Goal: Task Accomplishment & Management: Use online tool/utility

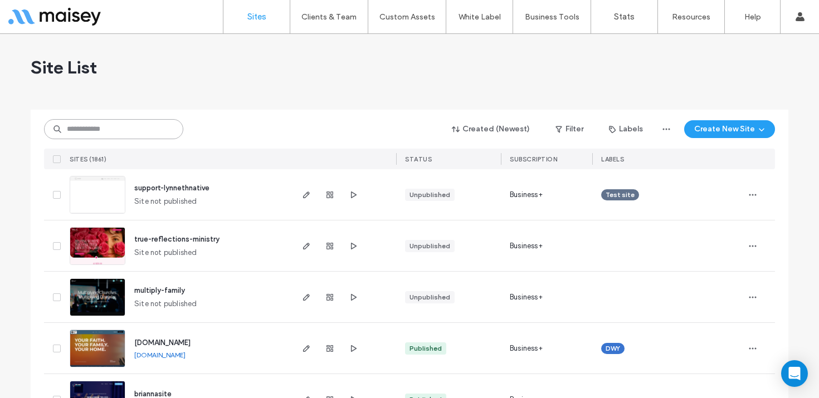
click at [108, 126] on input at bounding box center [113, 129] width 139 height 20
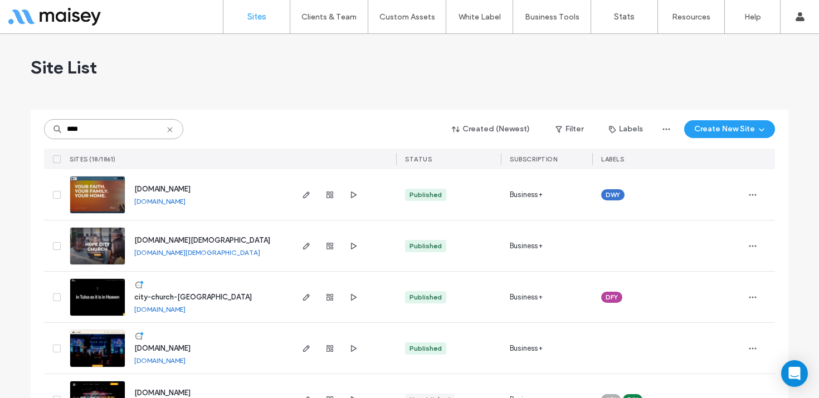
type input "****"
click at [90, 292] on img at bounding box center [97, 317] width 55 height 76
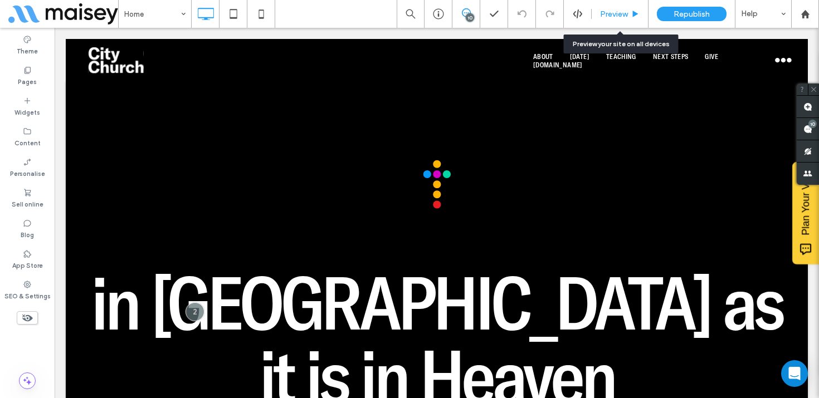
click at [616, 13] on span "Preview" at bounding box center [614, 13] width 28 height 9
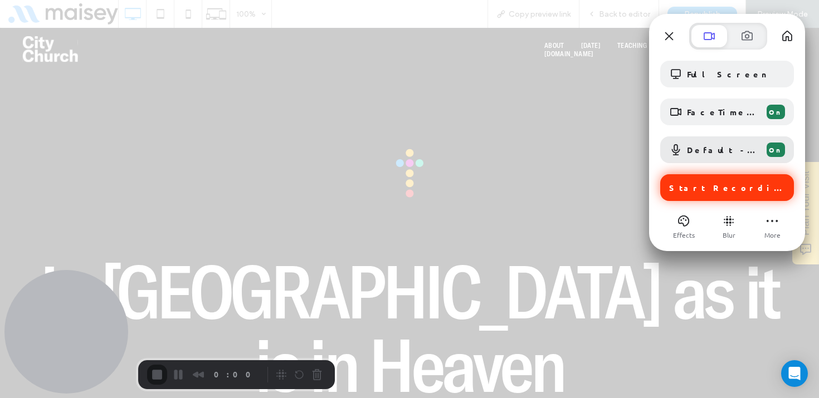
click at [732, 189] on span "Start Recording" at bounding box center [728, 188] width 118 height 10
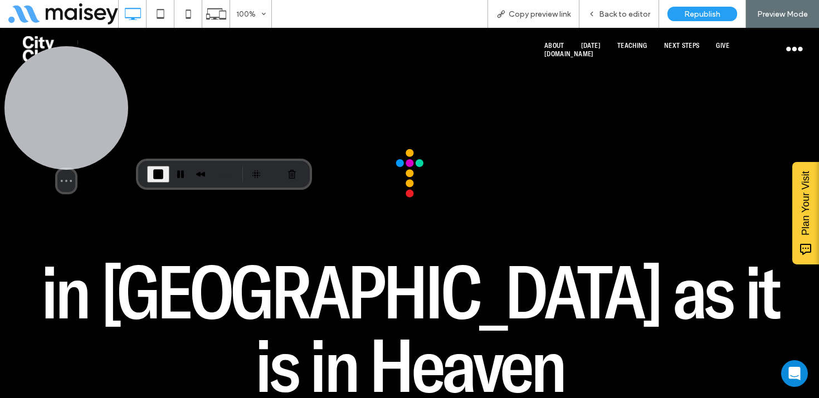
drag, startPoint x: 69, startPoint y: 350, endPoint x: 51, endPoint y: 148, distance: 203.0
click at [51, 148] on div at bounding box center [66, 108] width 124 height 124
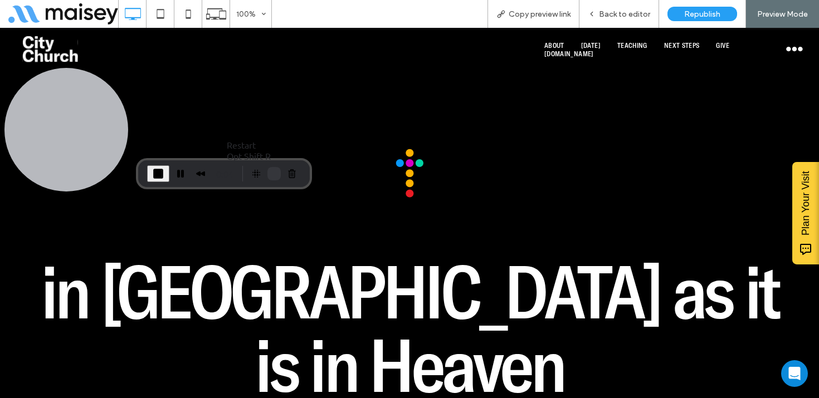
click at [271, 173] on button "Restart Recording" at bounding box center [273, 173] width 13 height 13
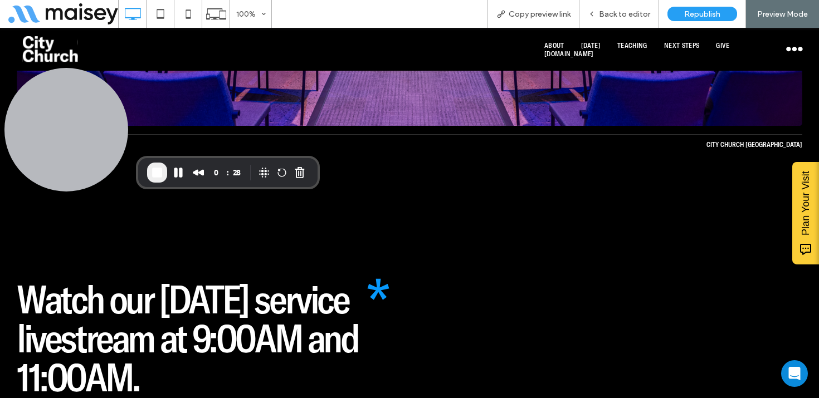
scroll to position [1561, 0]
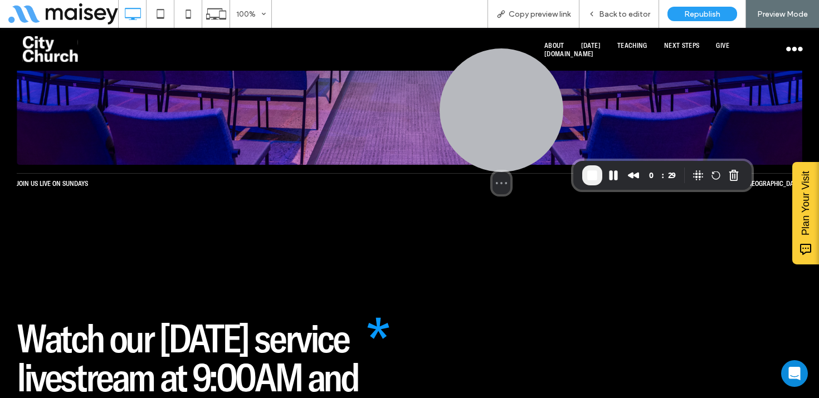
drag, startPoint x: 65, startPoint y: 115, endPoint x: 552, endPoint y: 111, distance: 487.0
click at [552, 111] on div at bounding box center [502, 110] width 124 height 124
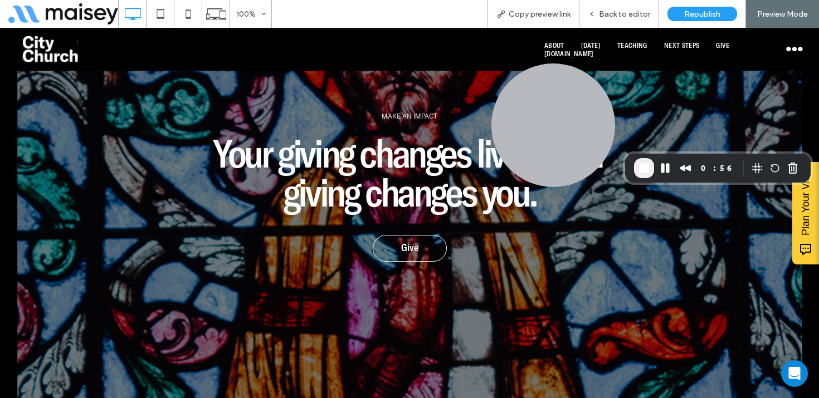
scroll to position [4091, 0]
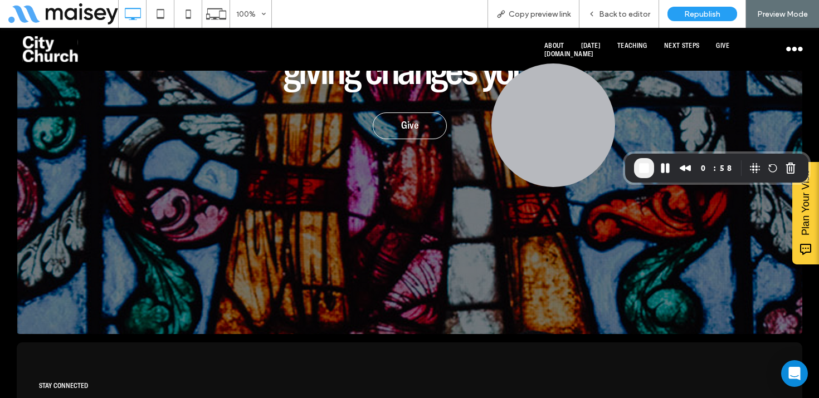
click at [562, 46] on span "About" at bounding box center [554, 45] width 20 height 8
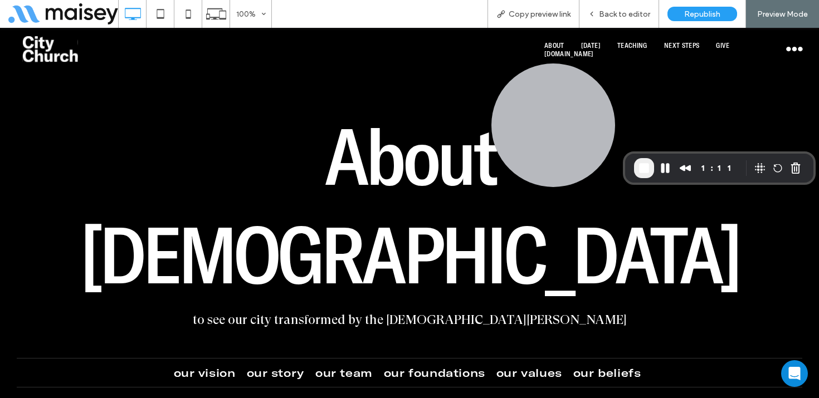
scroll to position [152, 0]
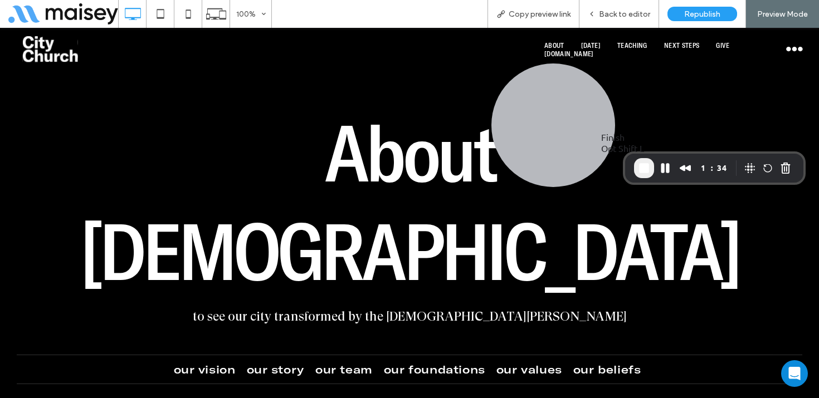
click at [644, 167] on span "End Recording" at bounding box center [643, 168] width 13 height 13
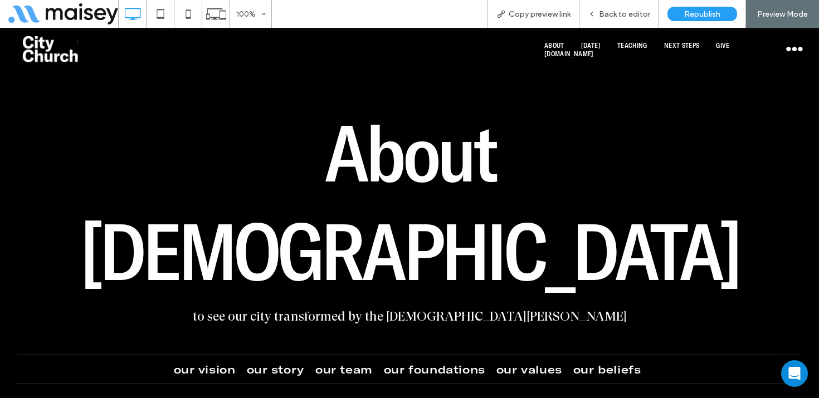
drag, startPoint x: 51, startPoint y: 53, endPoint x: 0, endPoint y: 231, distance: 184.3
click at [51, 53] on img at bounding box center [50, 49] width 56 height 26
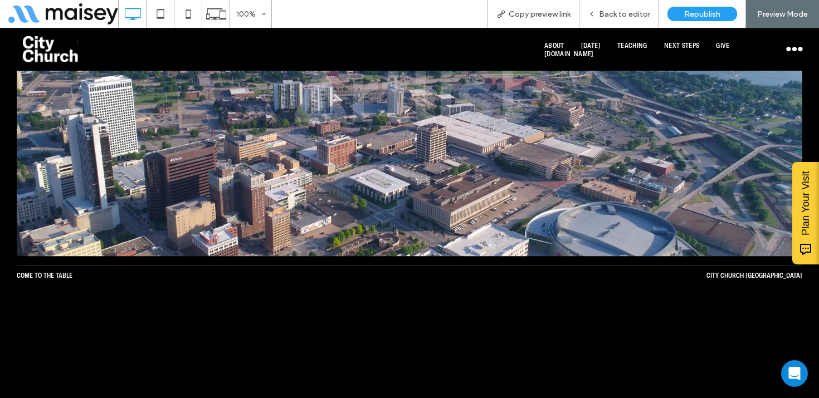
scroll to position [484, 0]
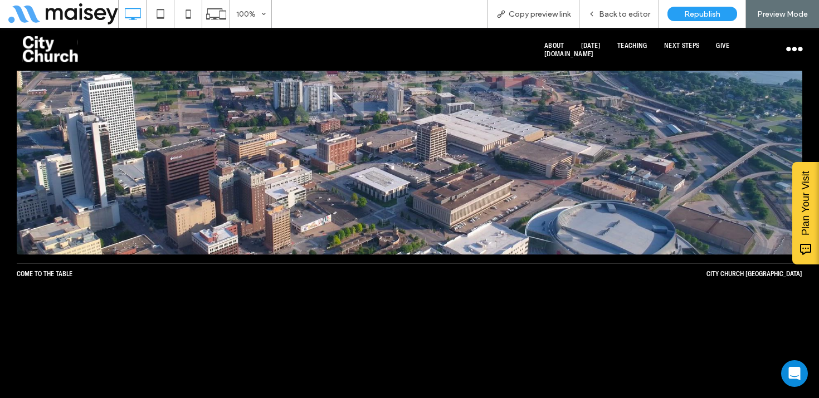
click at [806, 207] on span "Plan Your Visit" at bounding box center [806, 203] width 12 height 65
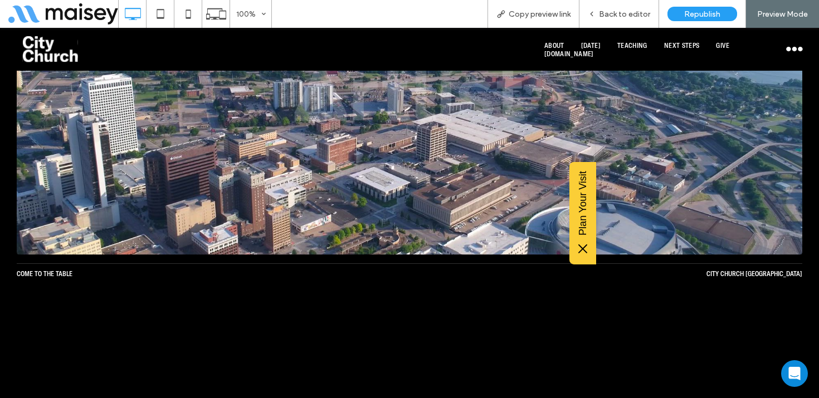
click at [584, 249] on icon at bounding box center [582, 248] width 9 height 9
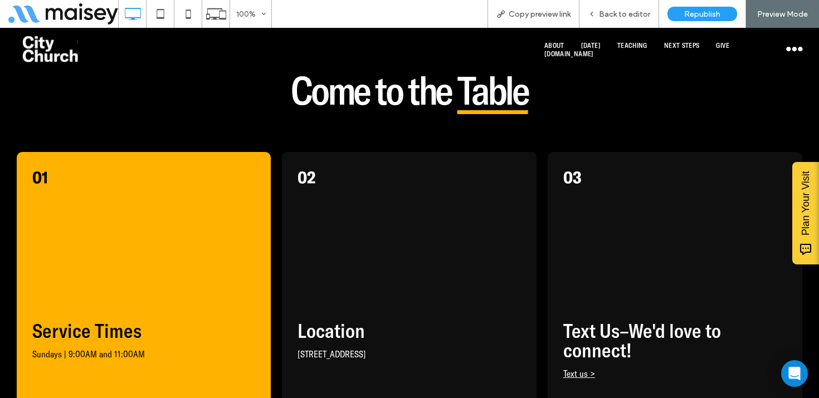
scroll to position [840, 0]
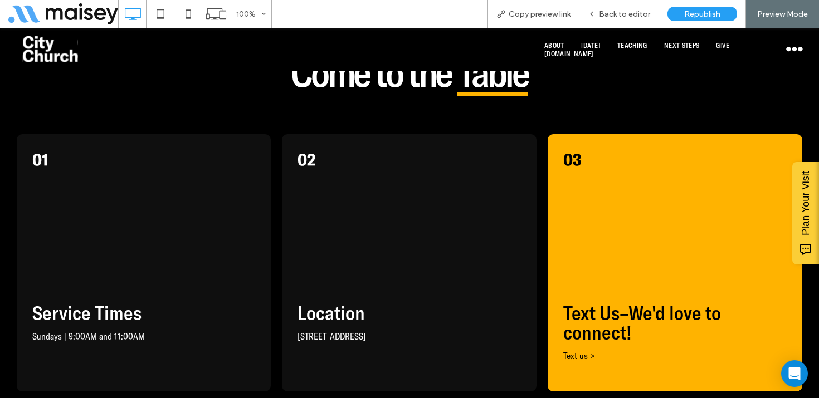
click at [580, 350] on link "Text us >" at bounding box center [579, 355] width 32 height 11
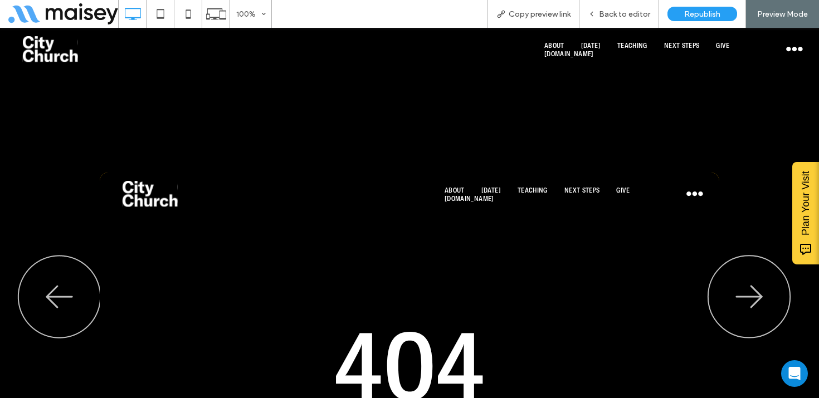
scroll to position [2007, 0]
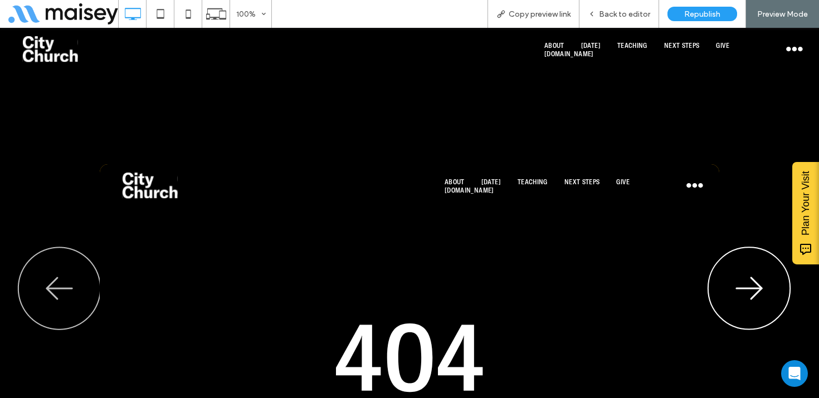
click at [731, 247] on icon "button" at bounding box center [749, 289] width 84 height 85
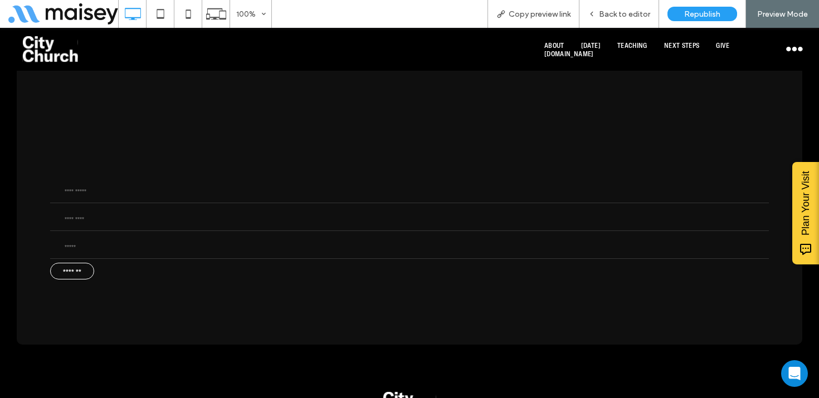
scroll to position [4736, 0]
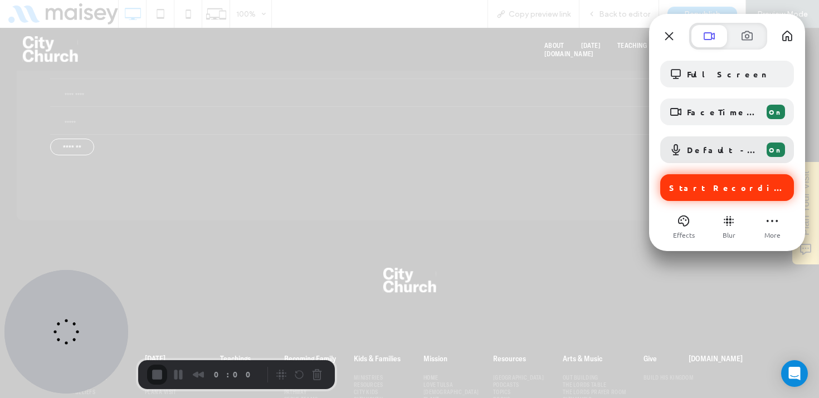
click at [722, 185] on span "Start Recording" at bounding box center [728, 188] width 118 height 10
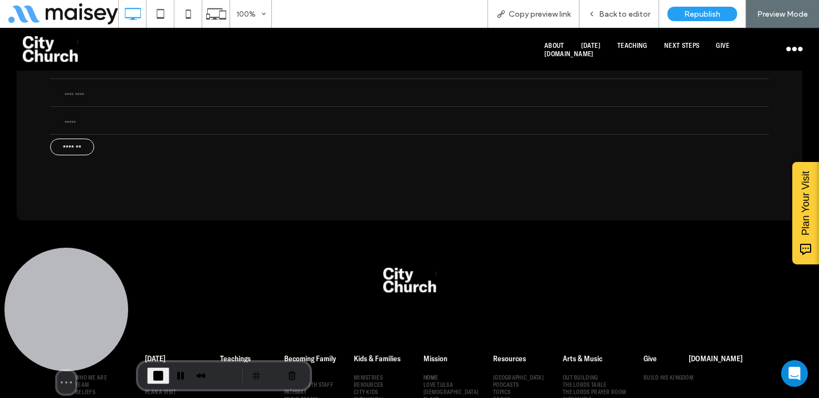
drag, startPoint x: 79, startPoint y: 316, endPoint x: 41, endPoint y: 342, distance: 45.0
click at [41, 342] on div at bounding box center [66, 310] width 124 height 124
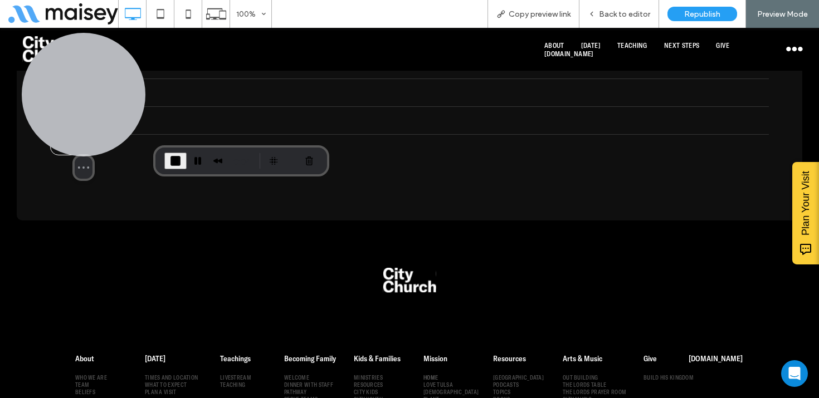
drag, startPoint x: 41, startPoint y: 329, endPoint x: 52, endPoint y: 101, distance: 227.6
click at [52, 101] on div at bounding box center [84, 95] width 124 height 124
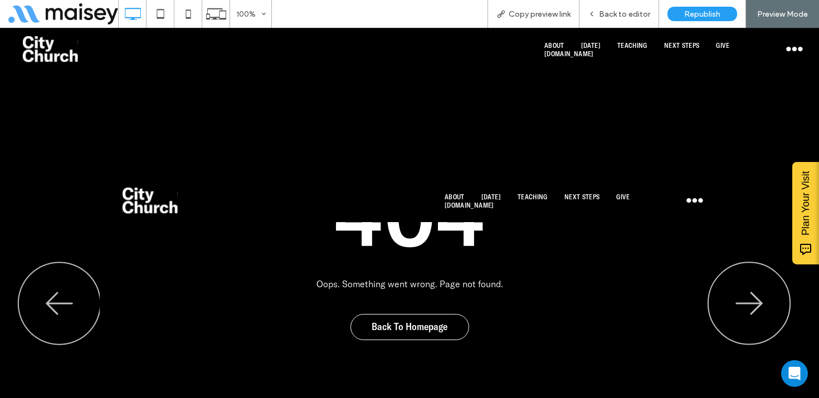
scroll to position [1894, 0]
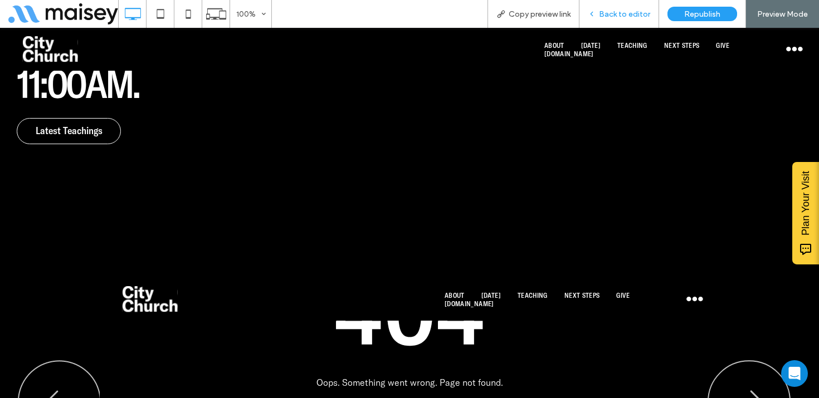
click at [635, 13] on span "Back to editor" at bounding box center [624, 13] width 51 height 9
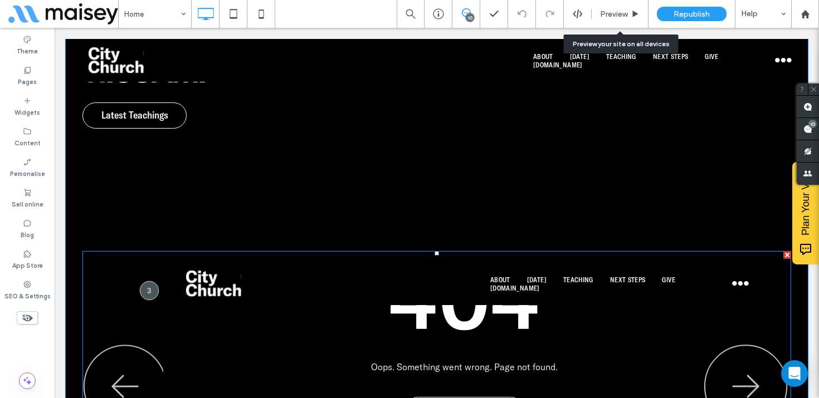
scroll to position [1861, 0]
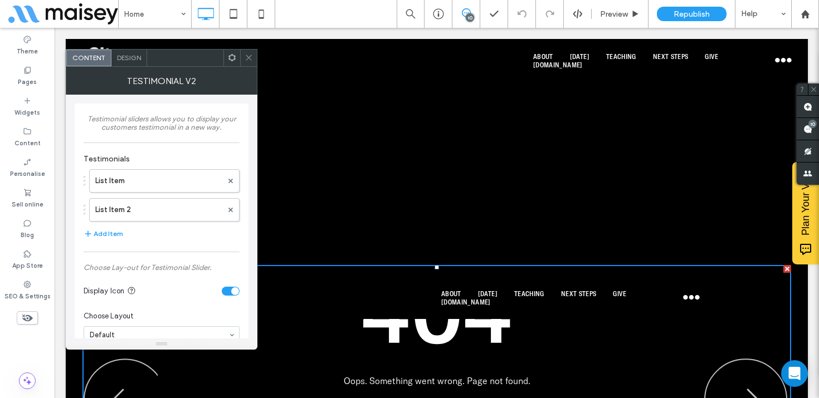
click at [165, 193] on div "List Item List Item 2" at bounding box center [162, 193] width 156 height 58
click at [165, 187] on label "List Item" at bounding box center [158, 181] width 127 height 22
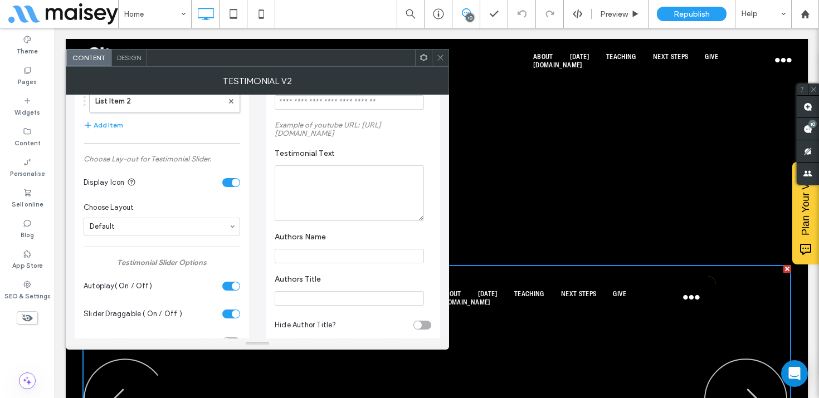
scroll to position [3, 0]
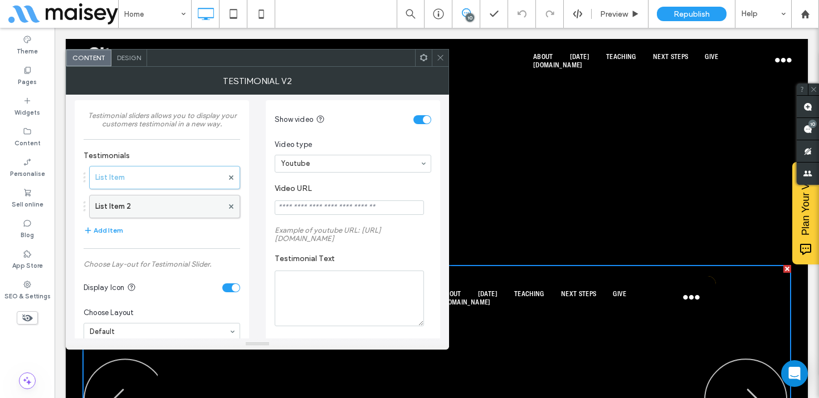
click at [191, 205] on label "List Item 2" at bounding box center [159, 207] width 128 height 22
click at [440, 59] on icon at bounding box center [440, 57] width 8 height 8
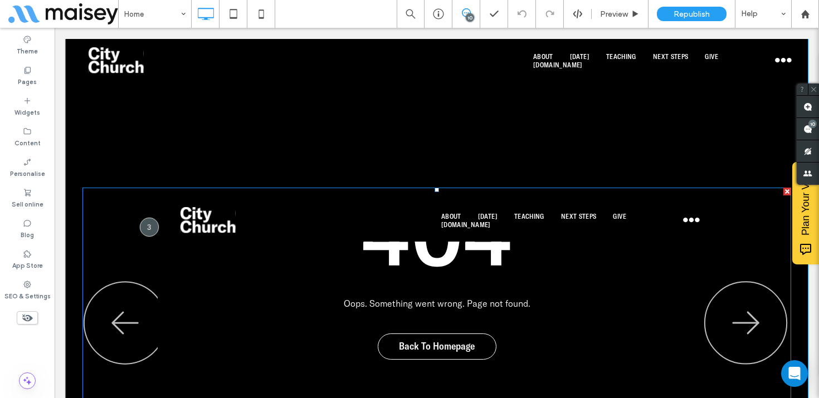
scroll to position [1952, 0]
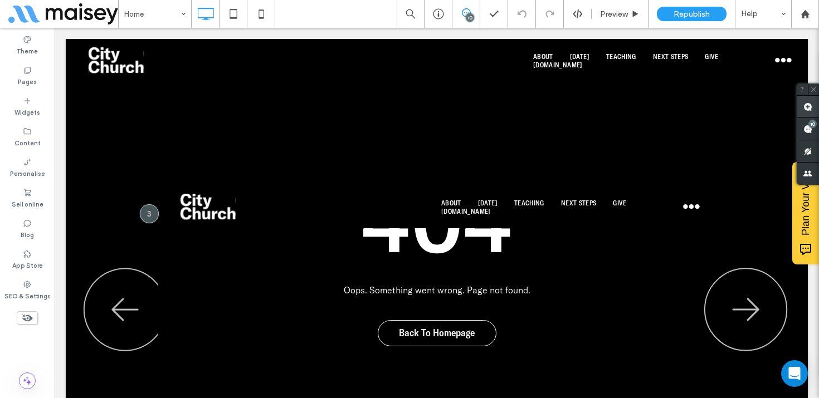
click at [808, 105] on use at bounding box center [807, 107] width 9 height 9
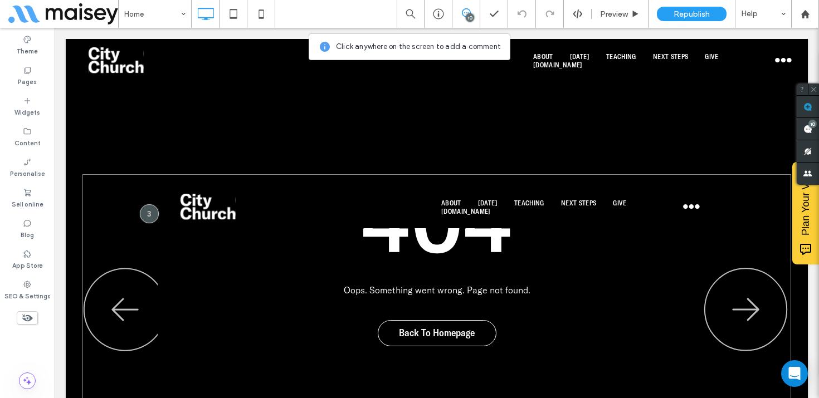
click at [431, 223] on div at bounding box center [436, 324] width 709 height 301
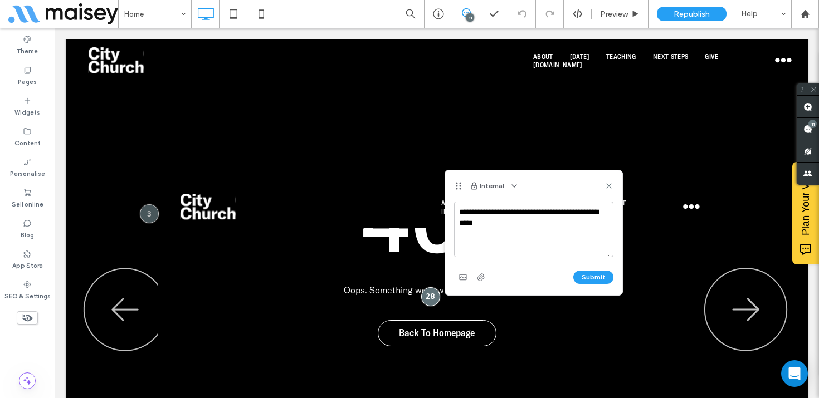
type textarea "**********"
click at [601, 270] on div "Submit" at bounding box center [533, 278] width 159 height 18
click at [588, 276] on button "Submit" at bounding box center [593, 277] width 40 height 13
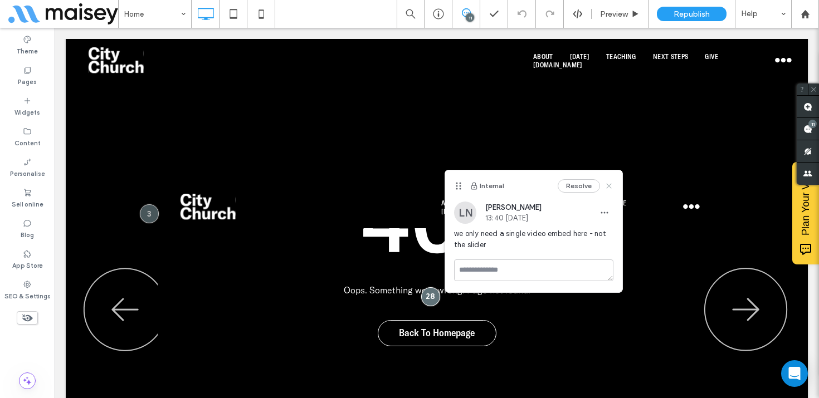
click at [611, 182] on icon at bounding box center [609, 186] width 9 height 9
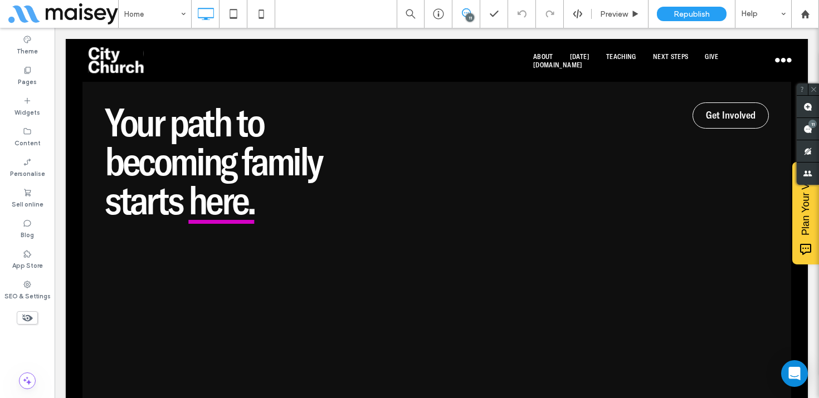
scroll to position [2407, 0]
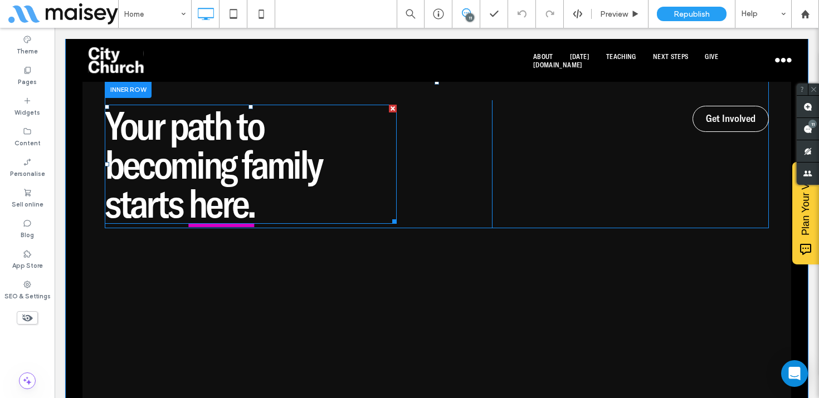
click at [236, 179] on link "here." at bounding box center [221, 203] width 66 height 49
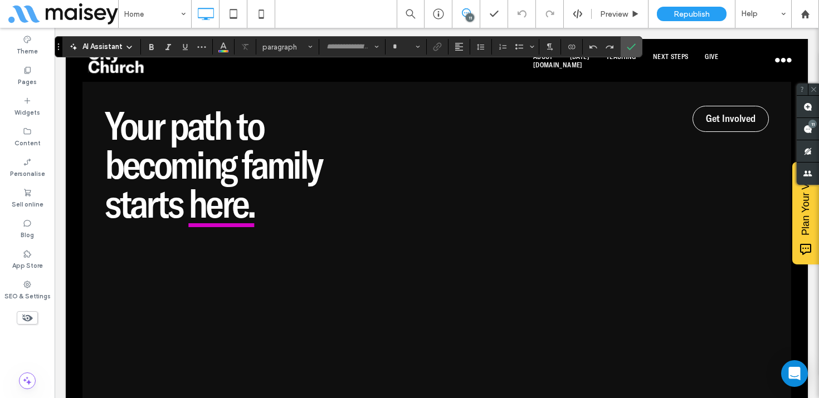
type input "**********"
type input "**"
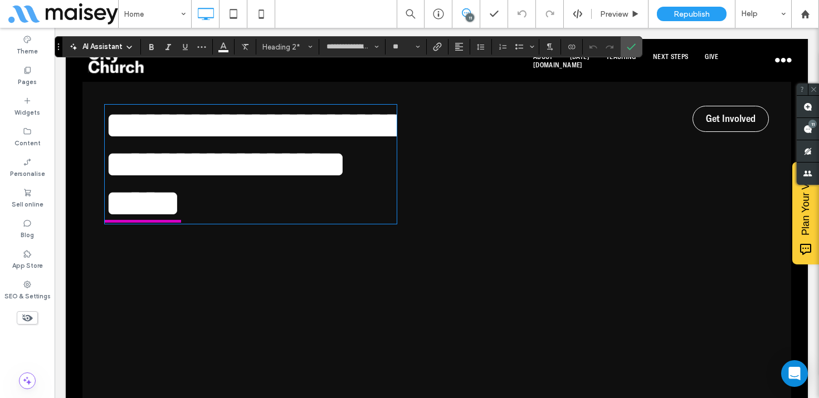
click at [181, 184] on link "*****" at bounding box center [143, 203] width 76 height 39
drag, startPoint x: 263, startPoint y: 133, endPoint x: 193, endPoint y: 134, distance: 69.7
click at [193, 134] on h2 "**********" at bounding box center [251, 164] width 292 height 117
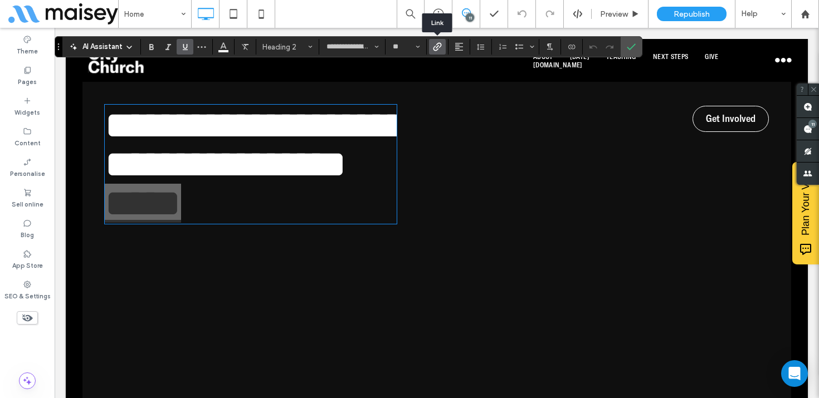
click at [435, 46] on use "Link" at bounding box center [437, 46] width 8 height 8
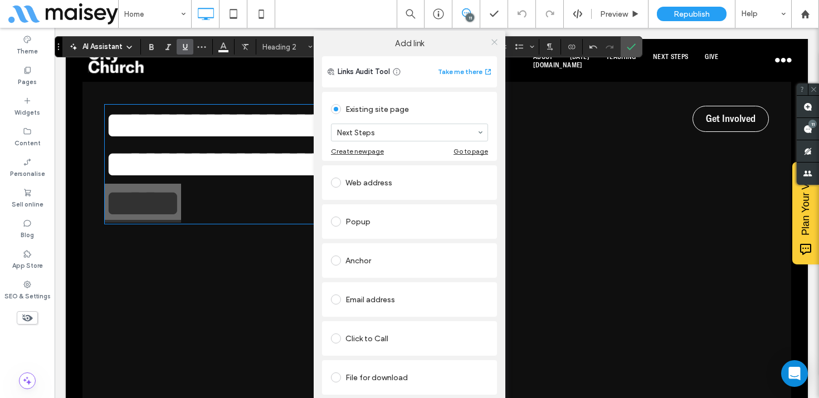
click at [493, 41] on use at bounding box center [494, 42] width 6 height 6
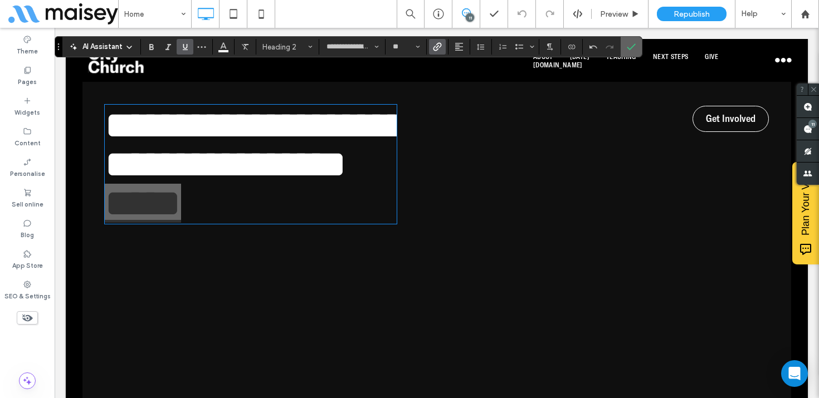
click at [630, 45] on icon "Confirm" at bounding box center [631, 46] width 9 height 9
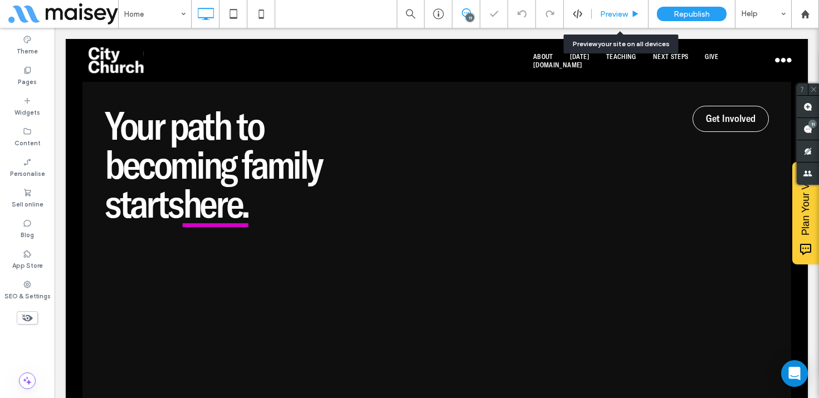
click at [628, 11] on span "Preview" at bounding box center [614, 13] width 28 height 9
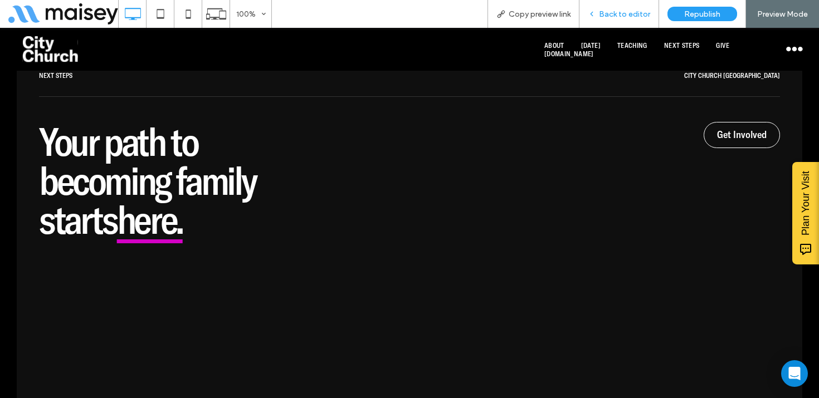
scroll to position [2440, 0]
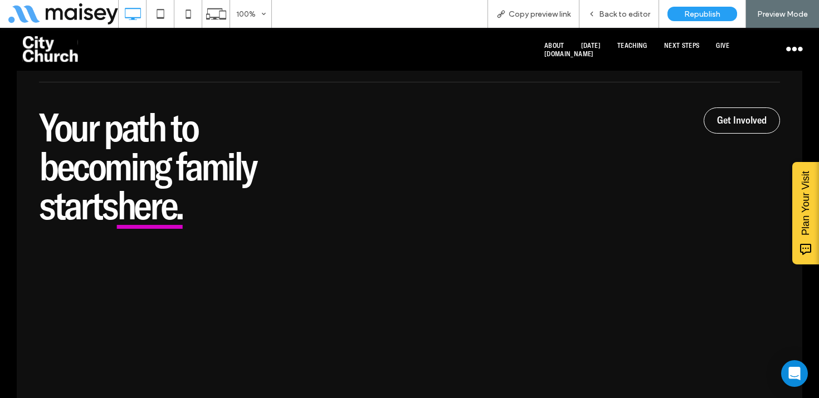
click at [151, 181] on link "here." at bounding box center [150, 205] width 66 height 49
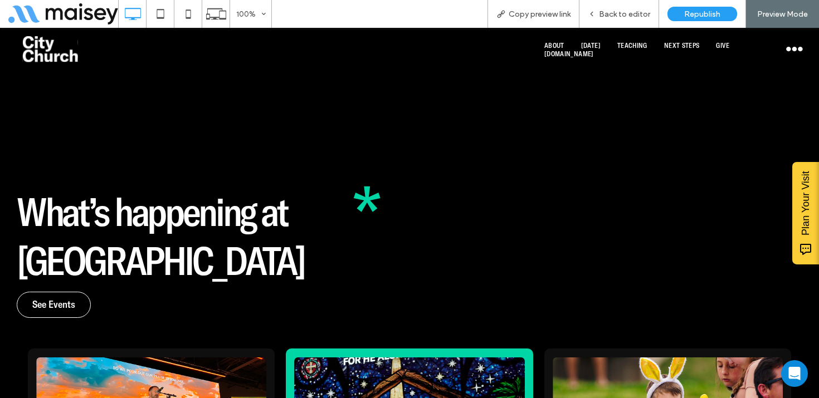
scroll to position [3248, 0]
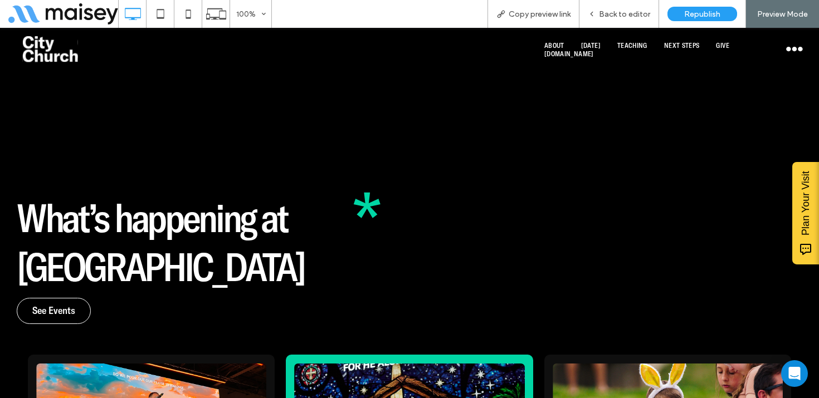
scroll to position [3185, 0]
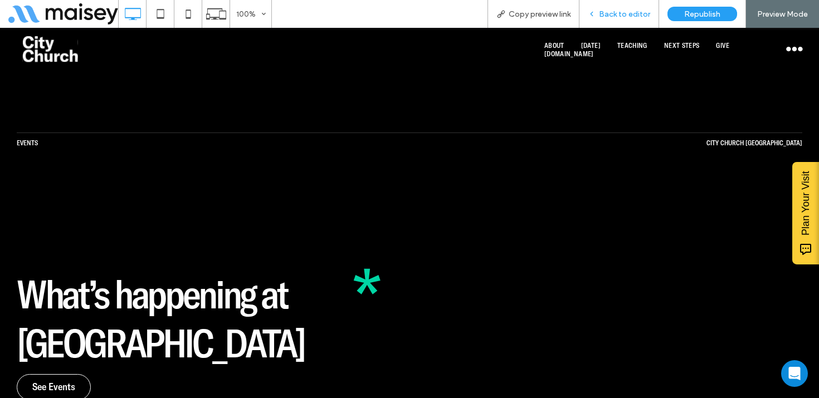
click at [625, 13] on span "Back to editor" at bounding box center [624, 13] width 51 height 9
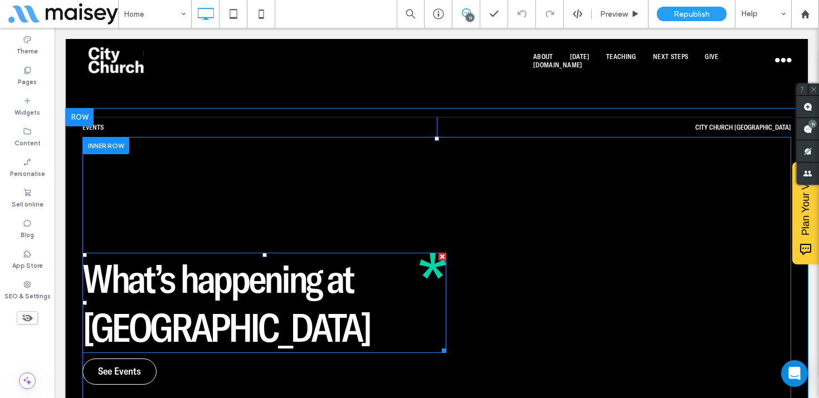
scroll to position [3153, 0]
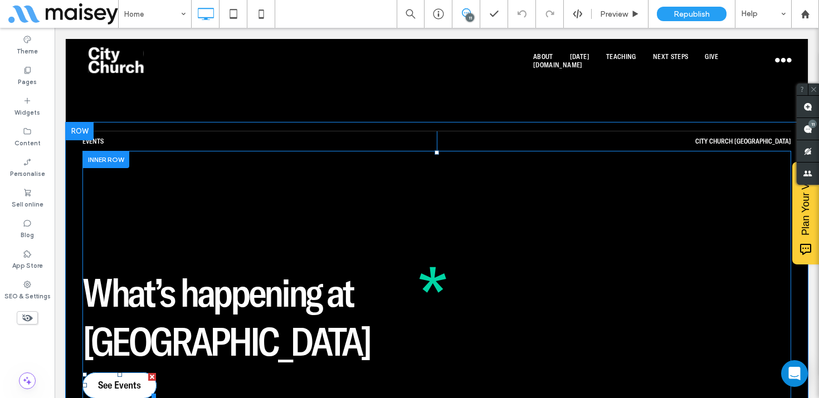
click at [113, 379] on span "See Events" at bounding box center [119, 385] width 43 height 13
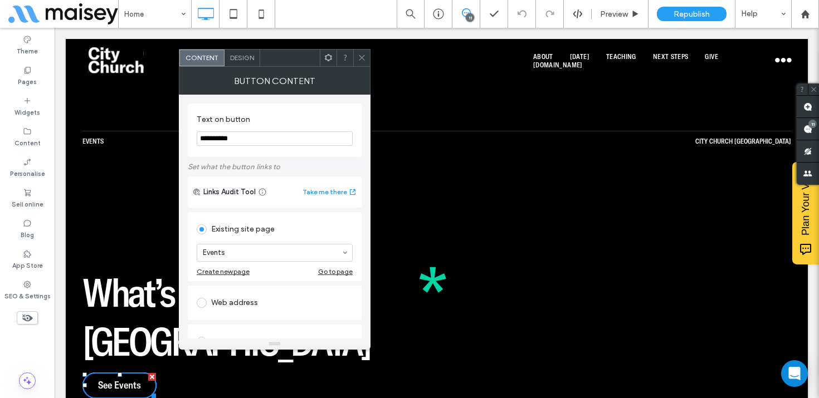
click at [361, 54] on icon at bounding box center [362, 57] width 8 height 8
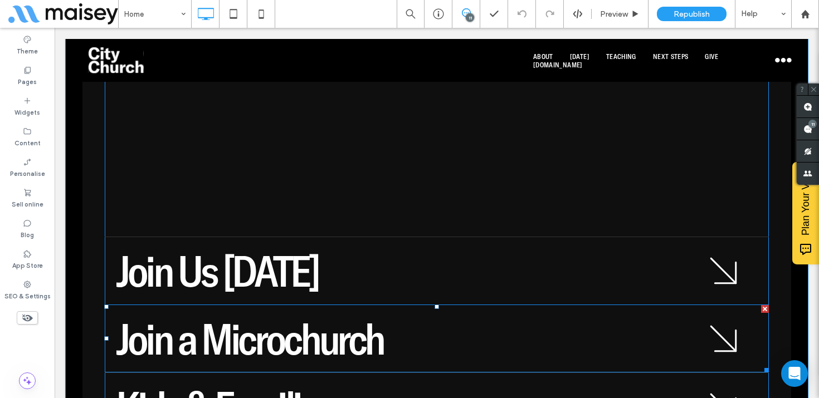
scroll to position [2582, 0]
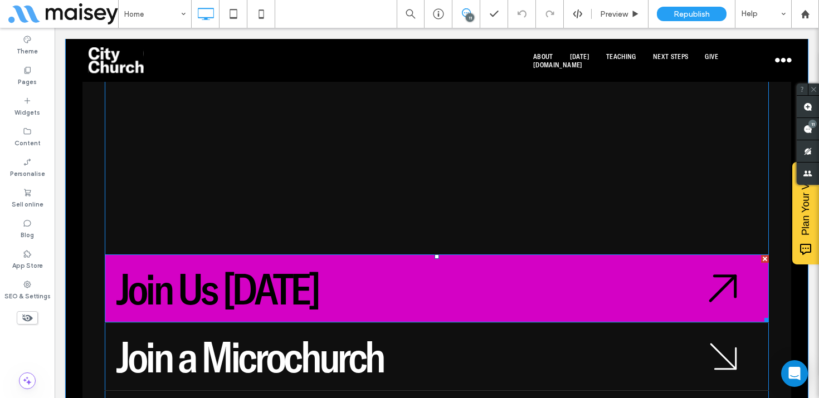
click at [461, 255] on link "Join Us On Sunday" at bounding box center [437, 289] width 664 height 68
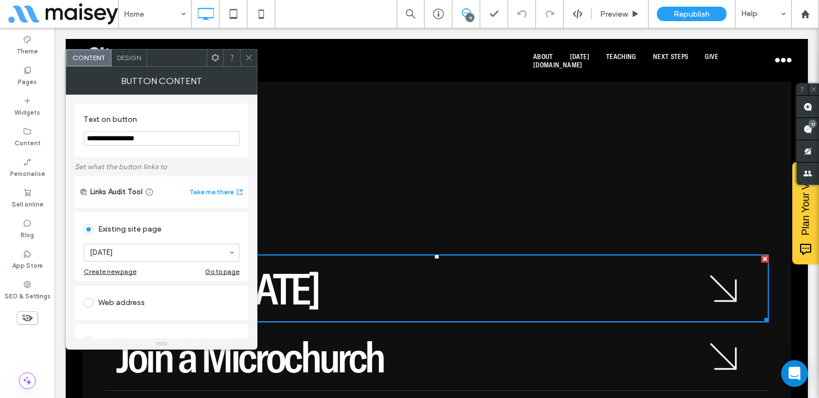
click at [248, 60] on icon at bounding box center [249, 57] width 8 height 8
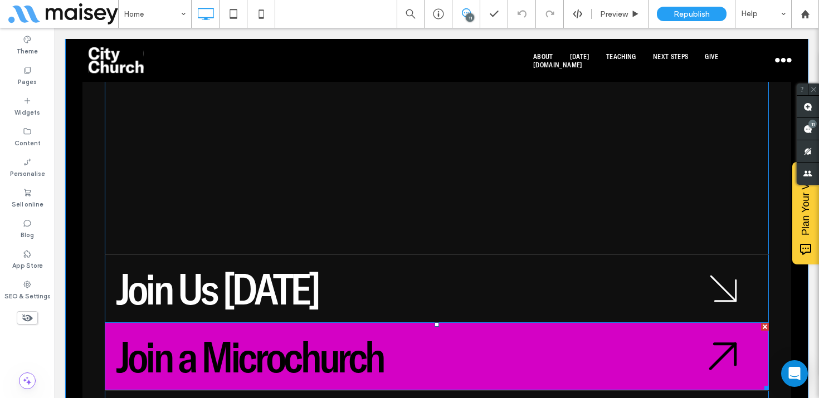
click at [235, 330] on span "Join a Microchurch" at bounding box center [249, 357] width 267 height 54
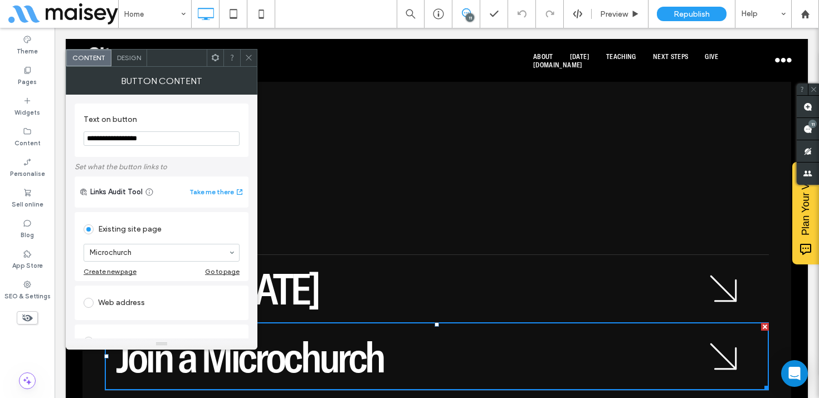
click at [250, 55] on icon at bounding box center [249, 57] width 8 height 8
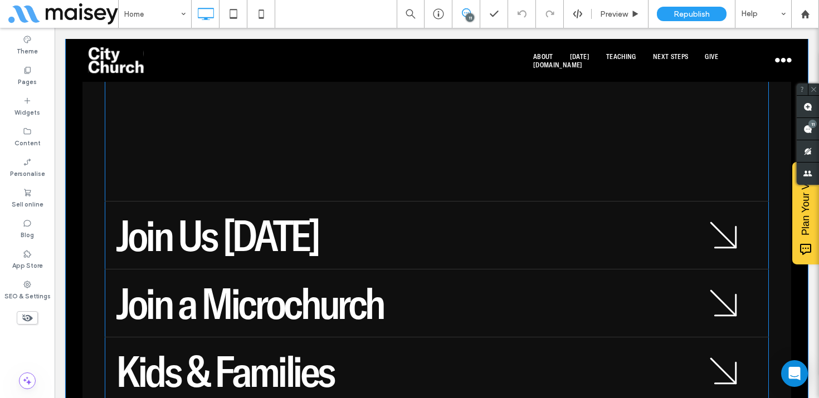
scroll to position [2708, 0]
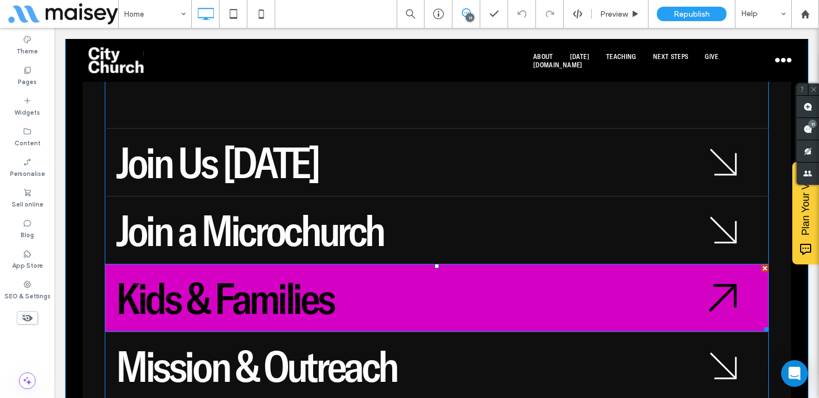
click at [212, 271] on span "Kids & Families" at bounding box center [224, 298] width 217 height 54
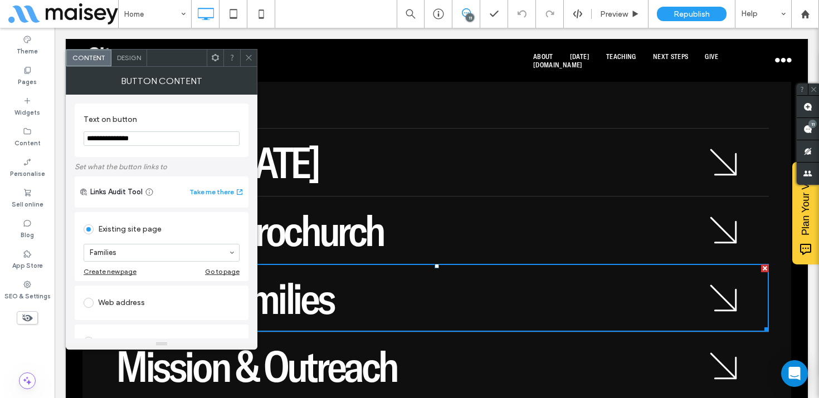
click at [249, 56] on icon at bounding box center [249, 57] width 8 height 8
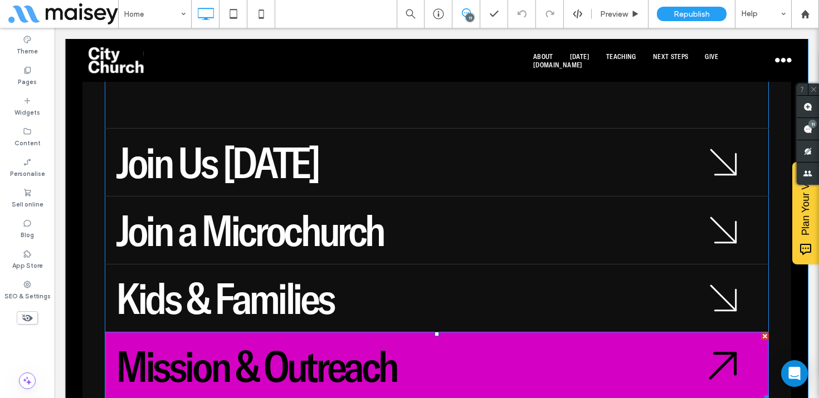
click at [245, 339] on span "Mission & Outreach" at bounding box center [256, 366] width 281 height 54
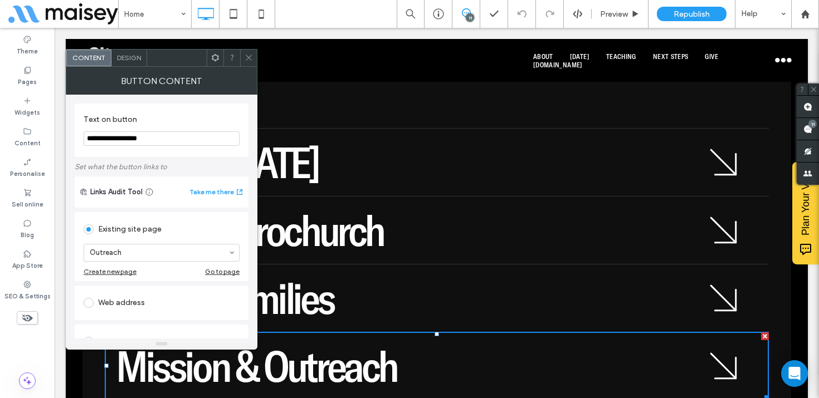
click at [249, 57] on use at bounding box center [249, 58] width 6 height 6
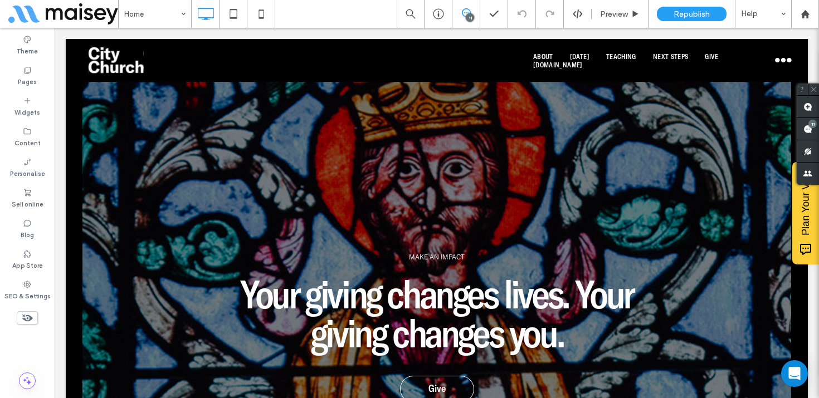
scroll to position [3851, 0]
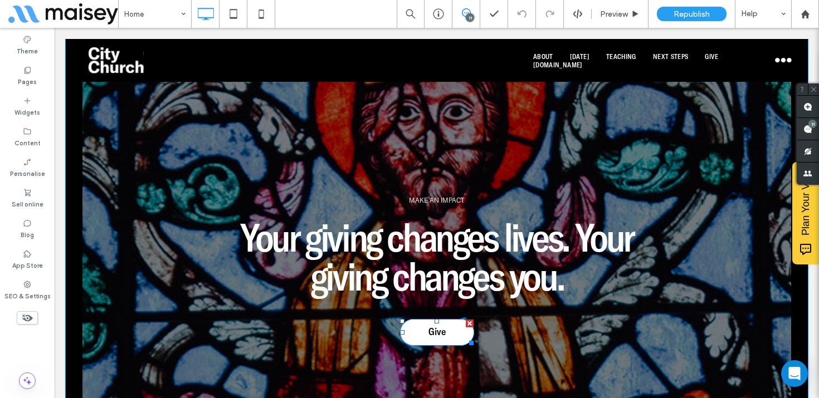
click at [429, 325] on span "Give" at bounding box center [436, 331] width 17 height 13
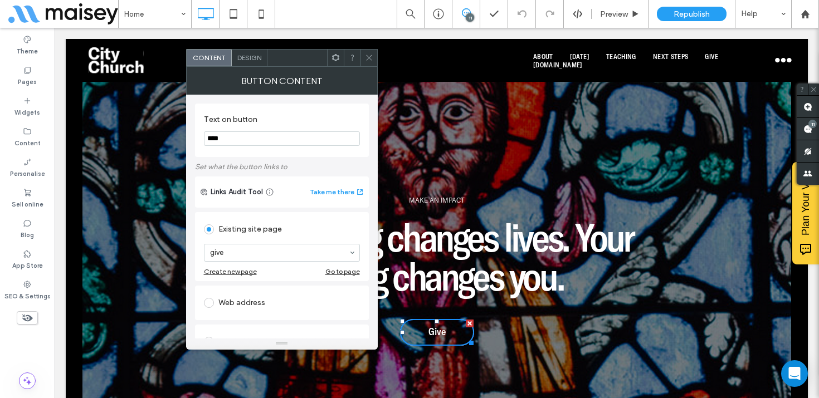
click at [369, 59] on icon at bounding box center [369, 57] width 8 height 8
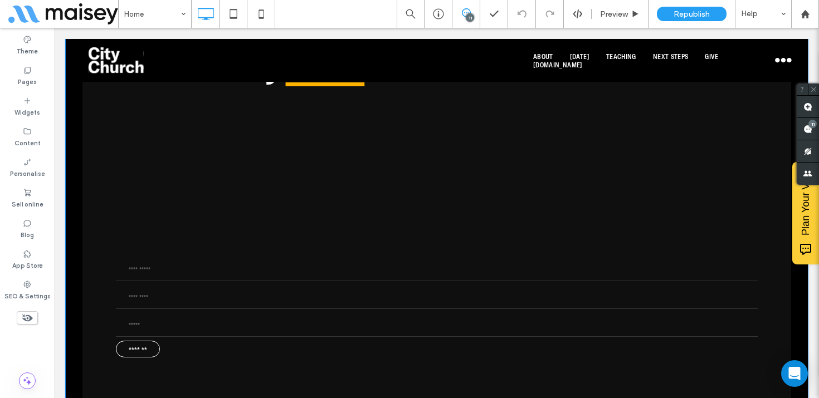
scroll to position [4487, 0]
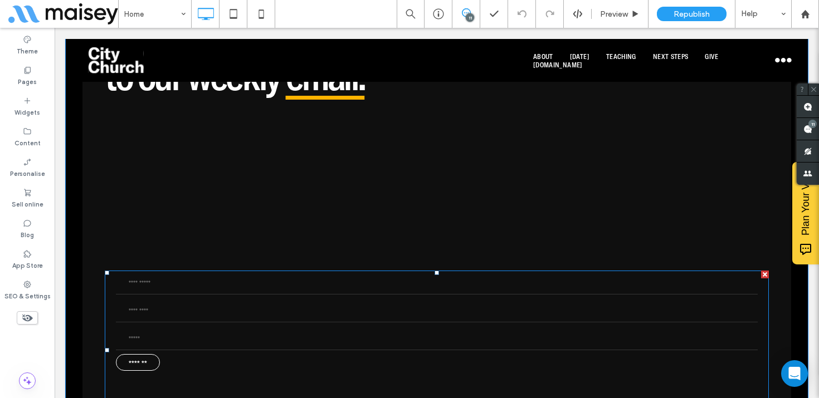
click at [308, 271] on span at bounding box center [437, 351] width 664 height 160
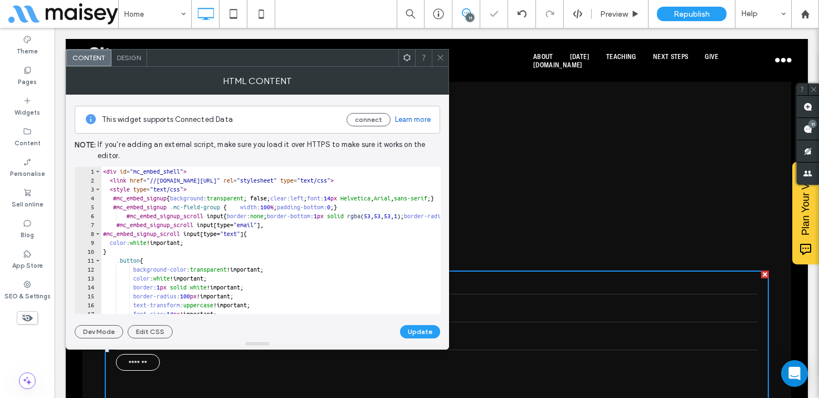
click at [439, 56] on icon at bounding box center [440, 57] width 8 height 8
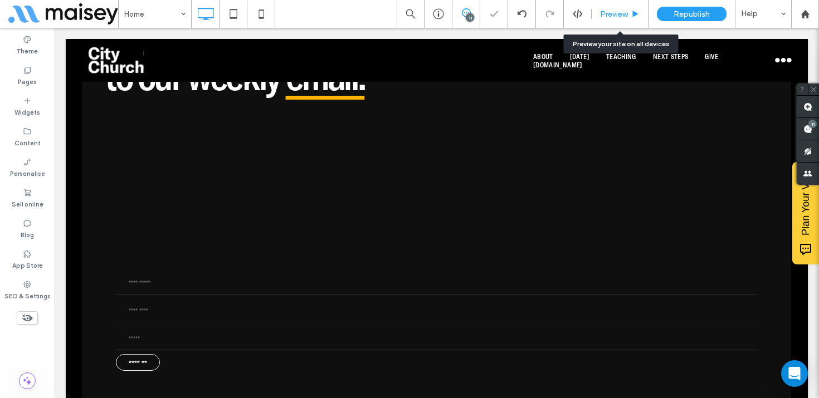
click at [620, 14] on span "Preview" at bounding box center [614, 13] width 28 height 9
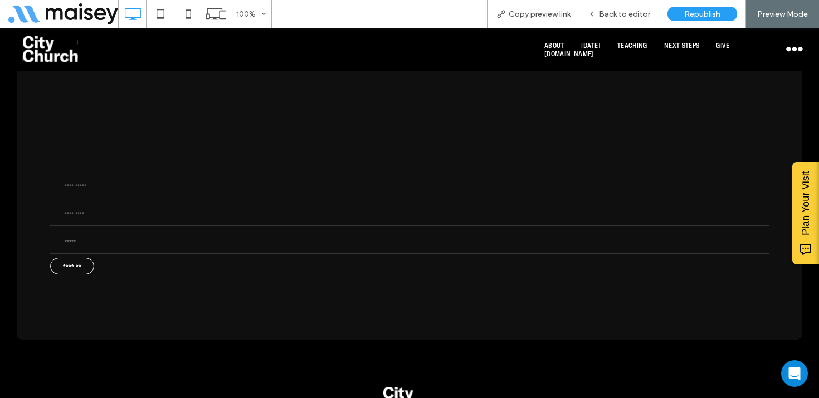
scroll to position [4736, 0]
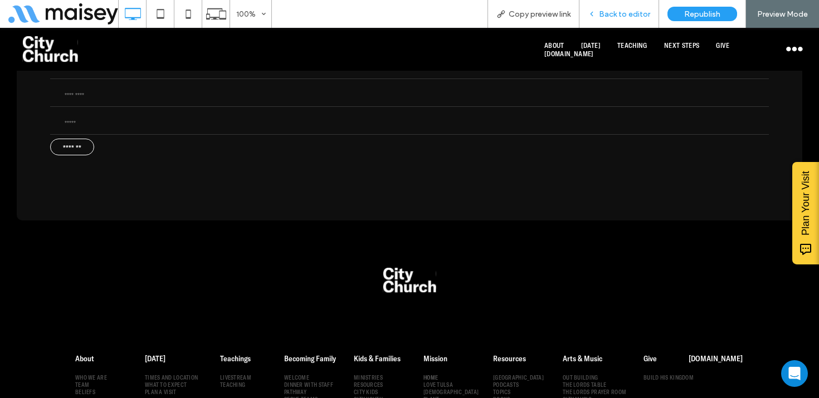
click at [625, 16] on span "Back to editor" at bounding box center [624, 13] width 51 height 9
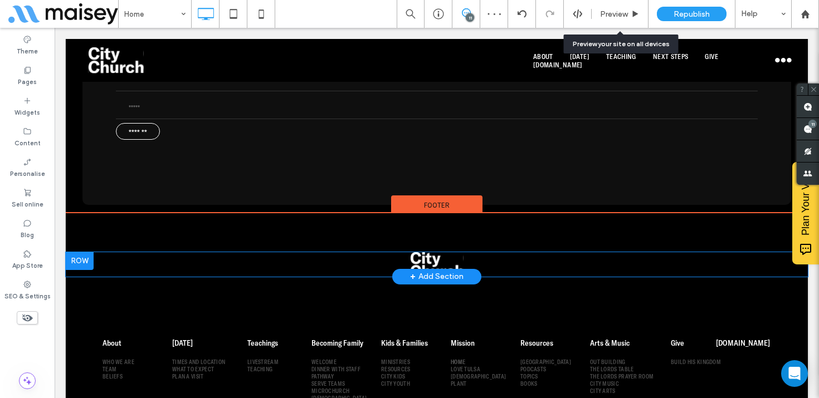
scroll to position [4704, 0]
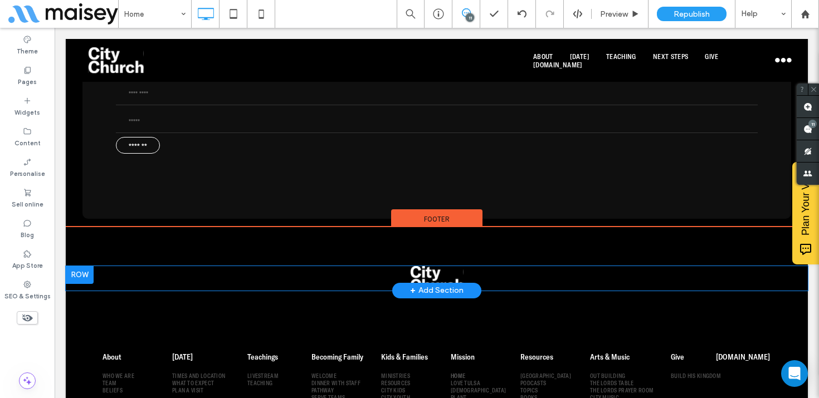
click at [425, 285] on div "+ Add Section" at bounding box center [436, 291] width 53 height 12
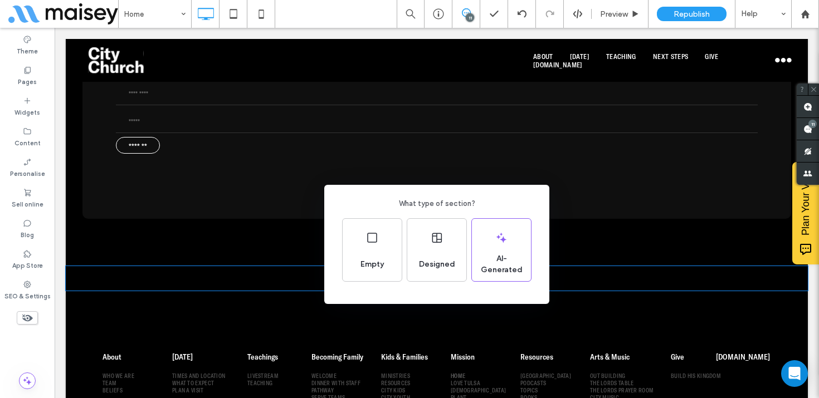
click at [574, 119] on div "What type of section? Empty Designed AI-Generated" at bounding box center [409, 226] width 819 height 453
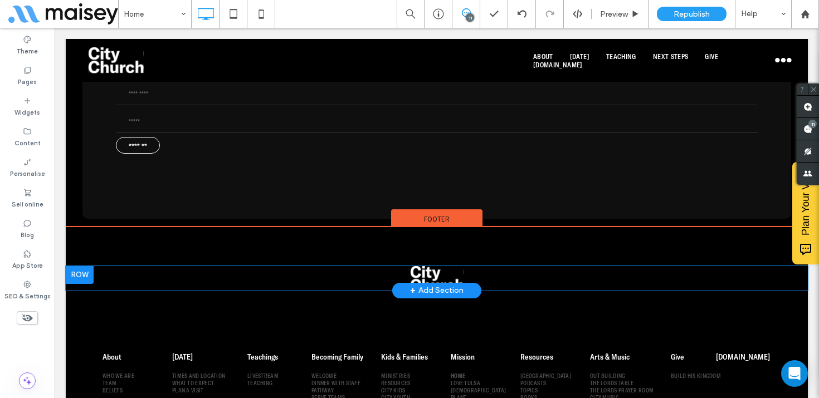
click at [443, 283] on div "+ Add Section" at bounding box center [436, 291] width 89 height 16
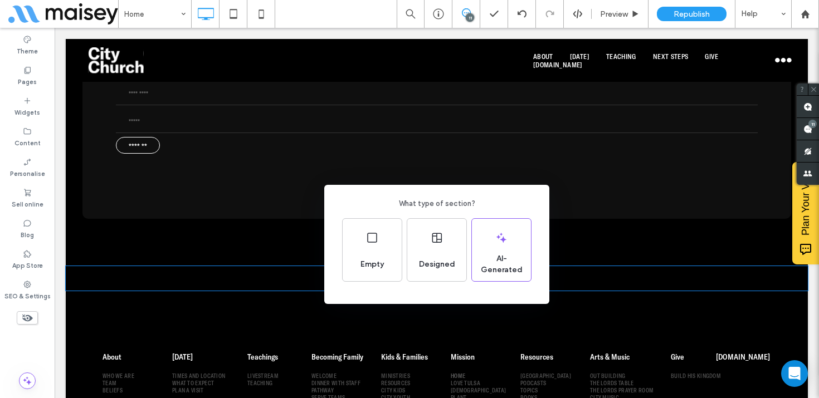
click at [432, 150] on div "What type of section? Empty Designed AI-Generated" at bounding box center [409, 226] width 819 height 453
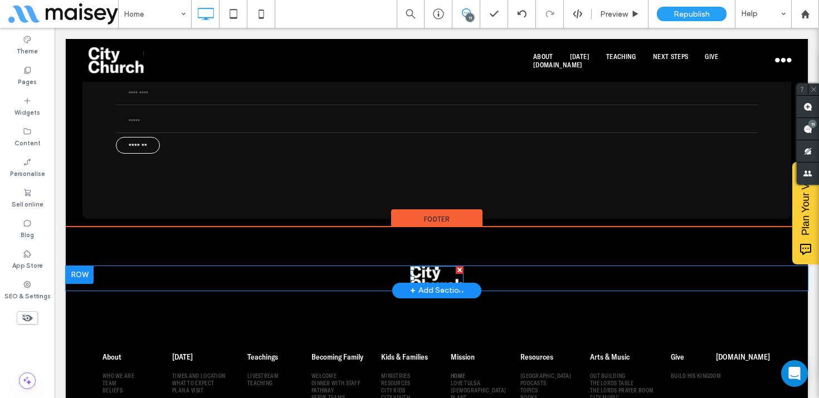
click at [431, 266] on img at bounding box center [436, 278] width 53 height 25
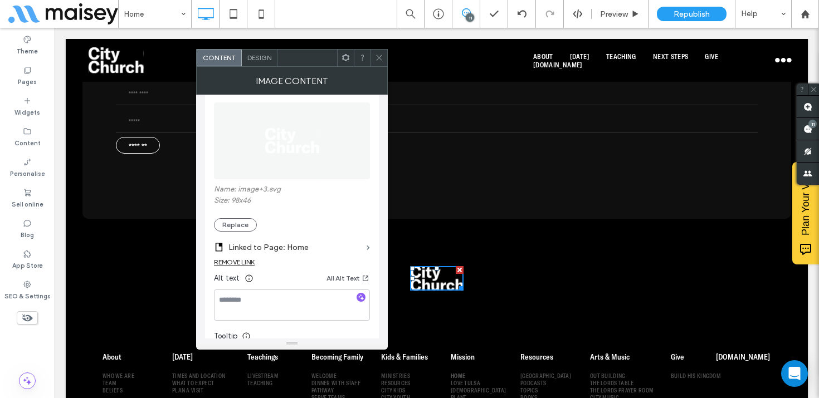
scroll to position [159, 0]
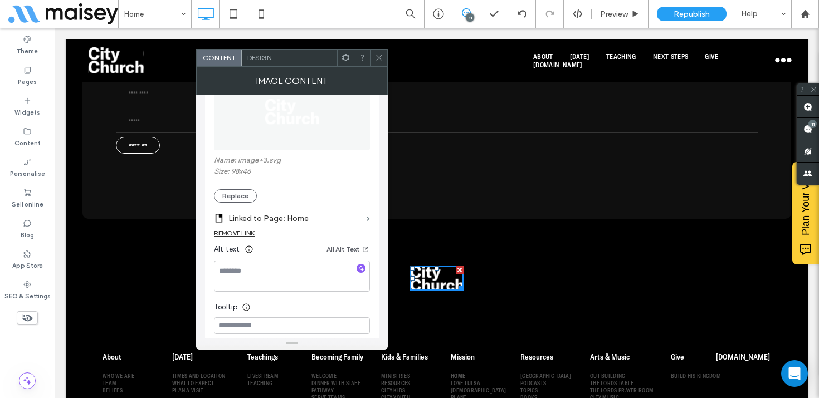
click at [377, 61] on icon at bounding box center [379, 57] width 8 height 8
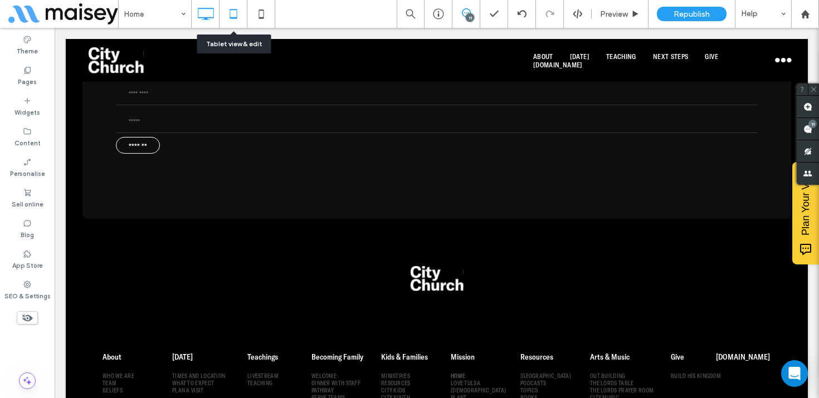
click at [230, 10] on use at bounding box center [233, 13] width 7 height 9
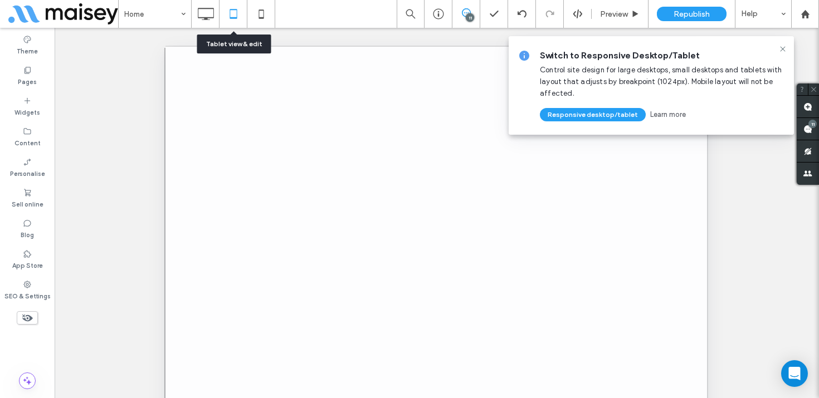
scroll to position [0, 0]
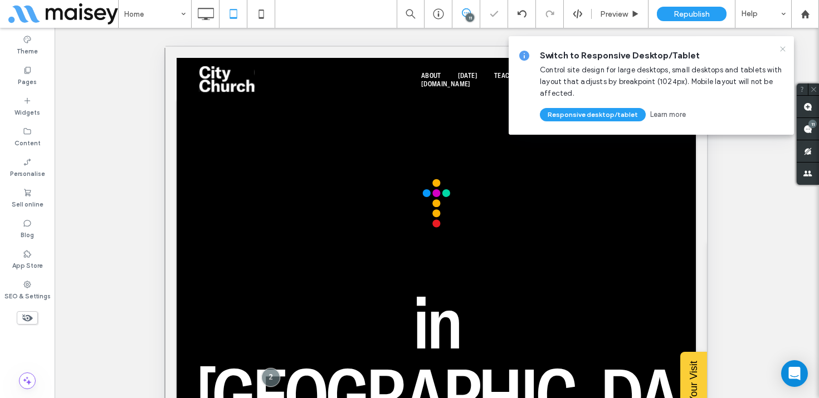
click at [783, 50] on icon at bounding box center [782, 49] width 9 height 9
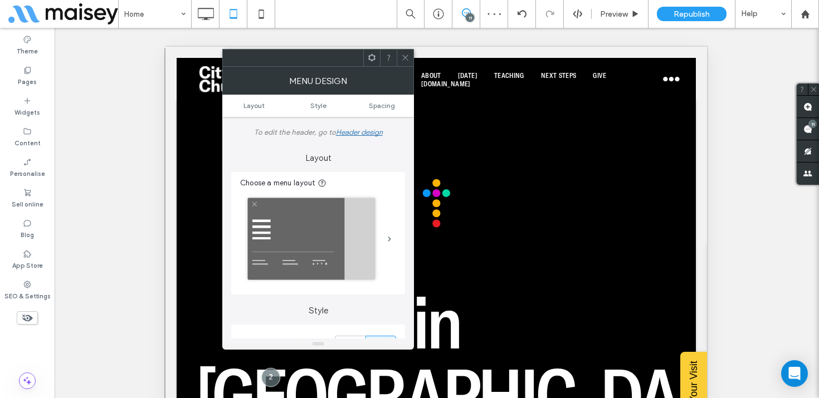
click at [404, 57] on icon at bounding box center [405, 57] width 8 height 8
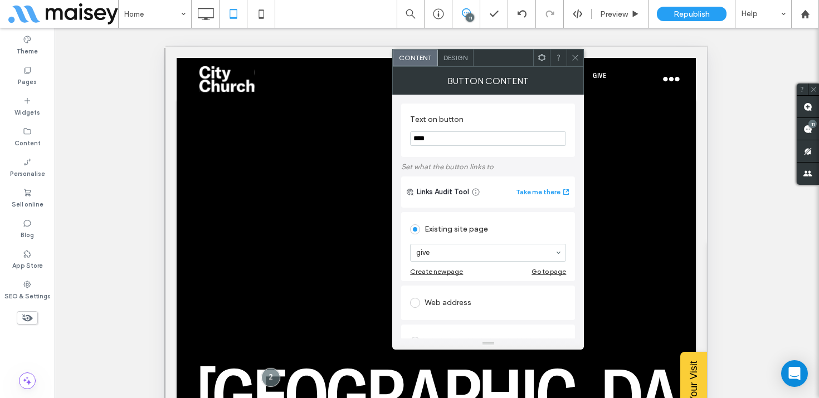
click at [576, 59] on icon at bounding box center [575, 57] width 8 height 8
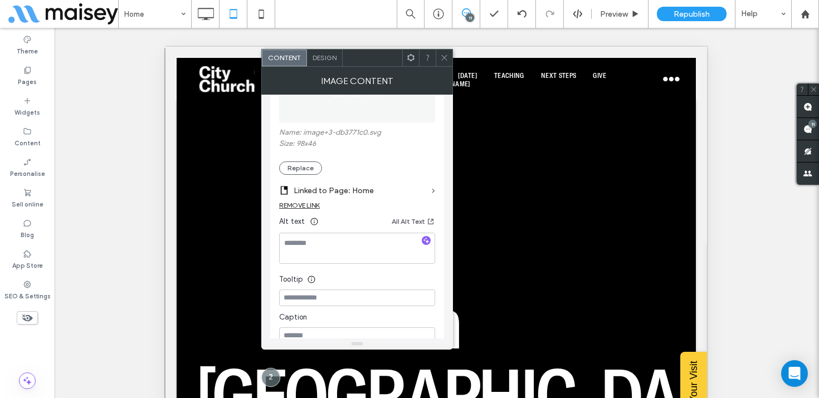
scroll to position [201, 0]
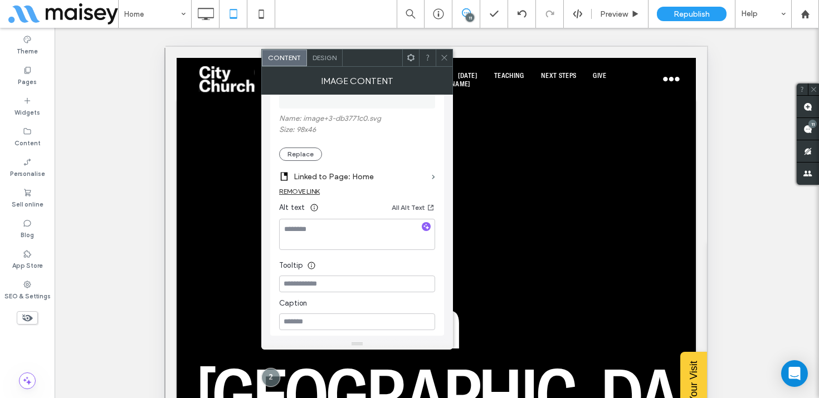
click at [440, 58] on icon at bounding box center [444, 57] width 8 height 8
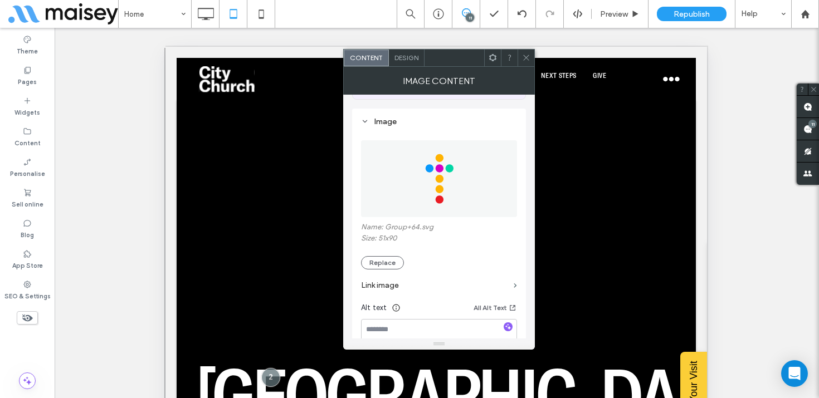
scroll to position [102, 0]
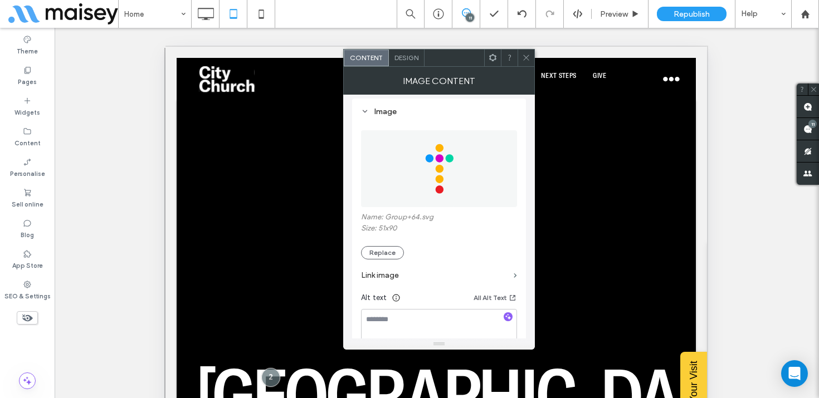
click at [382, 277] on label "Link image" at bounding box center [435, 275] width 148 height 21
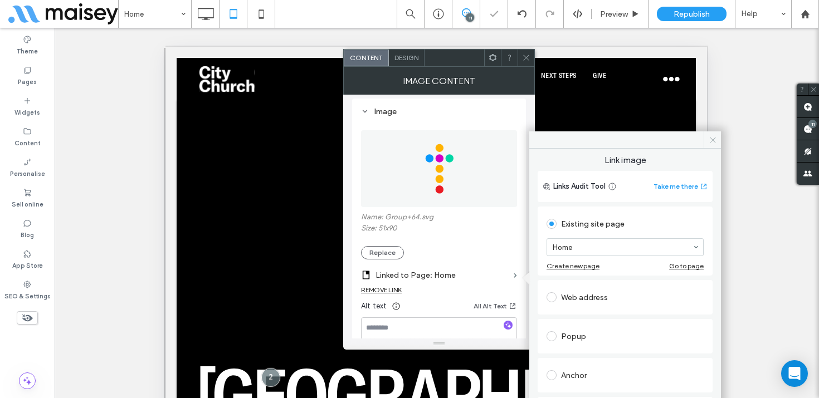
click at [711, 142] on icon at bounding box center [713, 140] width 8 height 8
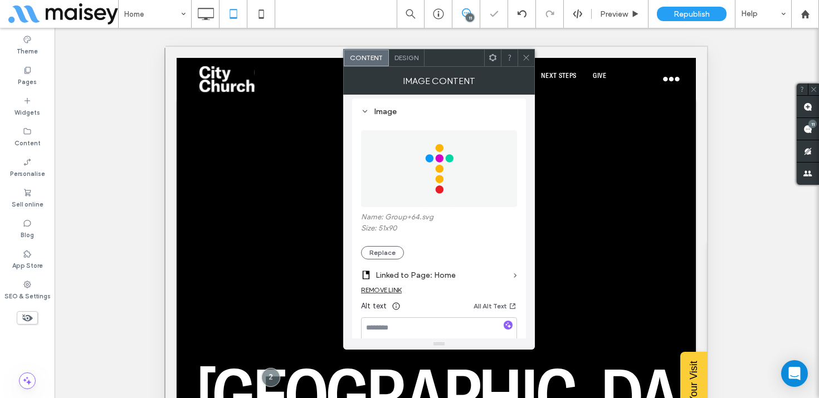
click at [526, 60] on icon at bounding box center [526, 57] width 8 height 8
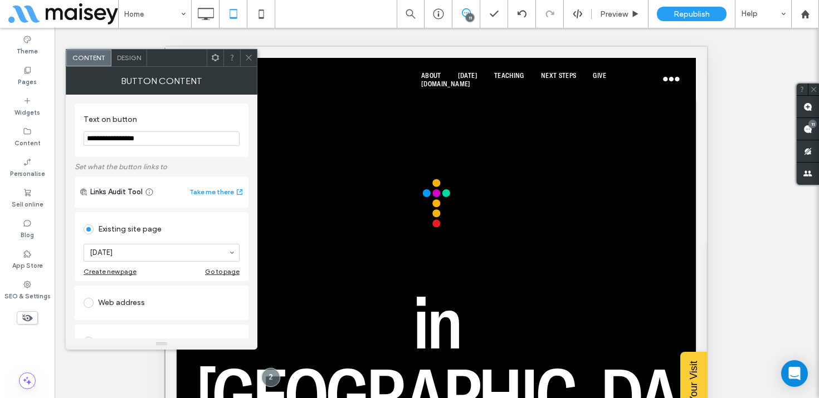
click at [250, 57] on icon at bounding box center [249, 57] width 8 height 8
click at [250, 55] on icon at bounding box center [249, 57] width 8 height 8
click at [247, 54] on icon at bounding box center [249, 57] width 8 height 8
click at [246, 56] on icon at bounding box center [249, 57] width 8 height 8
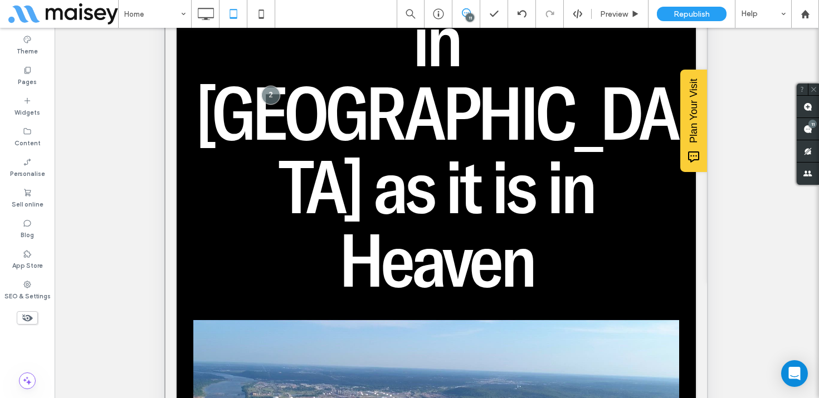
scroll to position [379, 0]
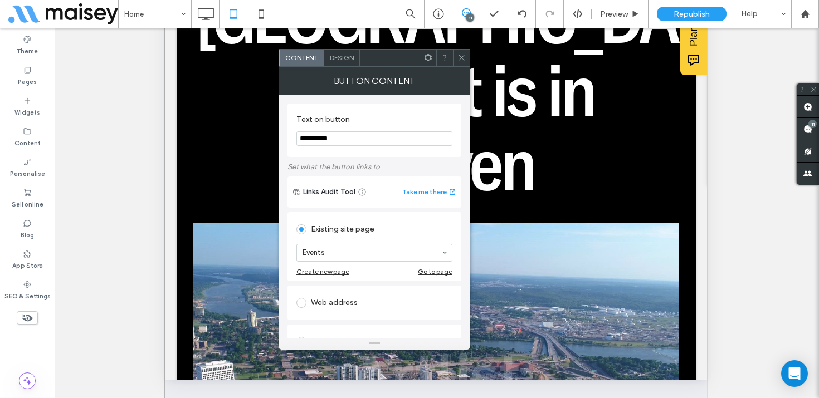
click at [463, 57] on icon at bounding box center [461, 57] width 8 height 8
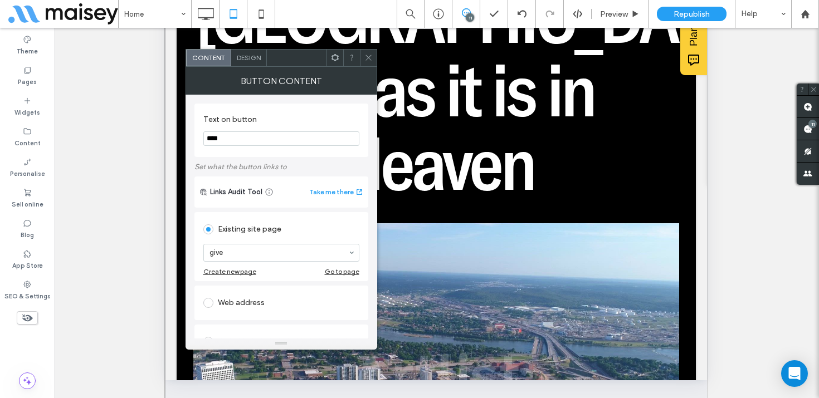
click at [368, 56] on icon at bounding box center [368, 57] width 8 height 8
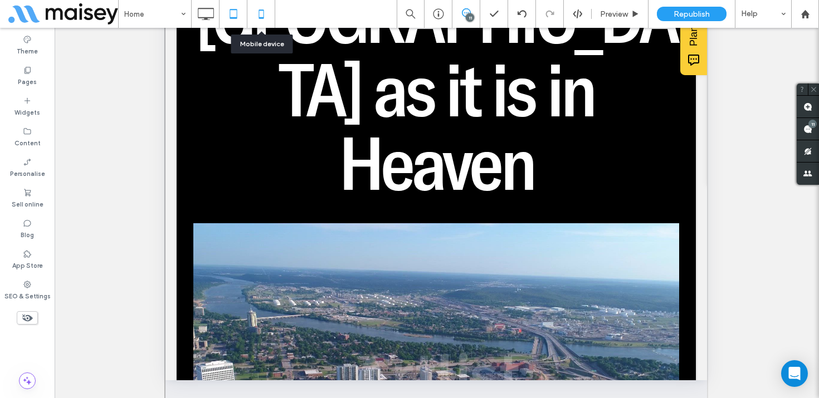
click at [265, 13] on icon at bounding box center [261, 14] width 22 height 22
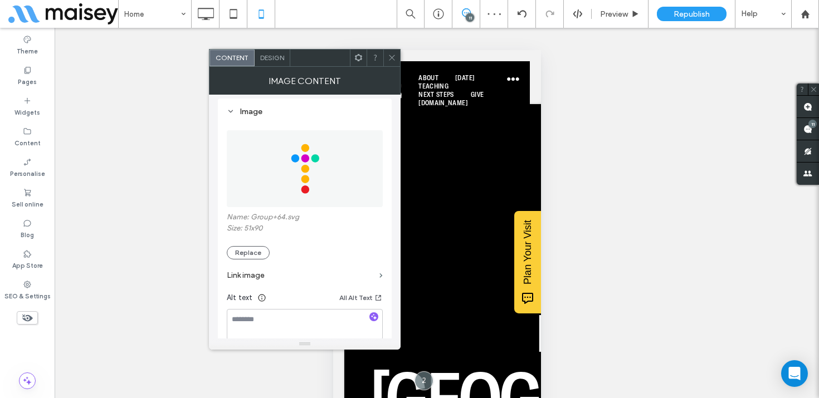
scroll to position [109, 0]
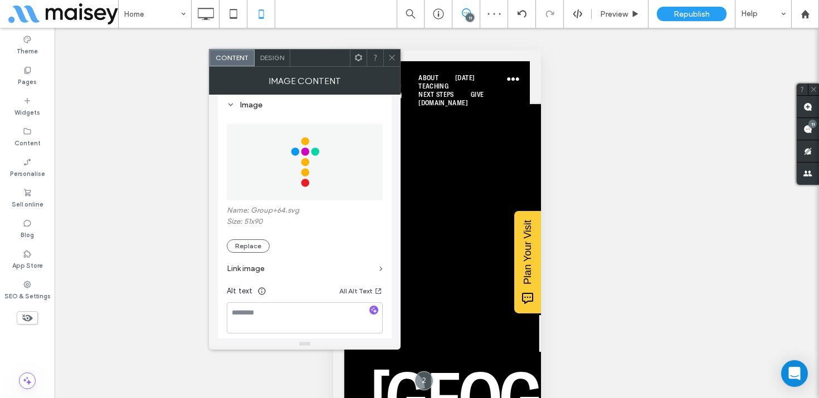
click at [280, 271] on label "Link image" at bounding box center [301, 269] width 148 height 21
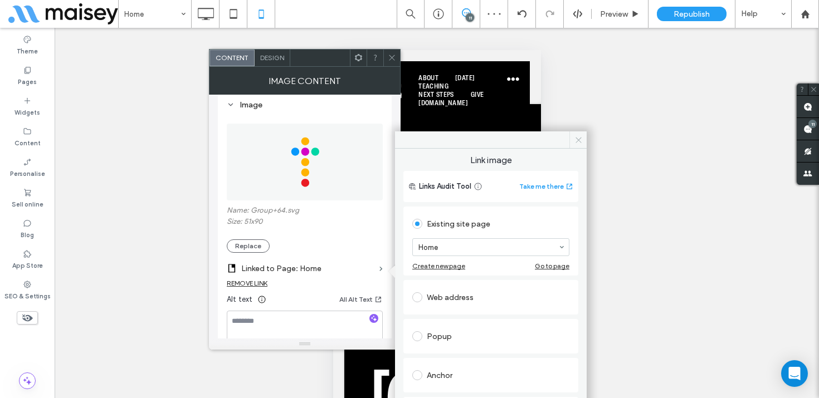
click at [580, 138] on use at bounding box center [579, 140] width 6 height 6
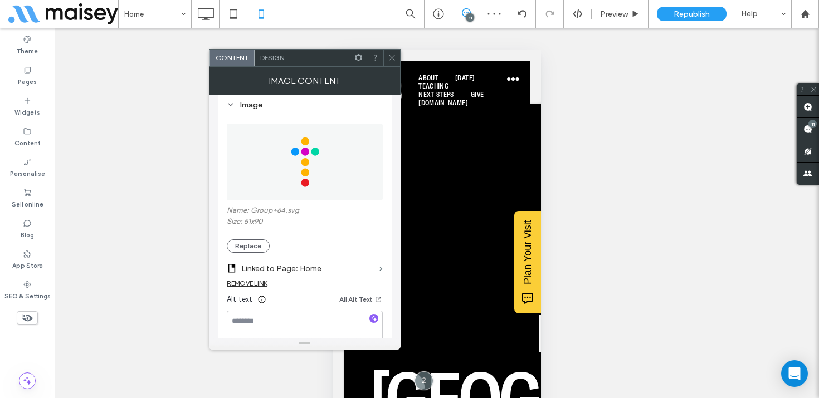
click at [393, 53] on icon at bounding box center [392, 57] width 8 height 8
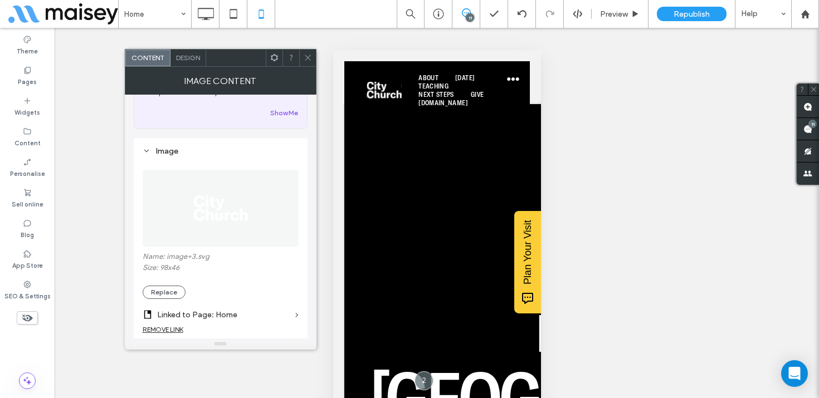
scroll to position [95, 0]
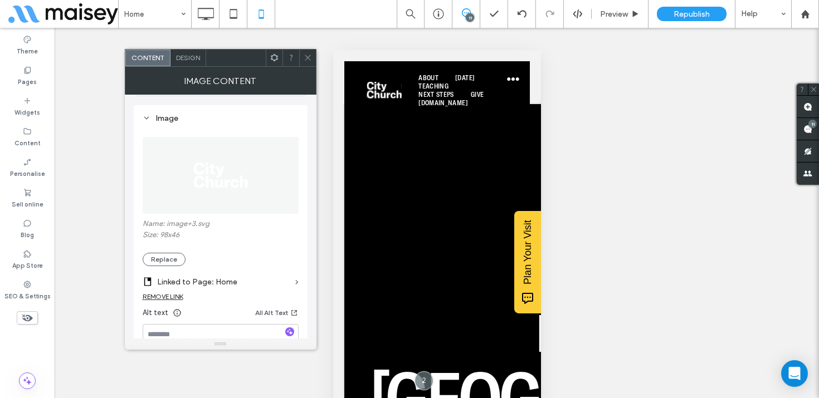
click at [305, 58] on icon at bounding box center [308, 57] width 8 height 8
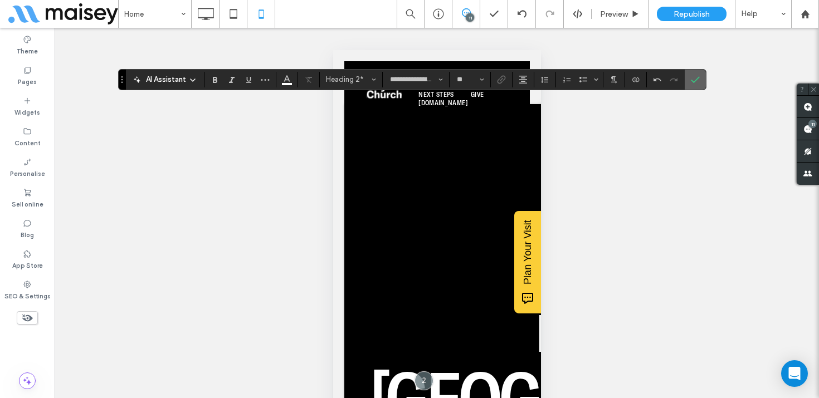
click at [694, 83] on icon "Confirm" at bounding box center [695, 79] width 9 height 9
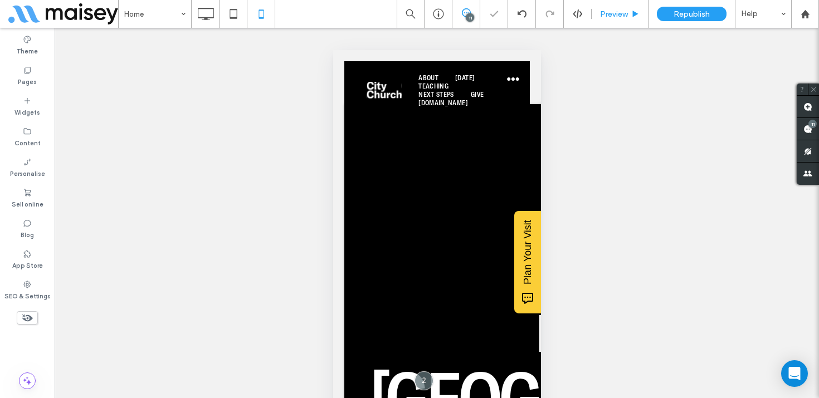
click at [623, 5] on div "Preview" at bounding box center [620, 14] width 57 height 28
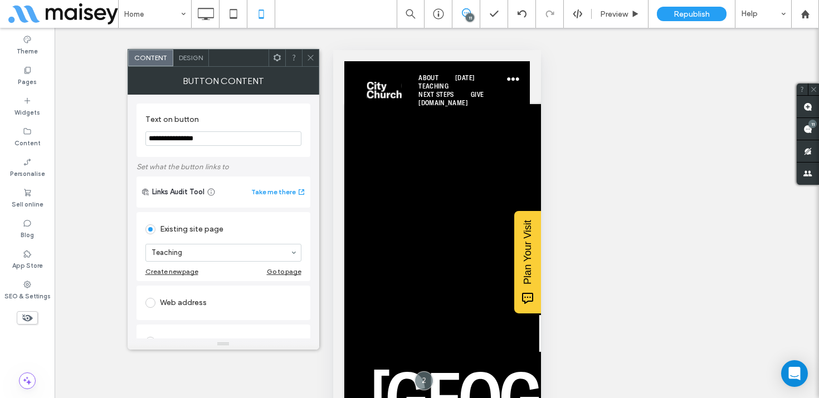
click at [309, 61] on icon at bounding box center [310, 57] width 8 height 8
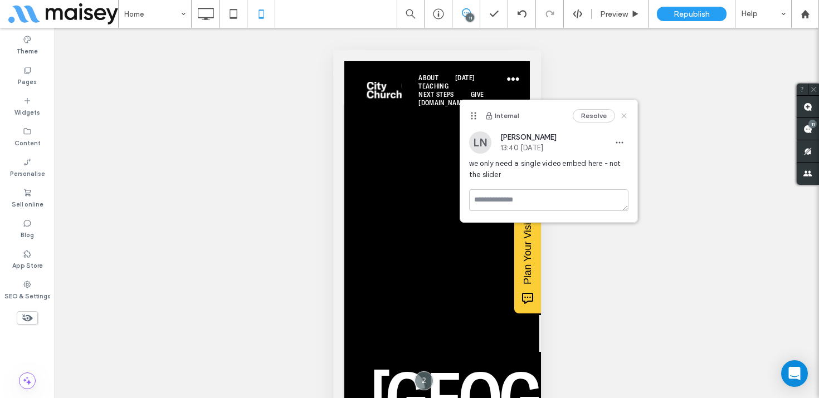
click at [624, 112] on icon at bounding box center [624, 115] width 9 height 9
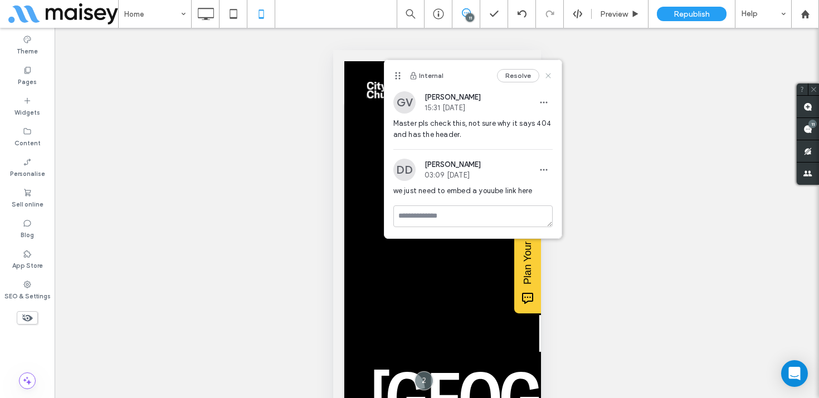
click at [549, 75] on icon at bounding box center [548, 75] width 9 height 9
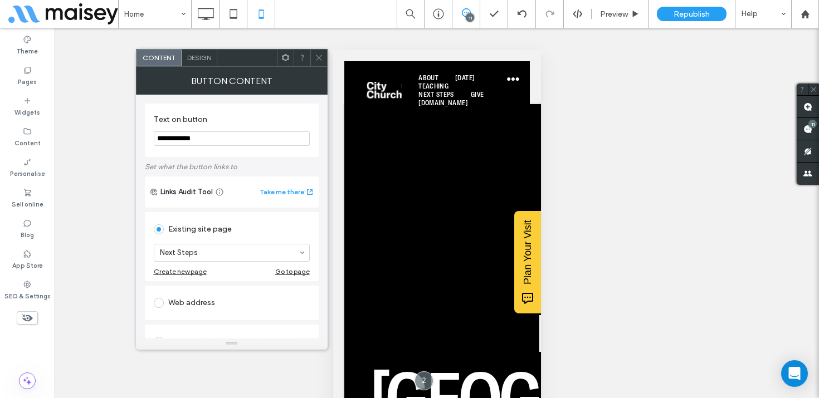
click at [315, 51] on span at bounding box center [319, 58] width 8 height 17
click at [316, 55] on icon at bounding box center [319, 57] width 8 height 8
click at [319, 55] on icon at bounding box center [319, 57] width 8 height 8
click at [315, 57] on icon at bounding box center [319, 57] width 8 height 8
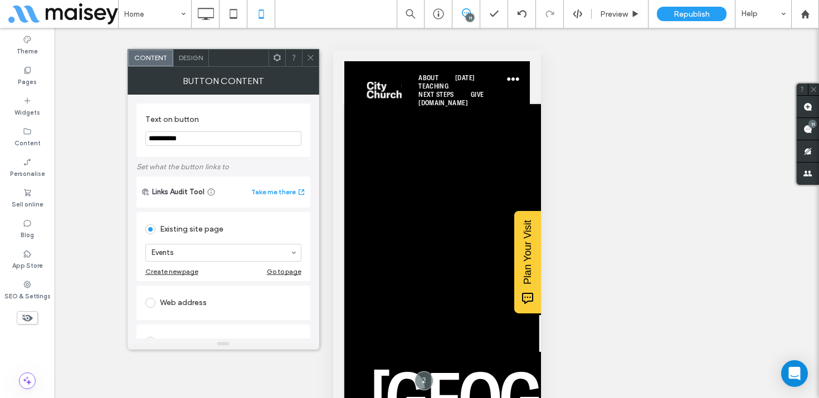
click at [311, 57] on icon at bounding box center [310, 57] width 8 height 8
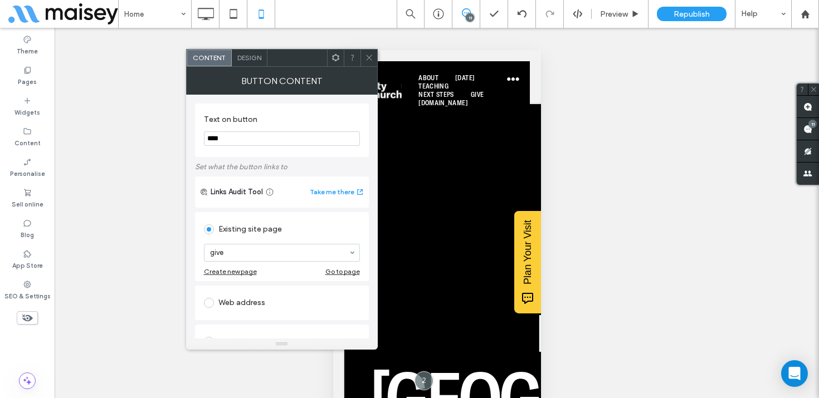
click at [372, 53] on icon at bounding box center [369, 57] width 8 height 8
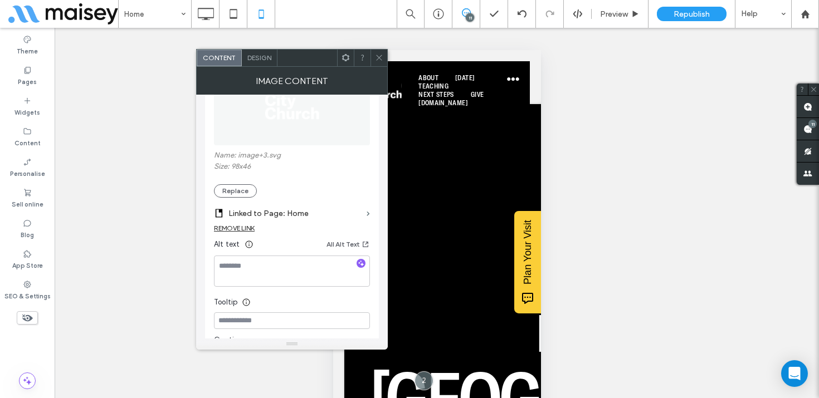
scroll to position [188, 0]
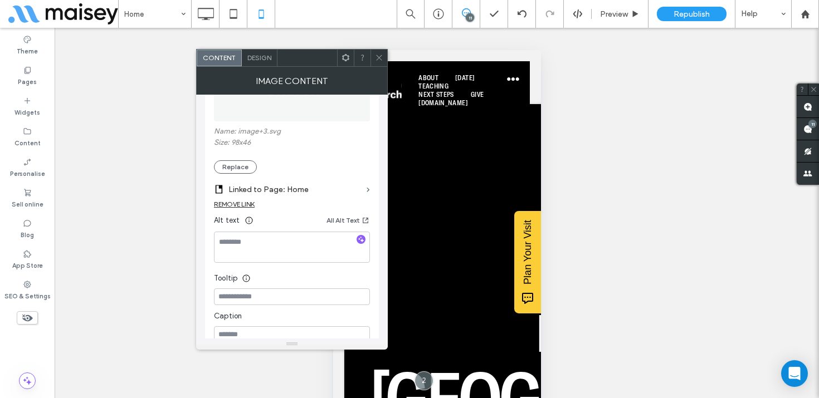
click at [378, 53] on icon at bounding box center [379, 57] width 8 height 8
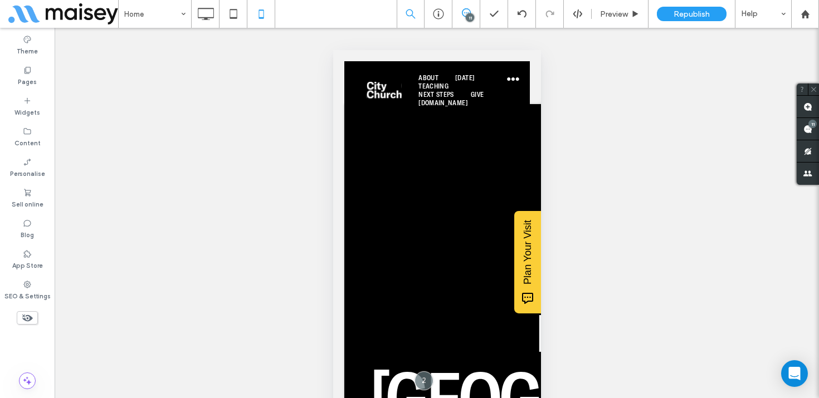
scroll to position [62, 0]
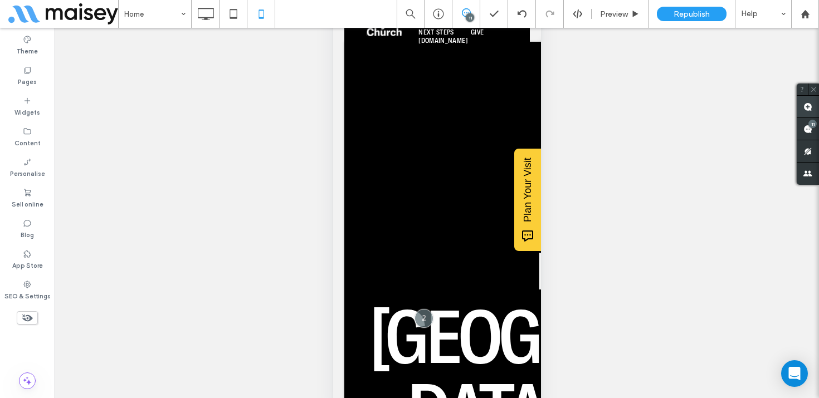
click at [805, 99] on span at bounding box center [808, 107] width 22 height 22
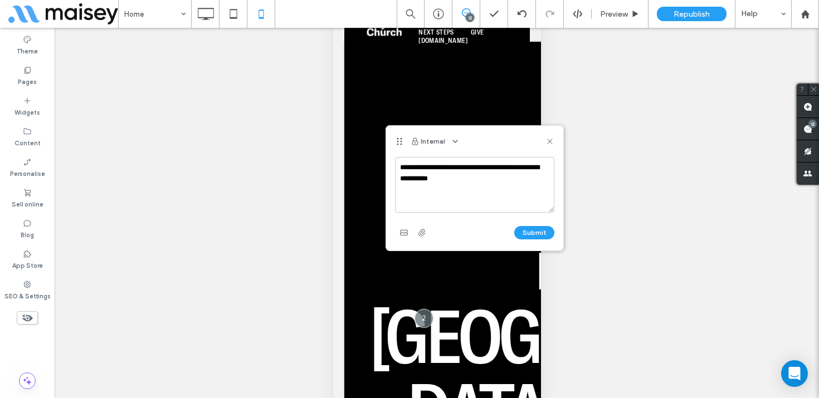
drag, startPoint x: 476, startPoint y: 183, endPoint x: 413, endPoint y: 179, distance: 63.1
click at [413, 179] on textarea "**********" at bounding box center [474, 185] width 159 height 56
type textarea "**********"
click at [532, 230] on button "Submit" at bounding box center [534, 232] width 40 height 13
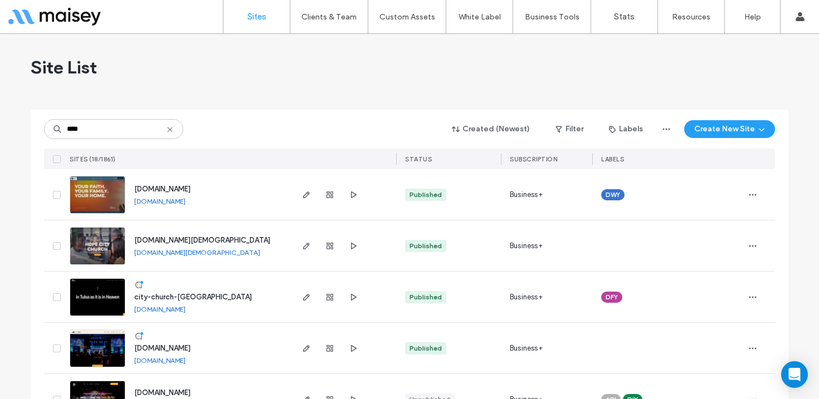
type input "****"
click at [100, 291] on img at bounding box center [97, 317] width 55 height 76
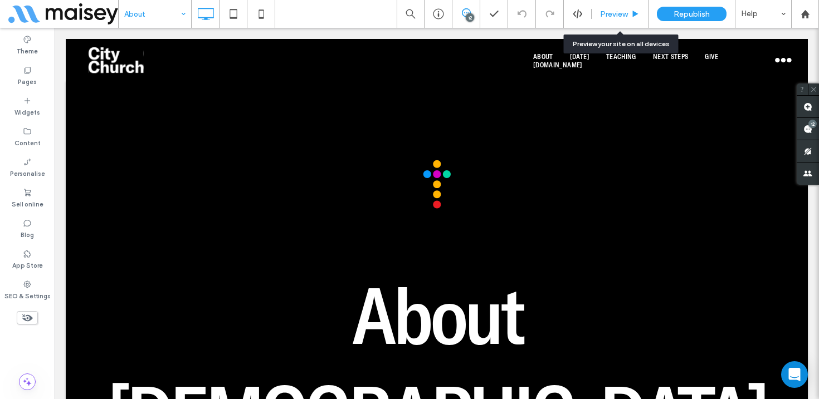
click at [614, 14] on span "Preview" at bounding box center [614, 13] width 28 height 9
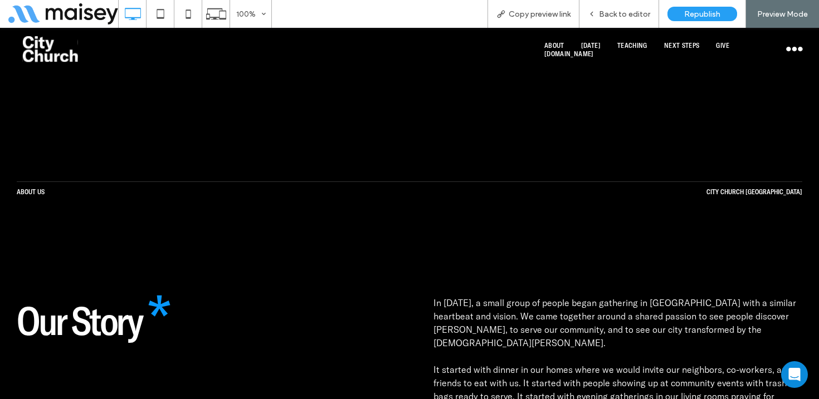
scroll to position [1958, 0]
click at [612, 7] on div "Back to editor" at bounding box center [619, 14] width 80 height 28
click at [625, 10] on span "Back to editor" at bounding box center [624, 13] width 51 height 9
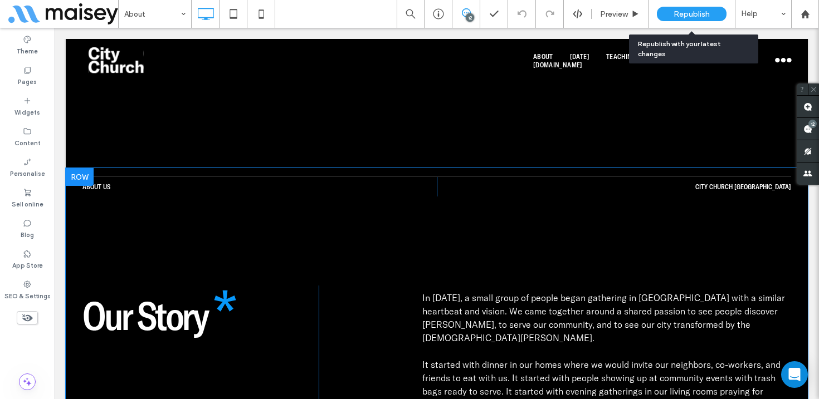
scroll to position [1939, 0]
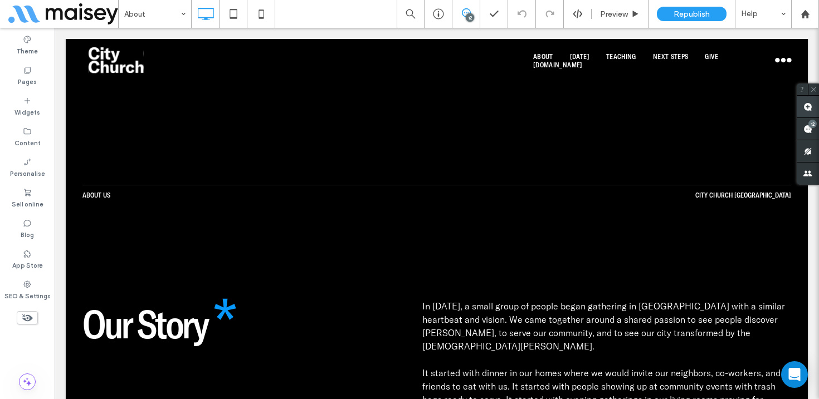
click at [808, 103] on use at bounding box center [807, 107] width 9 height 9
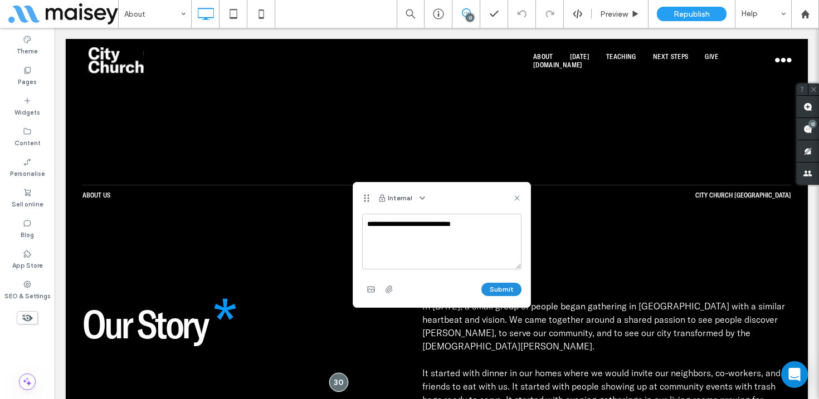
type textarea "**********"
click at [504, 291] on button "Submit" at bounding box center [501, 289] width 40 height 13
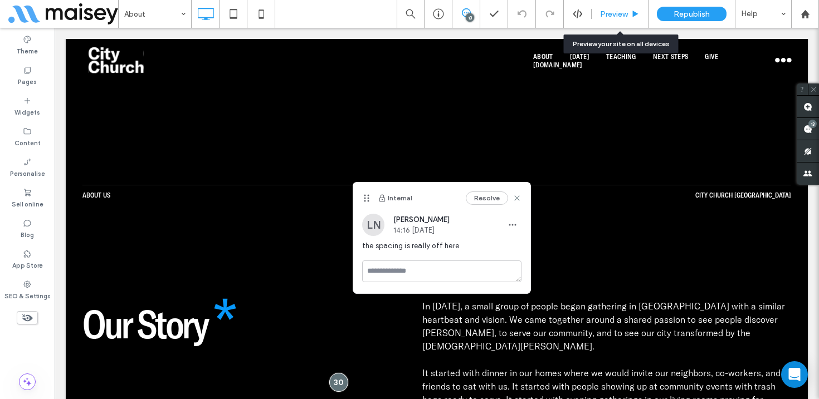
click at [617, 6] on div "Preview" at bounding box center [620, 14] width 57 height 28
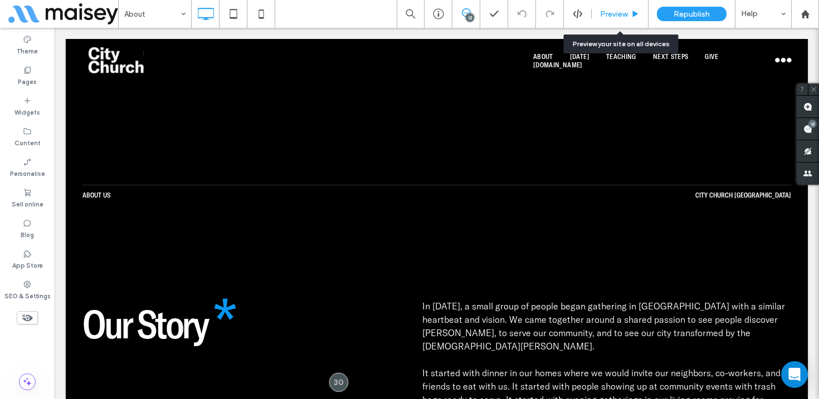
click at [623, 14] on span "Preview" at bounding box center [614, 13] width 28 height 9
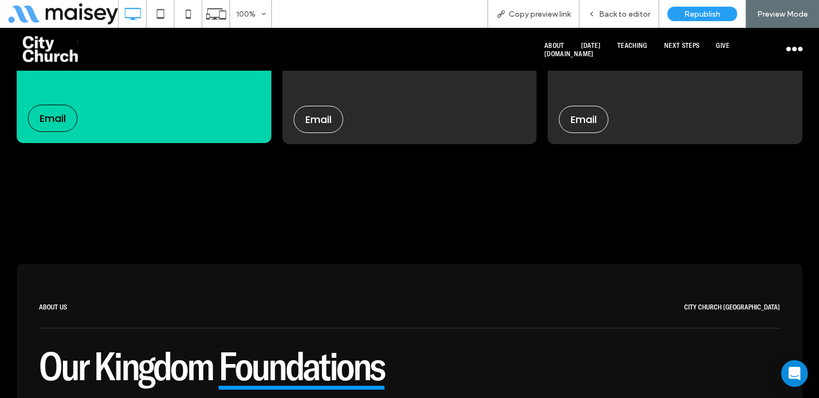
scroll to position [4248, 0]
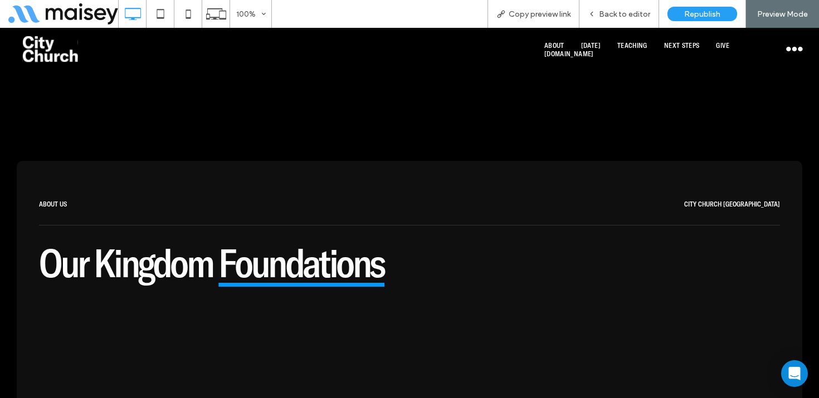
scroll to position [4334, 0]
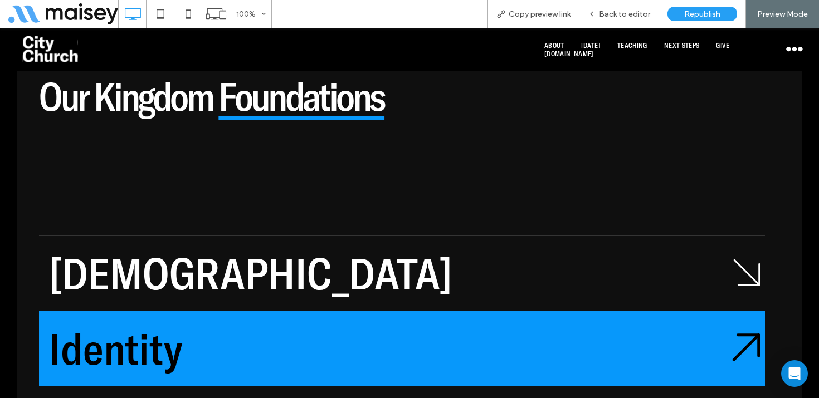
scroll to position [4499, 0]
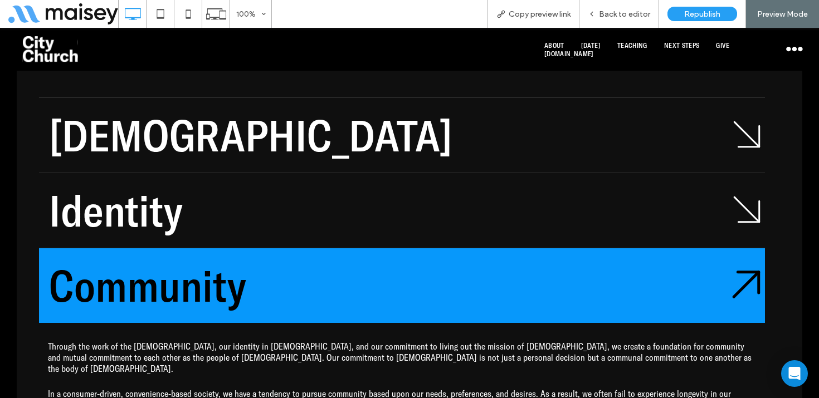
scroll to position [4714, 0]
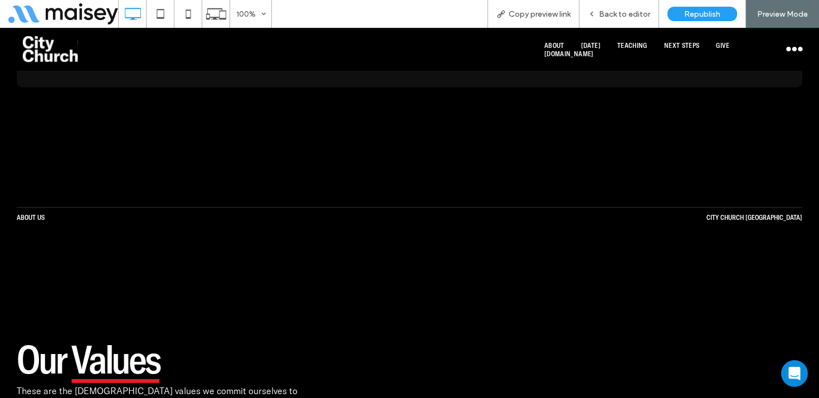
scroll to position [5284, 0]
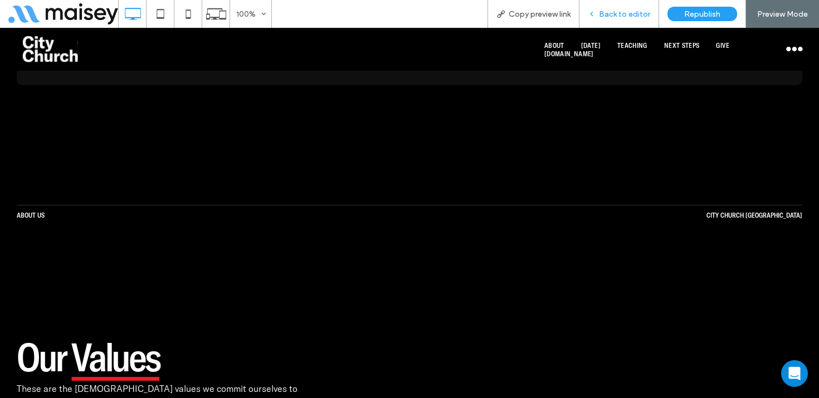
click at [636, 18] on span "Back to editor" at bounding box center [624, 13] width 51 height 9
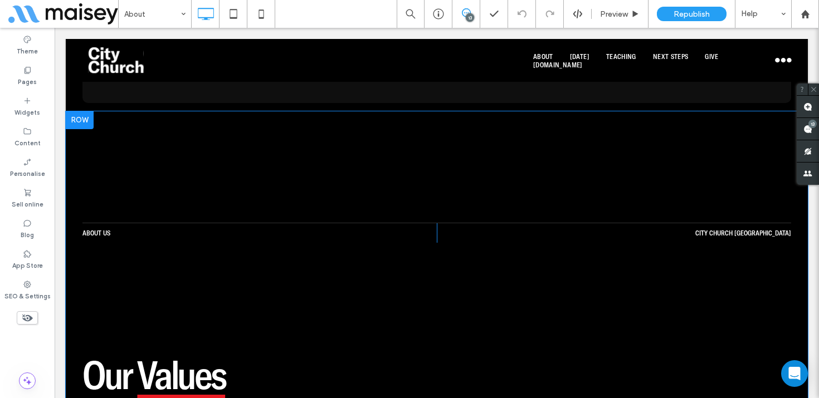
scroll to position [5266, 0]
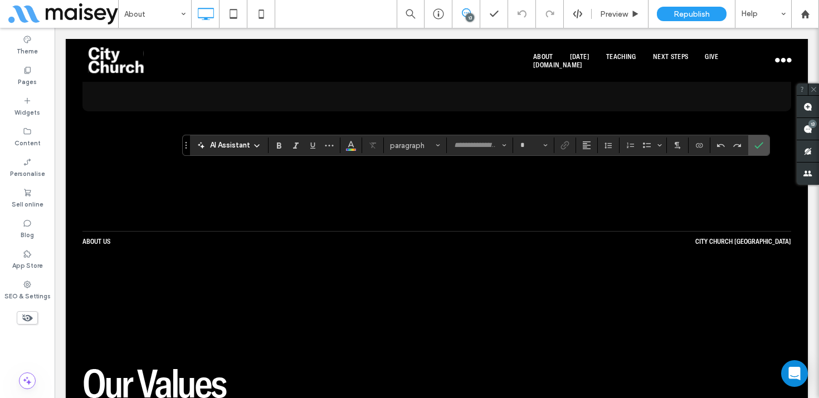
type input "**********"
type input "**"
click at [762, 144] on use "Confirm" at bounding box center [758, 146] width 9 height 7
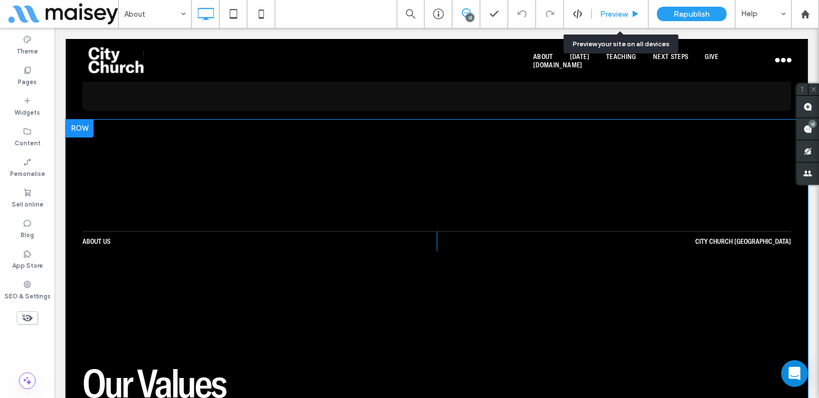
click at [623, 8] on div "Preview" at bounding box center [620, 14] width 57 height 28
click at [618, 5] on div "Preview" at bounding box center [620, 14] width 57 height 28
click at [616, 13] on span "Preview" at bounding box center [614, 13] width 28 height 9
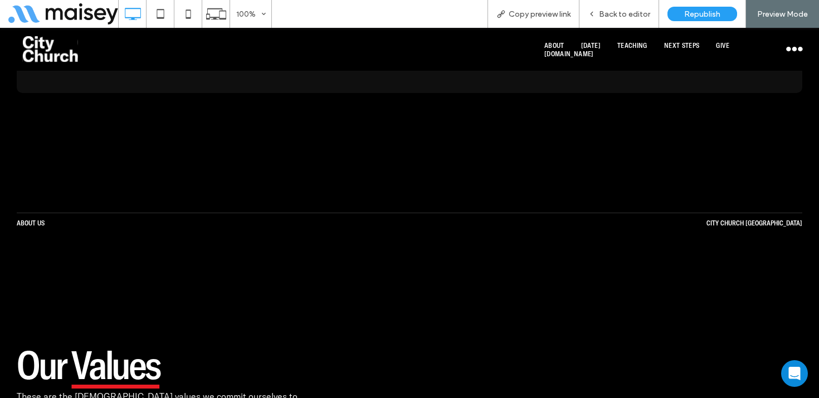
scroll to position [5273, 0]
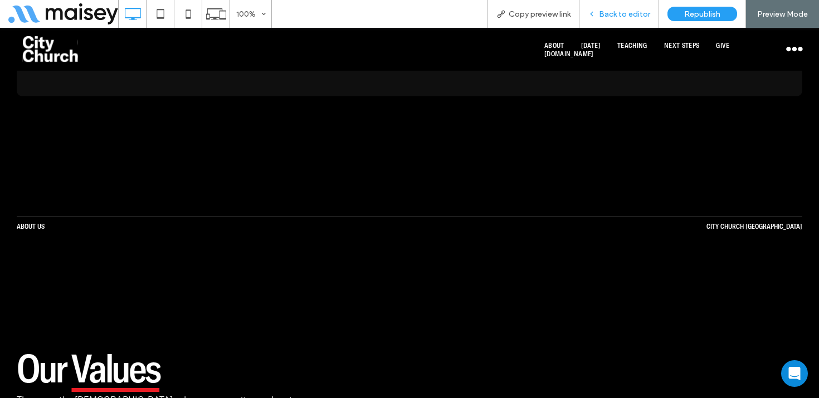
click at [640, 9] on span "Back to editor" at bounding box center [624, 13] width 51 height 9
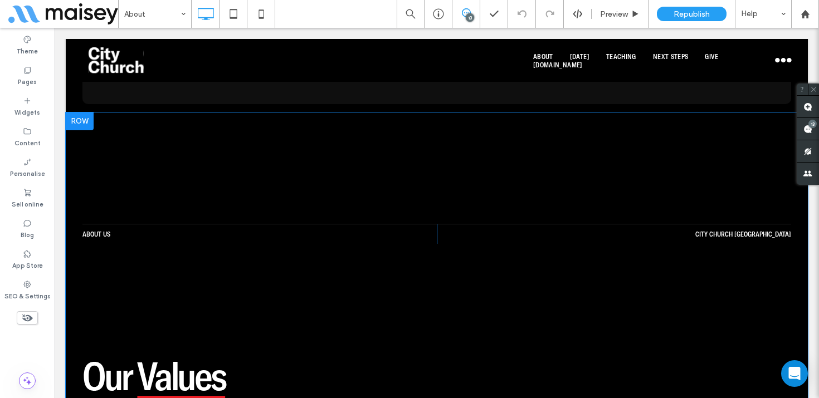
scroll to position [5255, 0]
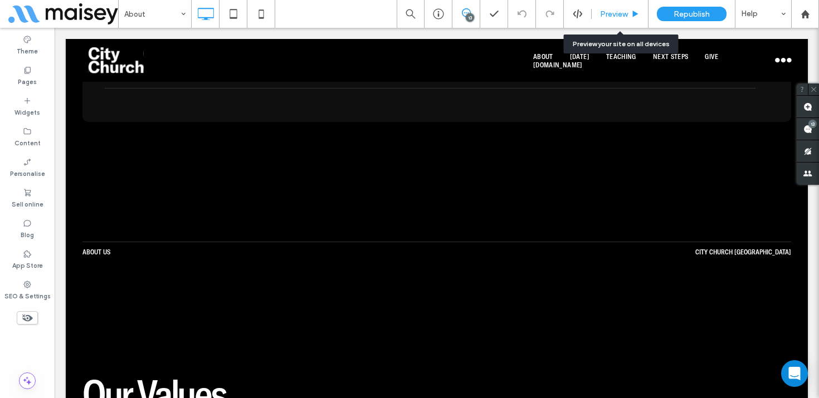
click at [618, 10] on span "Preview" at bounding box center [614, 13] width 28 height 9
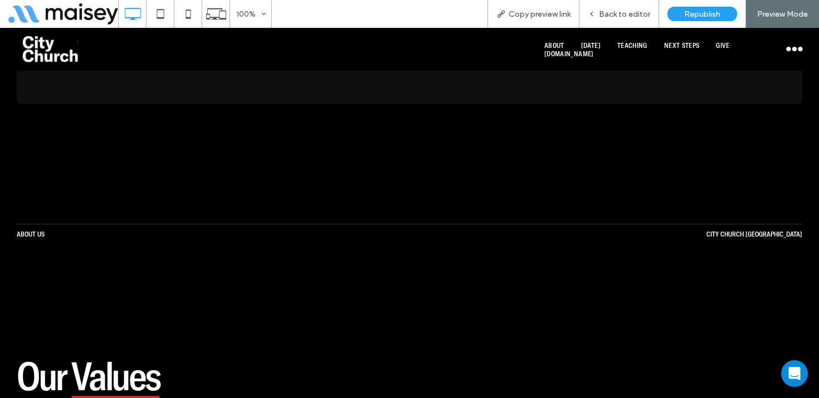
scroll to position [5262, 0]
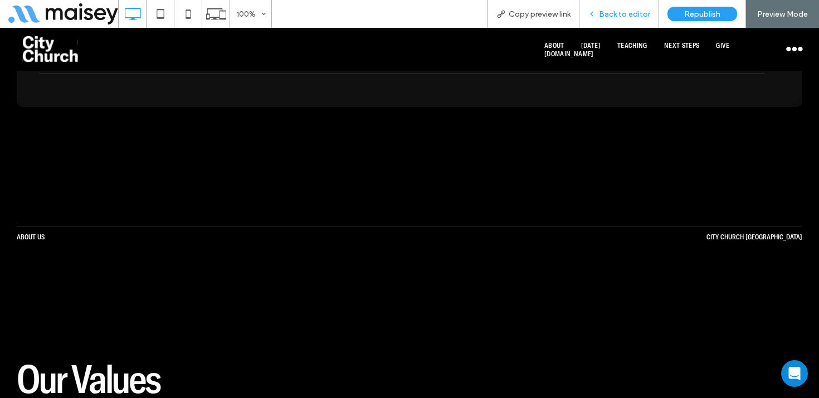
click at [625, 12] on span "Back to editor" at bounding box center [624, 13] width 51 height 9
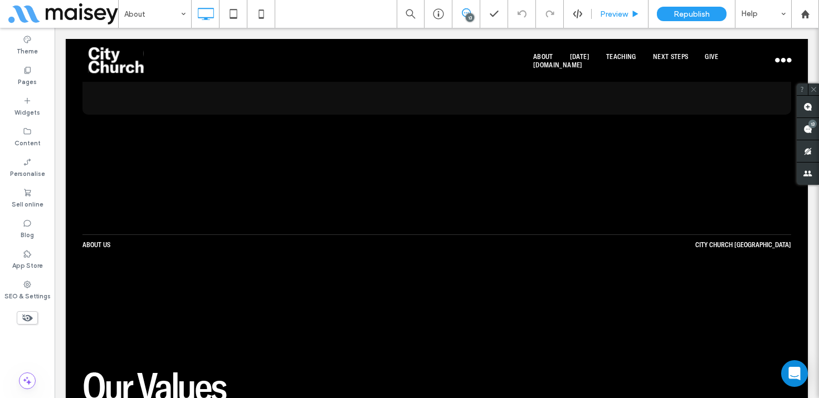
scroll to position [5244, 0]
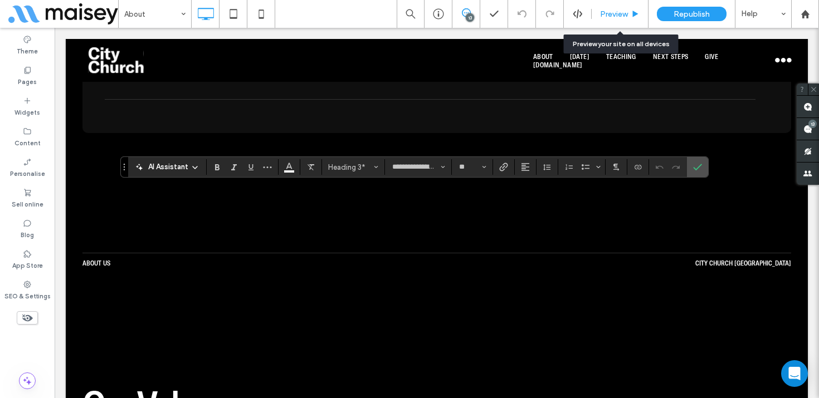
click at [622, 10] on span "Preview" at bounding box center [614, 13] width 28 height 9
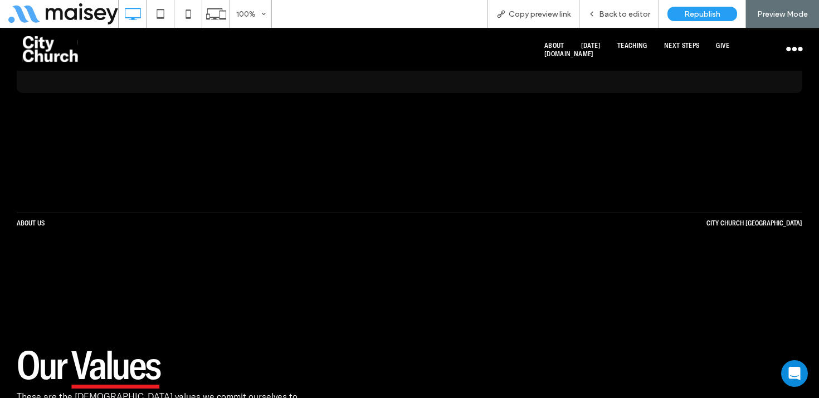
scroll to position [5278, 0]
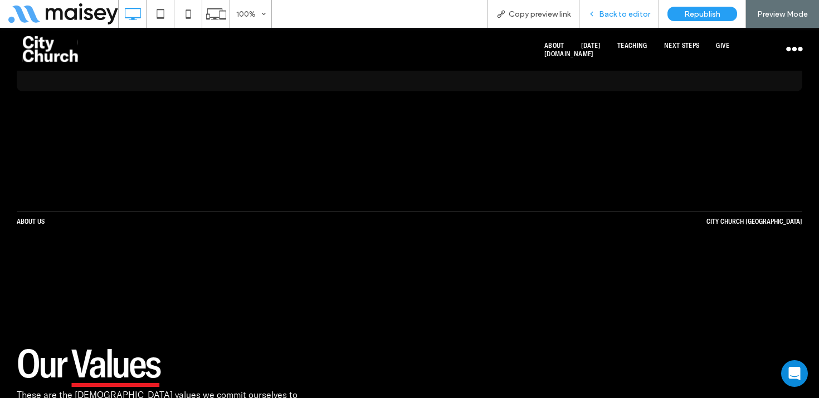
click at [622, 8] on div "Back to editor" at bounding box center [619, 14] width 80 height 28
click at [625, 14] on span "Back to editor" at bounding box center [624, 13] width 51 height 9
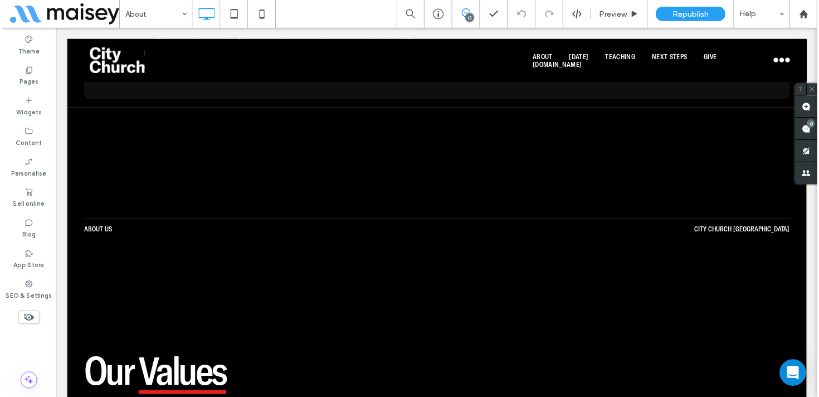
scroll to position [5260, 0]
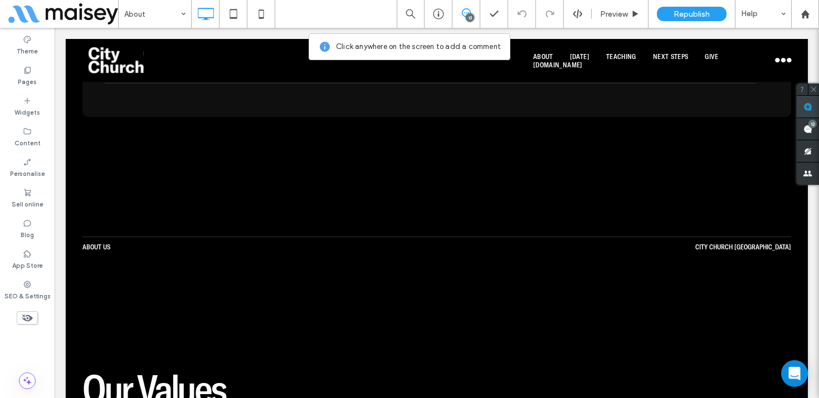
click at [805, 104] on use at bounding box center [807, 107] width 9 height 9
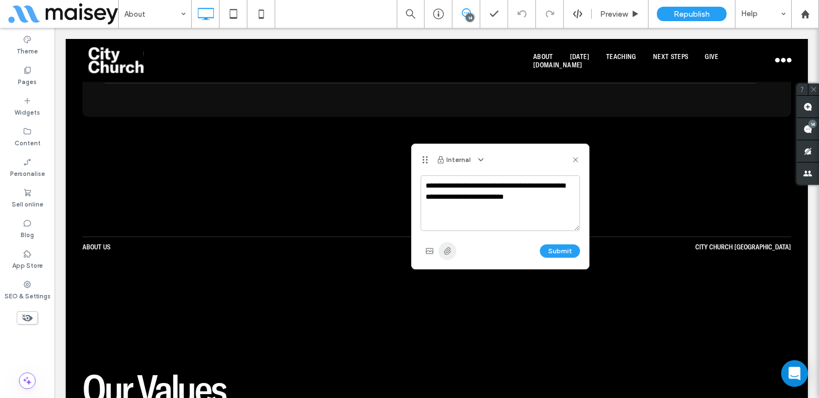
type textarea "**********"
click at [443, 254] on icon "button" at bounding box center [447, 251] width 9 height 9
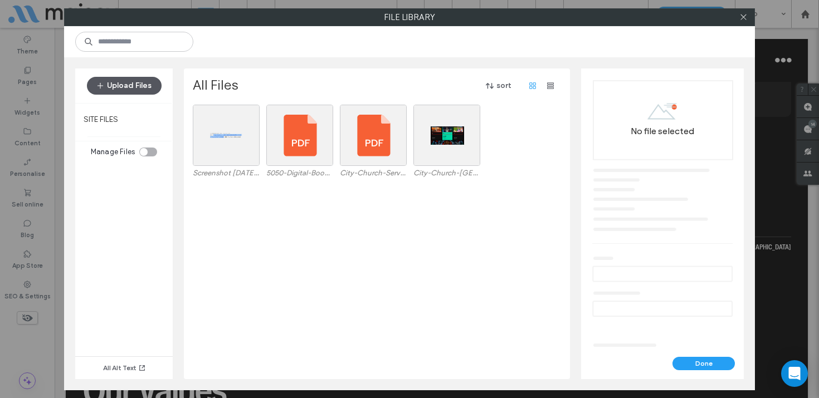
click at [135, 86] on button "Upload Files" at bounding box center [124, 86] width 75 height 18
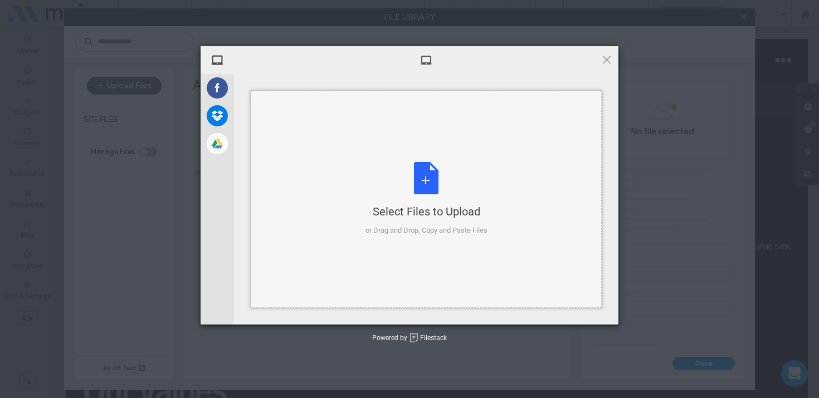
click at [446, 182] on div "Select Files to Upload or Drag and Drop, Copy and Paste Files" at bounding box center [426, 199] width 122 height 74
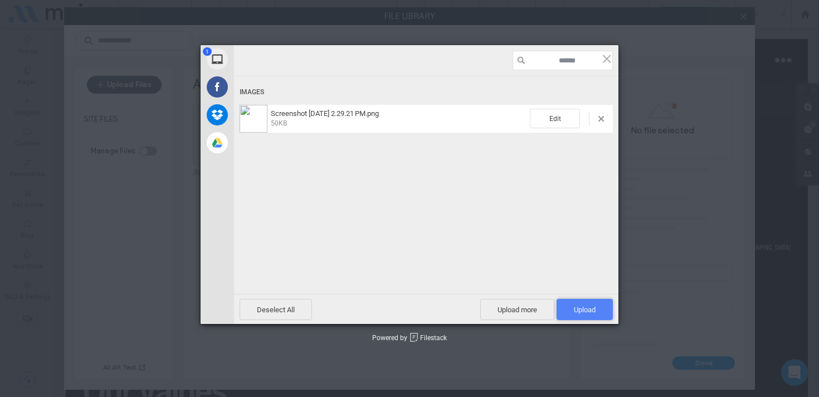
click at [585, 304] on span "Upload 1" at bounding box center [585, 309] width 56 height 21
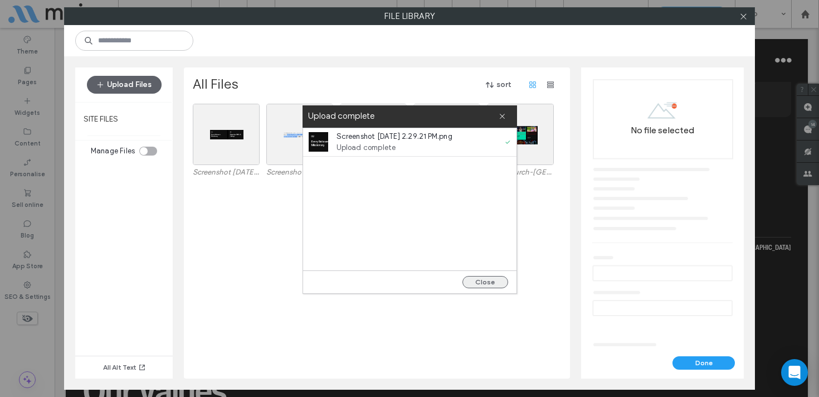
click at [493, 278] on button "Close" at bounding box center [485, 282] width 46 height 12
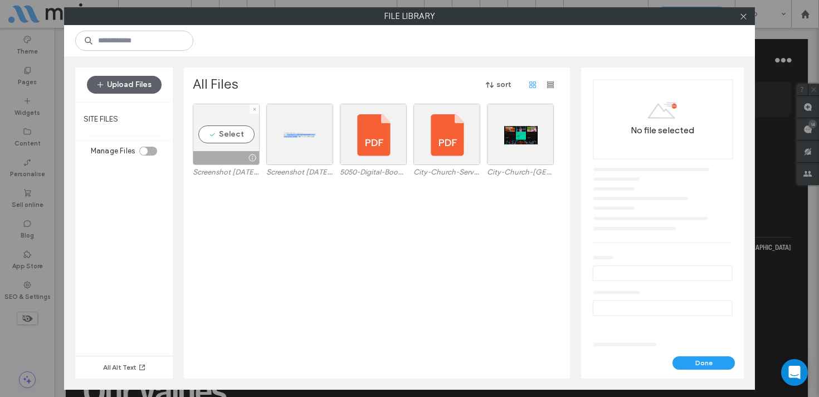
click at [211, 131] on div "Select" at bounding box center [226, 134] width 67 height 61
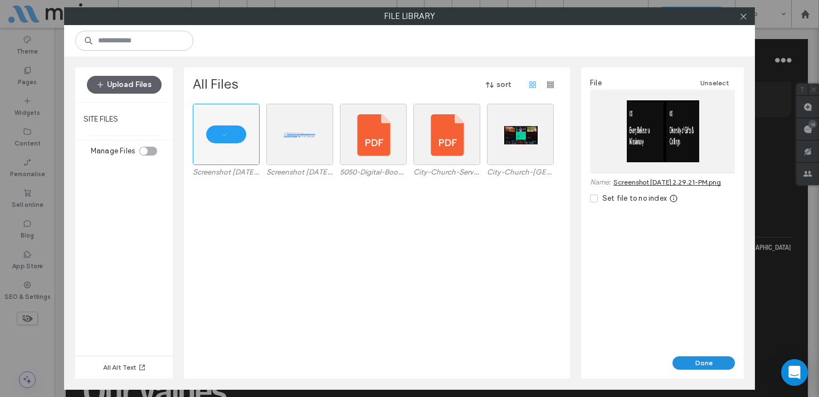
click at [708, 365] on button "Done" at bounding box center [703, 362] width 62 height 13
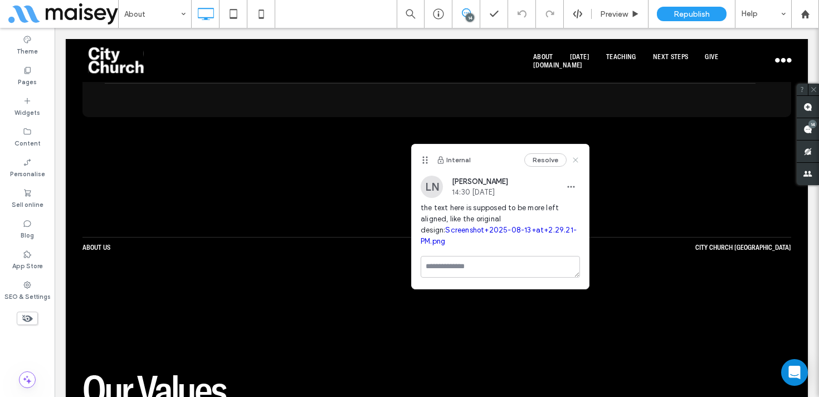
click at [574, 157] on icon at bounding box center [575, 159] width 9 height 9
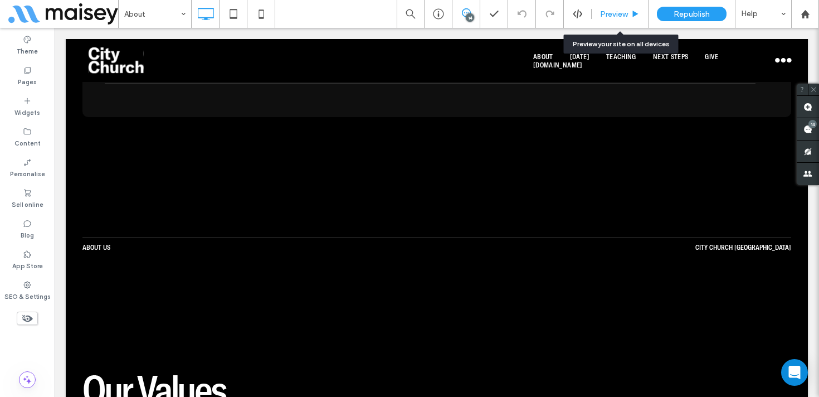
click at [621, 9] on span "Preview" at bounding box center [614, 13] width 28 height 9
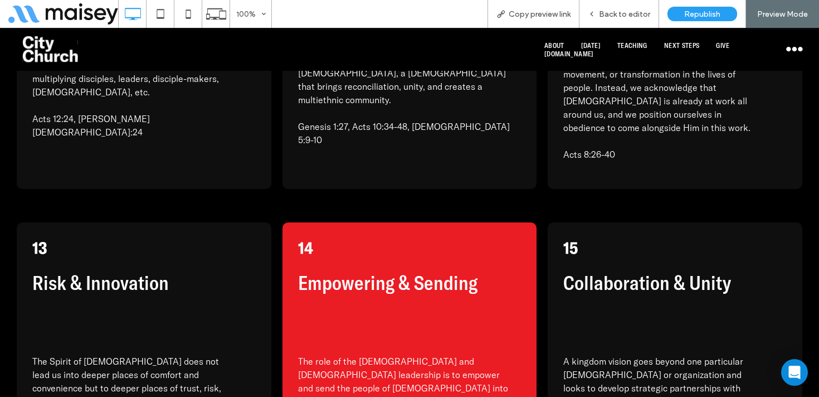
scroll to position [6885, 0]
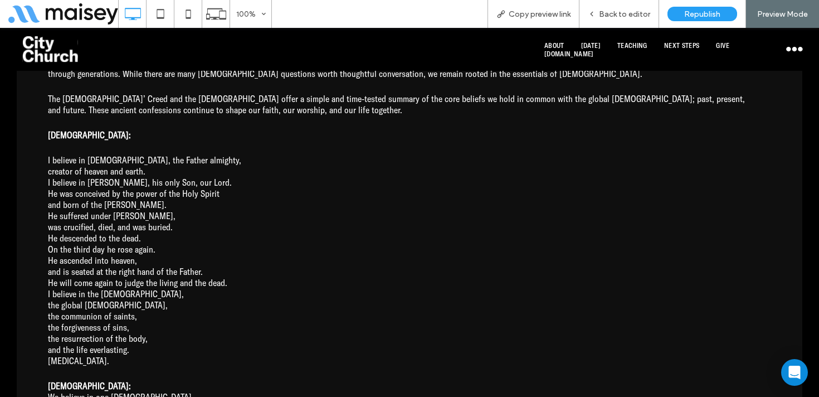
scroll to position [7594, 0]
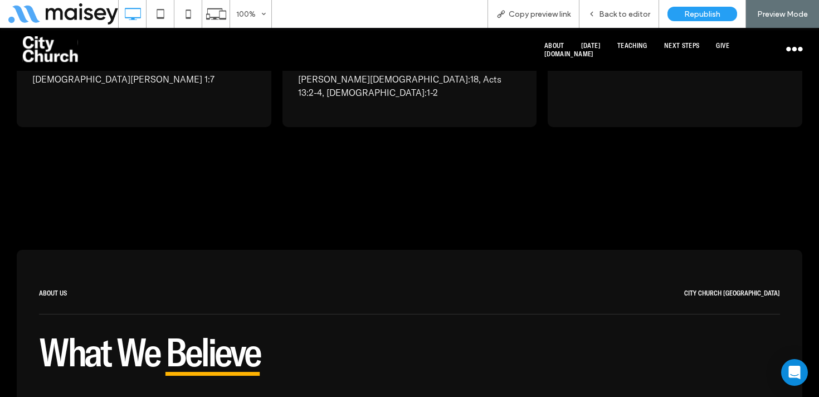
scroll to position [6961, 0]
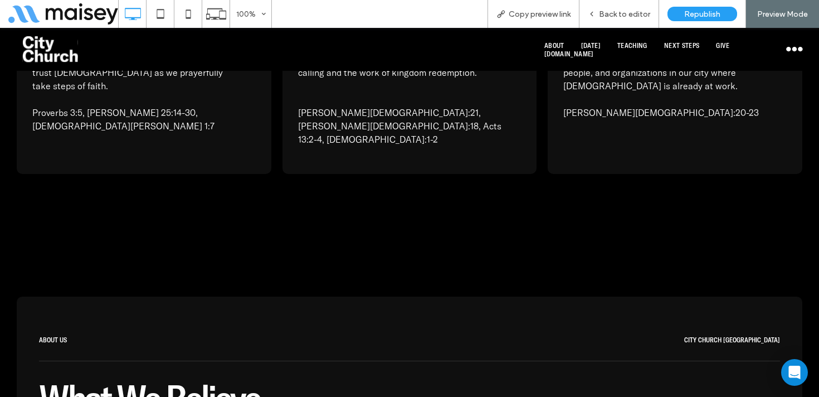
scroll to position [7035, 0]
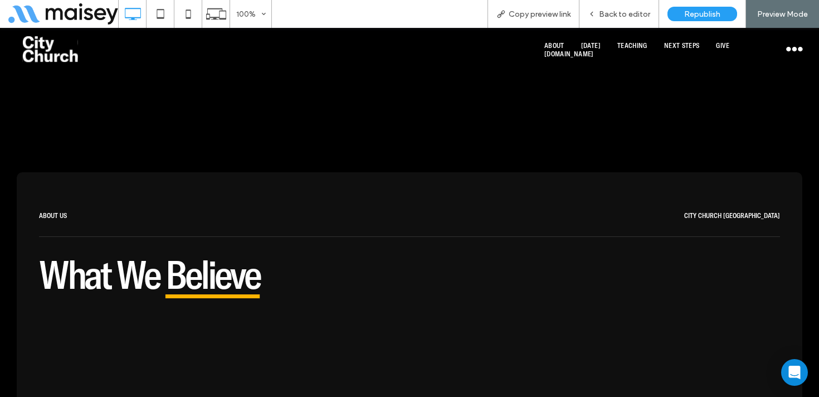
scroll to position [7184, 0]
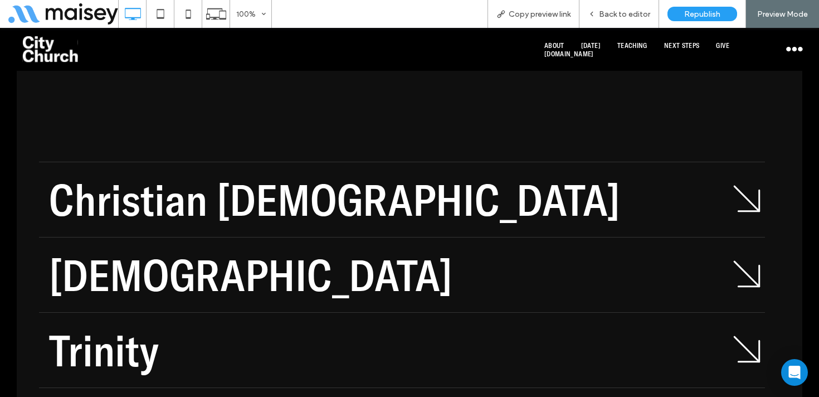
scroll to position [7426, 0]
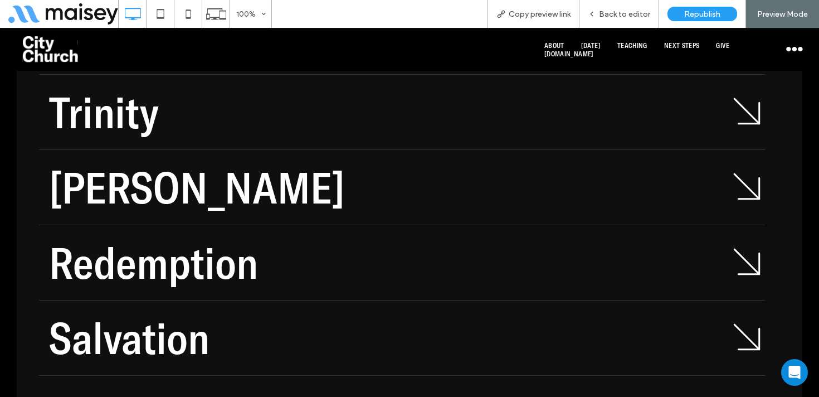
scroll to position [7664, 0]
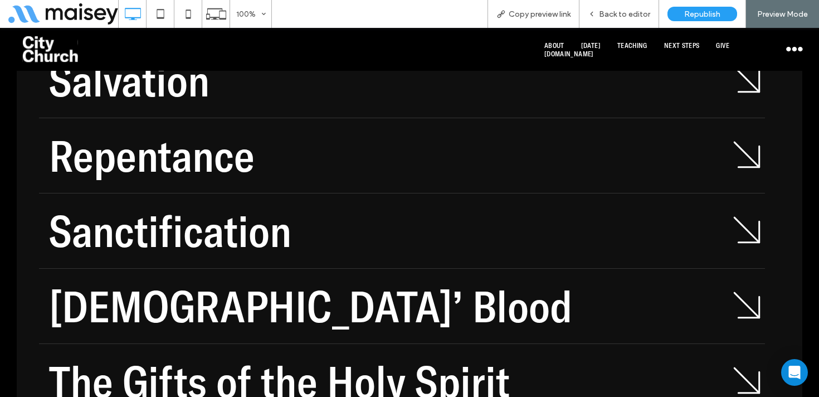
scroll to position [7913, 0]
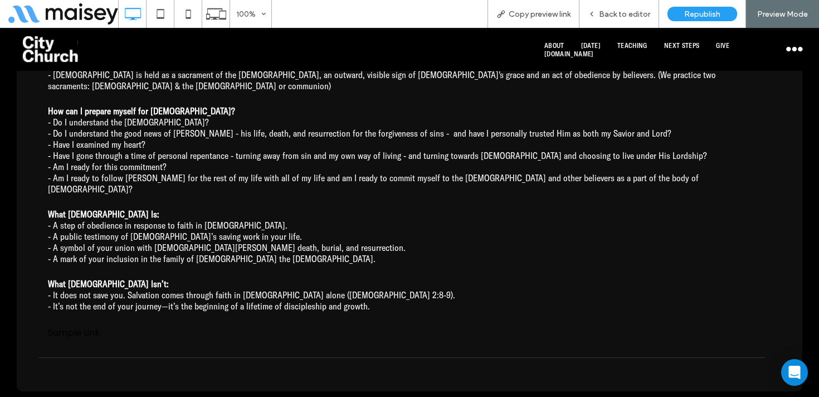
scroll to position [9159, 0]
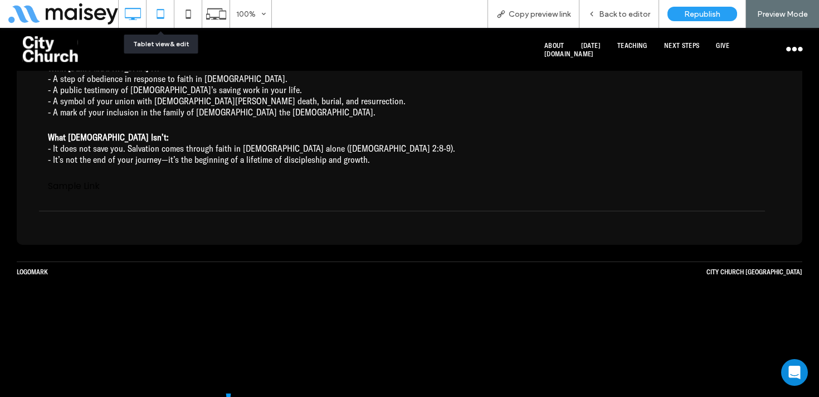
click at [157, 14] on use at bounding box center [160, 13] width 7 height 9
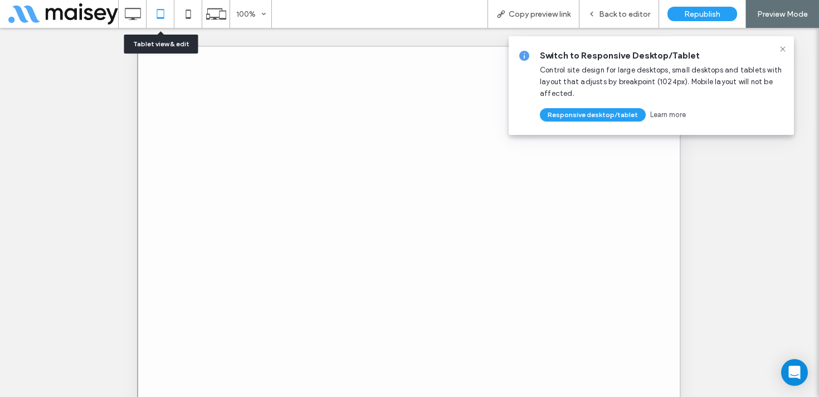
scroll to position [0, 0]
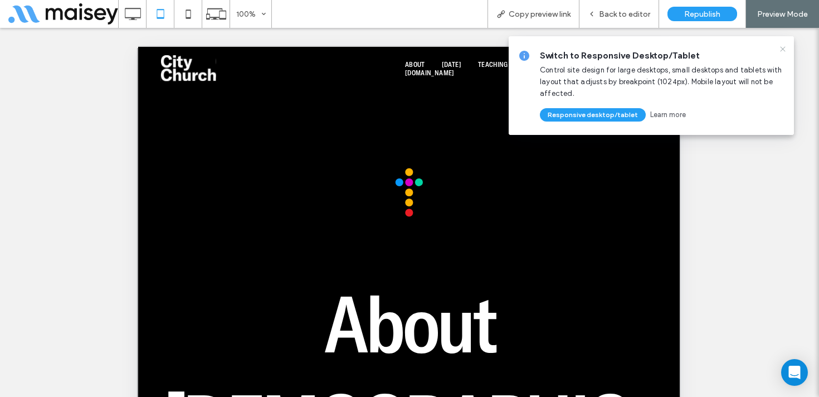
click at [781, 50] on icon at bounding box center [782, 49] width 9 height 9
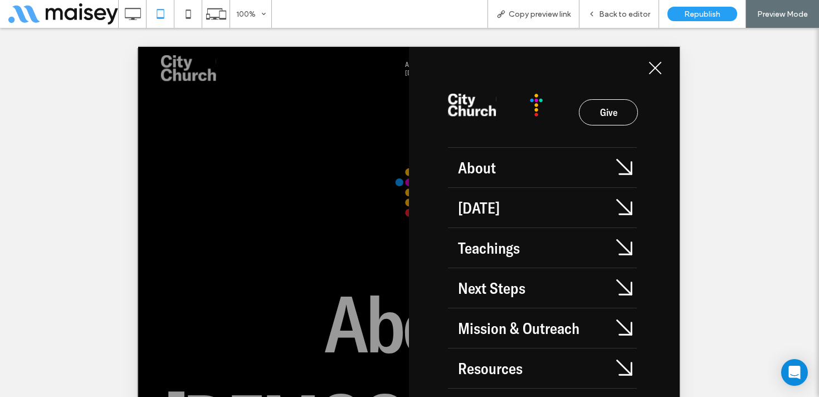
scroll to position [4, 0]
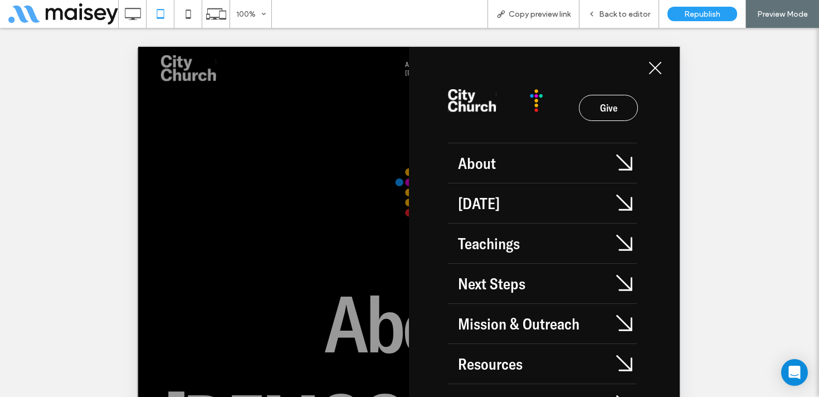
click at [656, 66] on span "menu" at bounding box center [655, 68] width 13 height 13
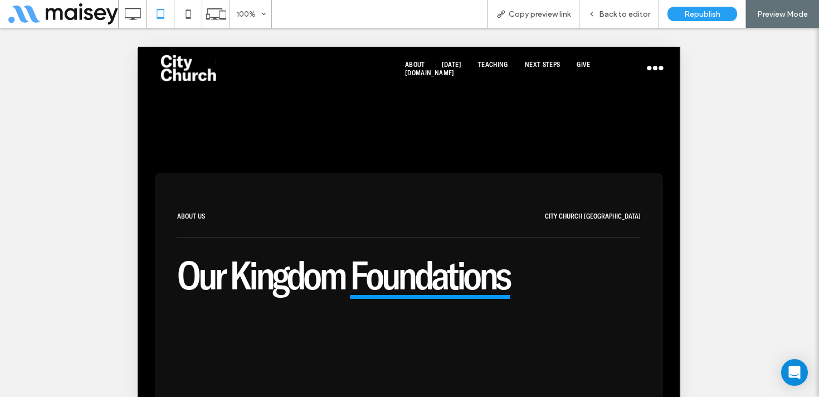
scroll to position [4365, 0]
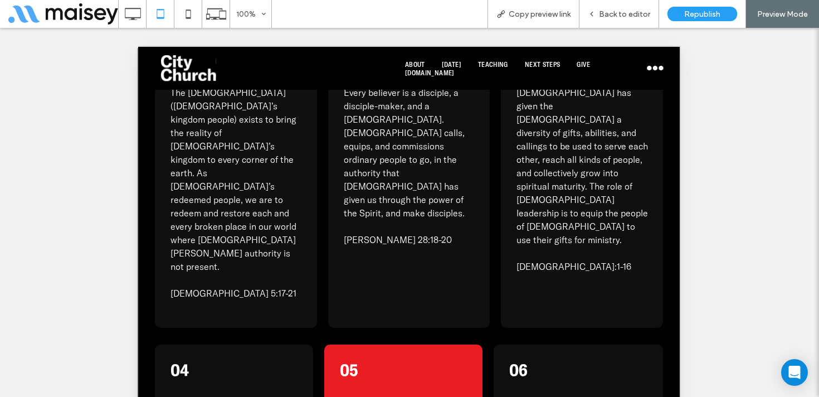
scroll to position [6002, 0]
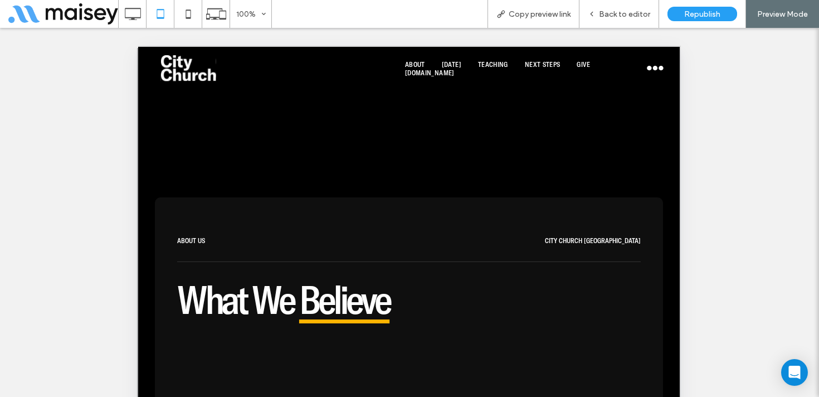
scroll to position [7799, 0]
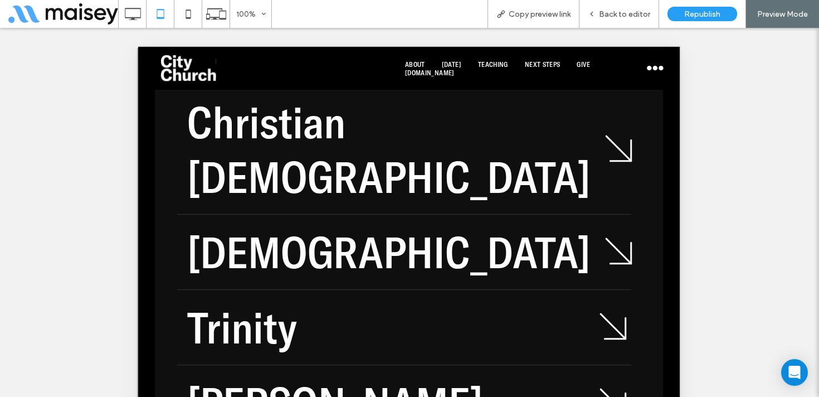
scroll to position [8083, 0]
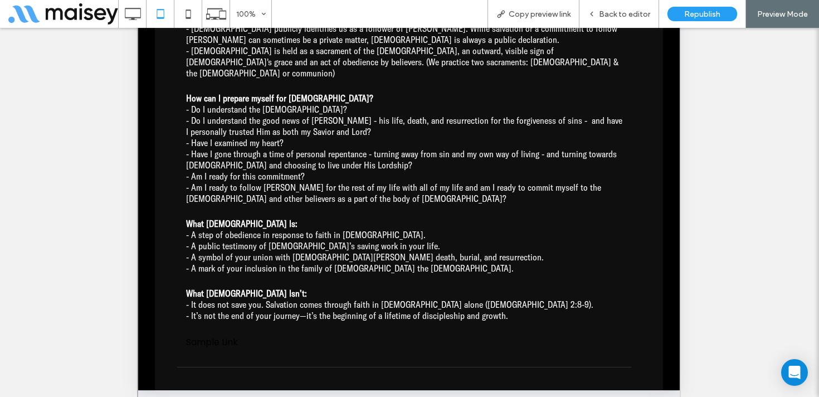
scroll to position [381, 0]
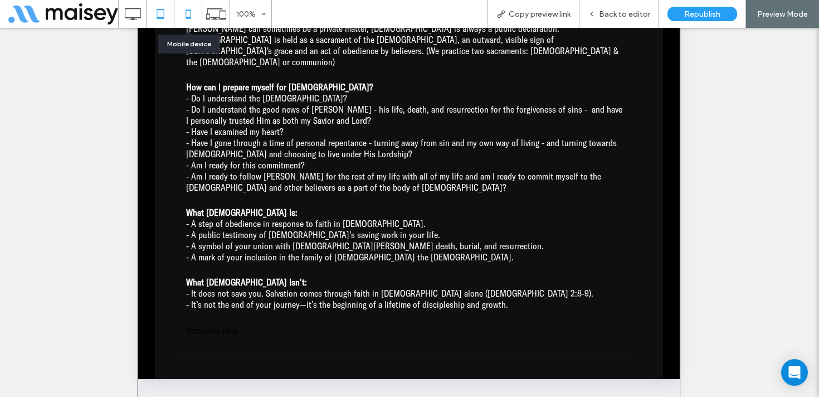
click at [183, 19] on icon at bounding box center [188, 14] width 22 height 22
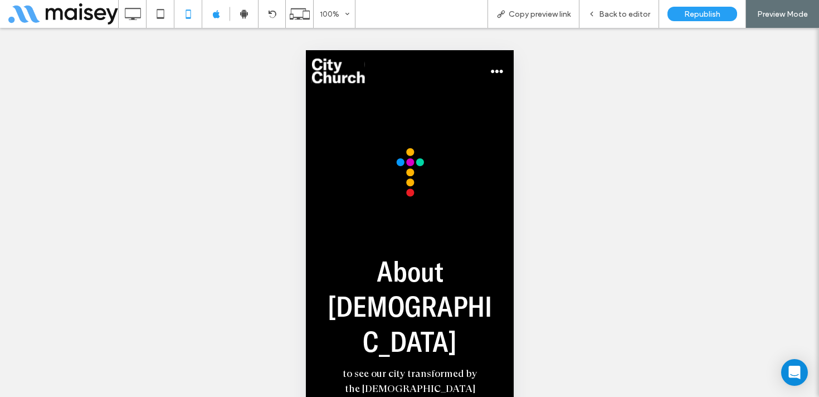
scroll to position [0, 0]
click at [494, 71] on button "menu" at bounding box center [496, 71] width 22 height 22
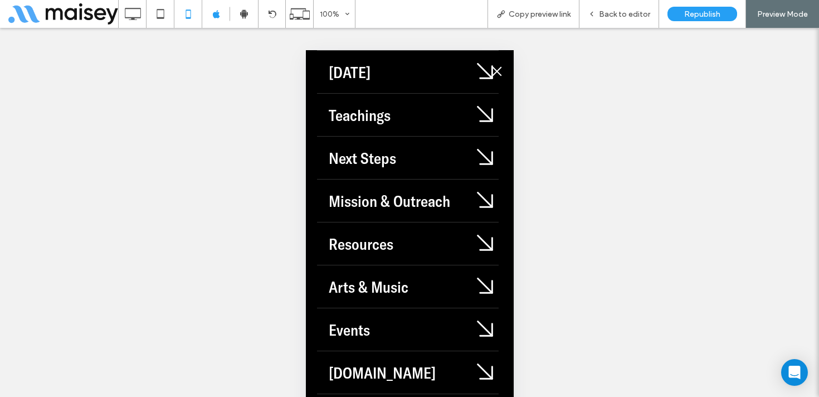
scroll to position [64, 0]
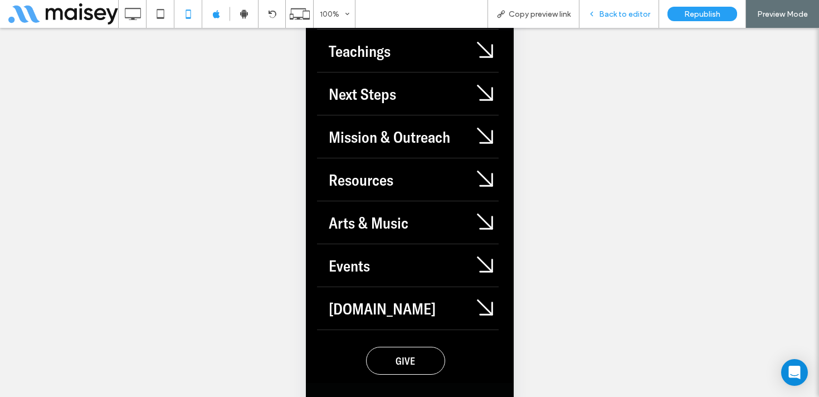
click at [627, 21] on div "Back to editor" at bounding box center [619, 14] width 80 height 28
drag, startPoint x: 418, startPoint y: 358, endPoint x: 663, endPoint y: 324, distance: 247.6
click at [418, 358] on link "GIVE" at bounding box center [404, 361] width 79 height 28
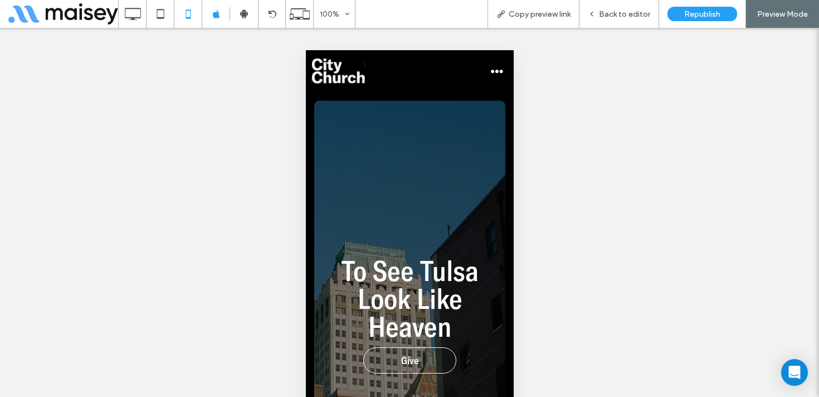
click at [345, 72] on img at bounding box center [337, 71] width 53 height 25
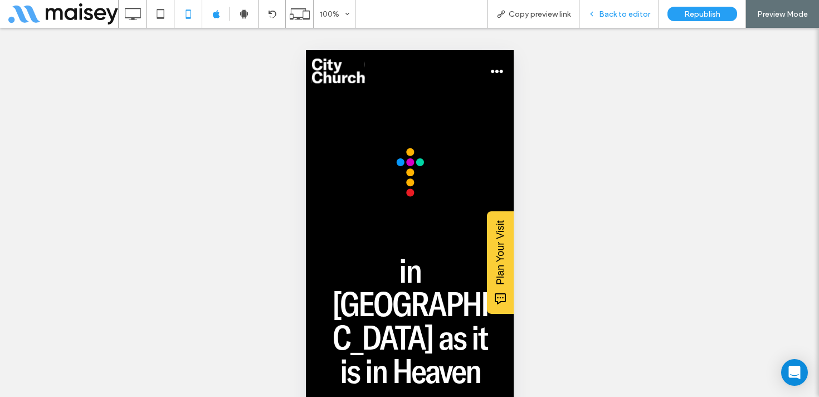
click at [628, 16] on span "Back to editor" at bounding box center [624, 13] width 51 height 9
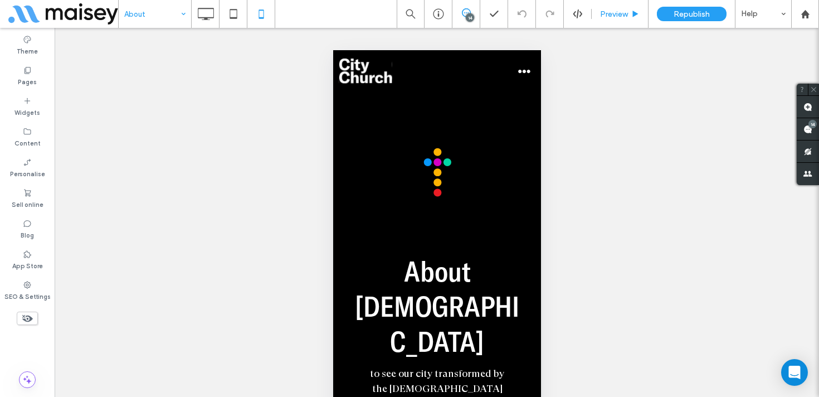
click at [622, 22] on div "Preview" at bounding box center [620, 14] width 57 height 28
click at [625, 9] on span "Preview" at bounding box center [614, 13] width 28 height 9
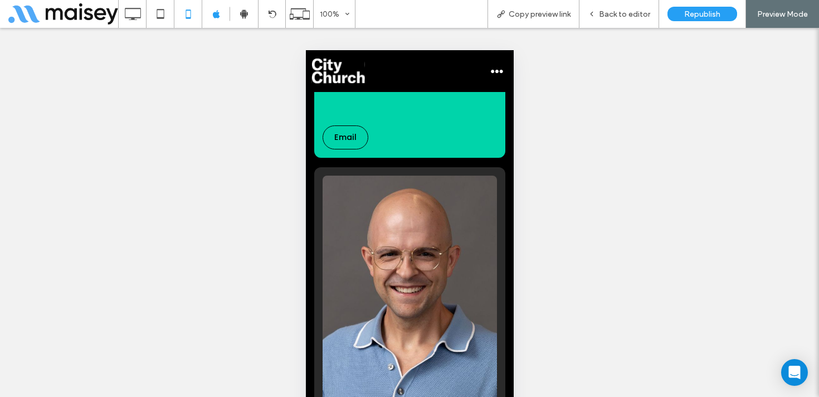
scroll to position [5212, 0]
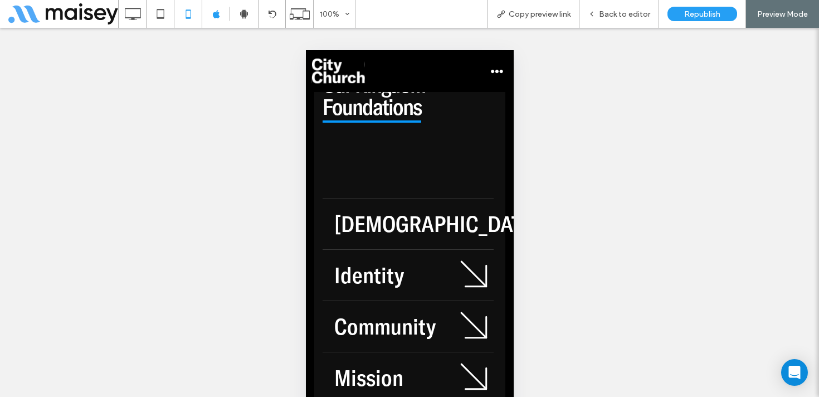
scroll to position [6638, 0]
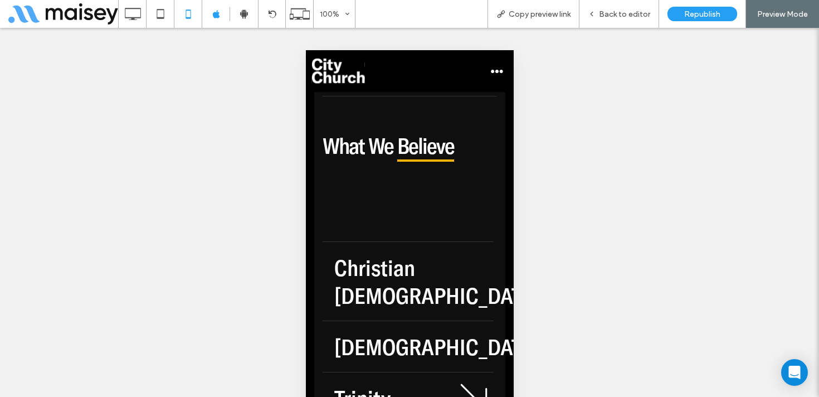
scroll to position [12510, 0]
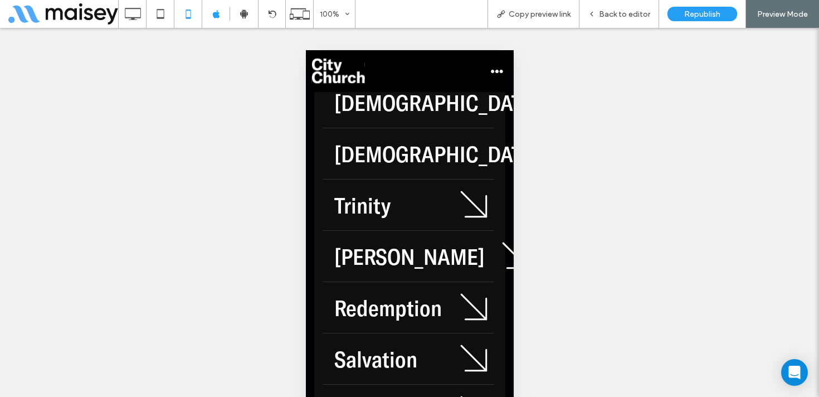
scroll to position [12692, 0]
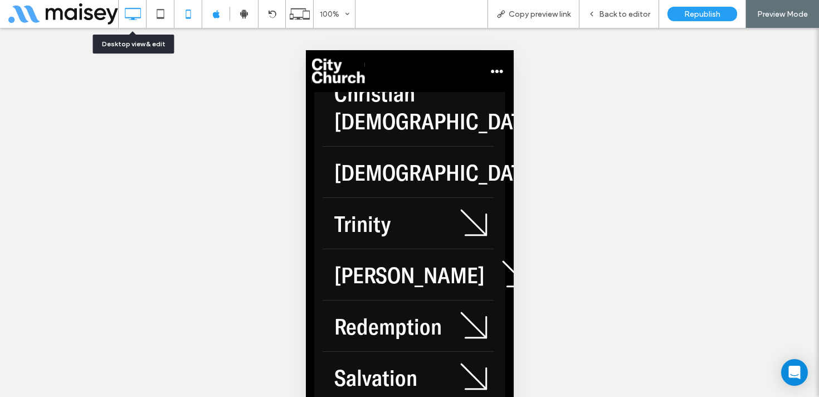
click at [130, 12] on icon at bounding box center [132, 14] width 22 height 22
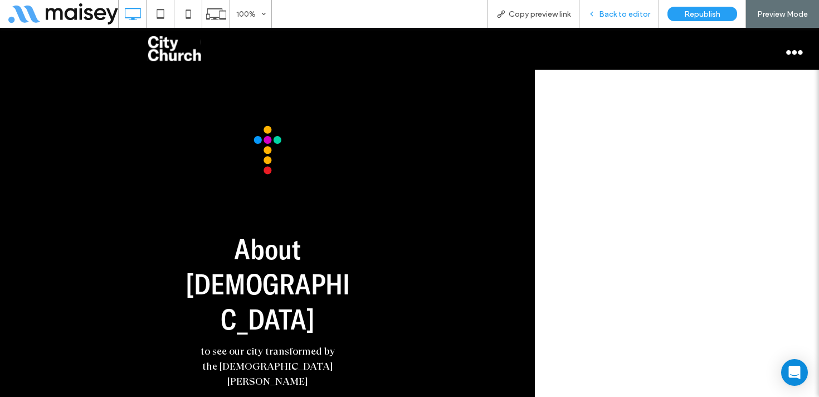
click at [616, 16] on span "Back to editor" at bounding box center [624, 13] width 51 height 9
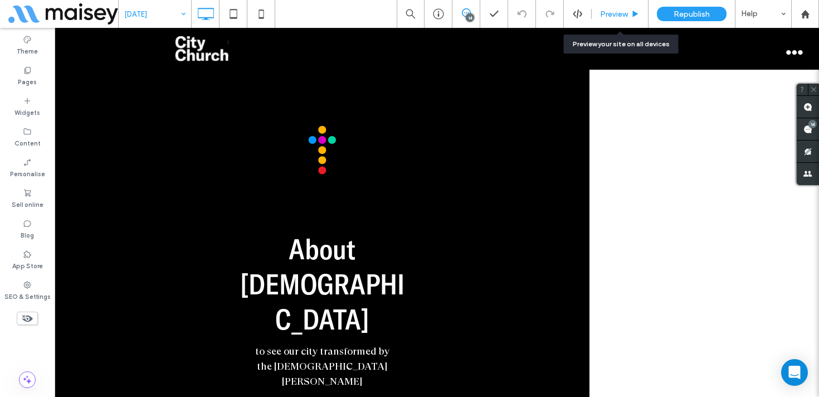
click at [628, 11] on div "Preview" at bounding box center [620, 13] width 56 height 9
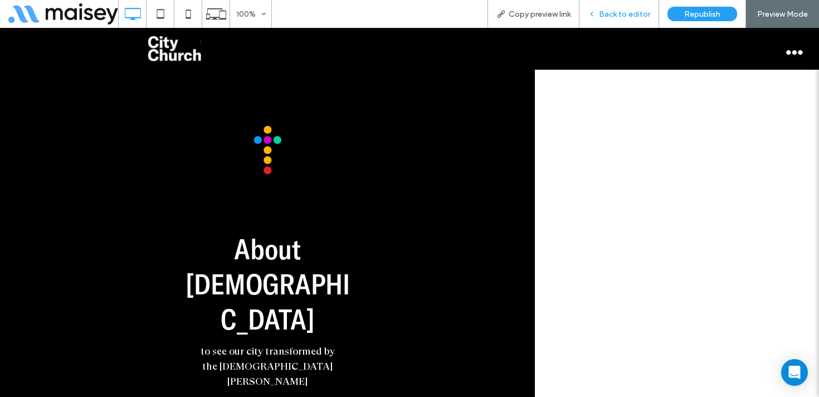
click at [627, 12] on span "Back to editor" at bounding box center [624, 13] width 51 height 9
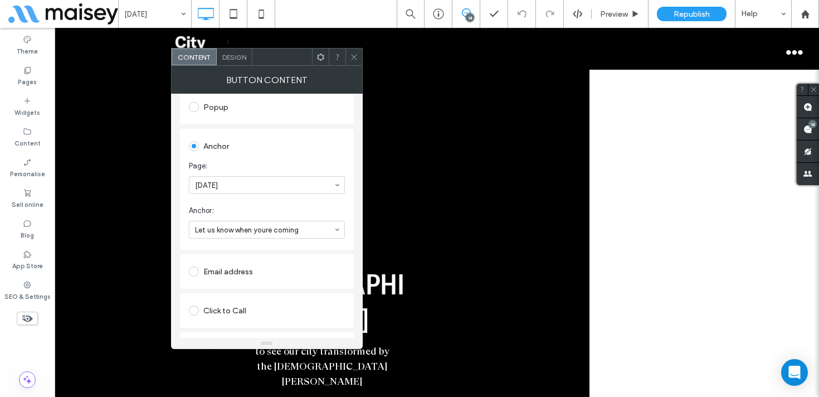
scroll to position [230, 0]
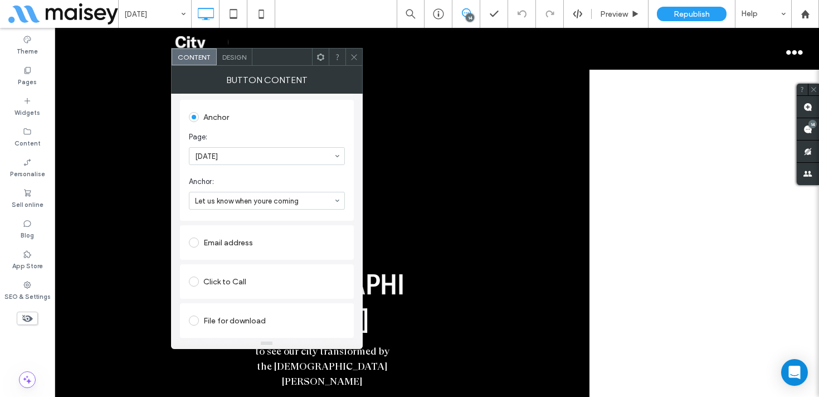
click at [352, 56] on icon at bounding box center [354, 57] width 8 height 8
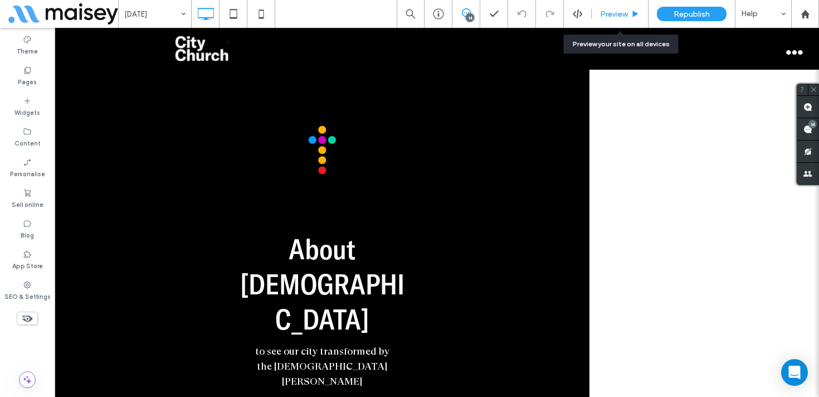
click at [630, 8] on div "Preview" at bounding box center [620, 14] width 57 height 28
click at [618, 18] on span "Preview" at bounding box center [614, 13] width 28 height 9
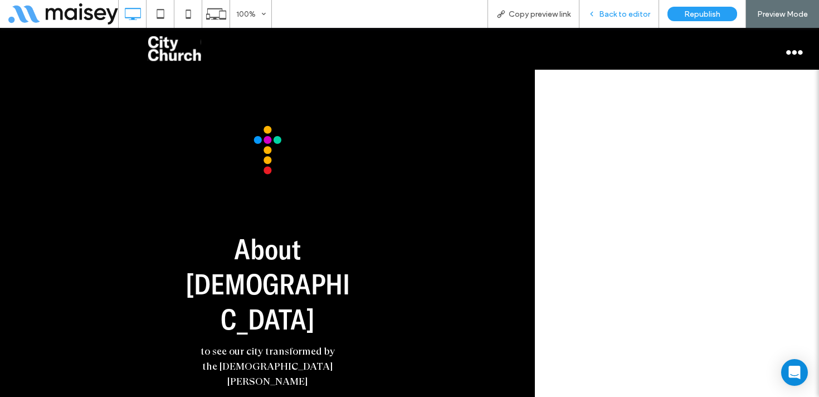
click at [642, 9] on span "Back to editor" at bounding box center [624, 13] width 51 height 9
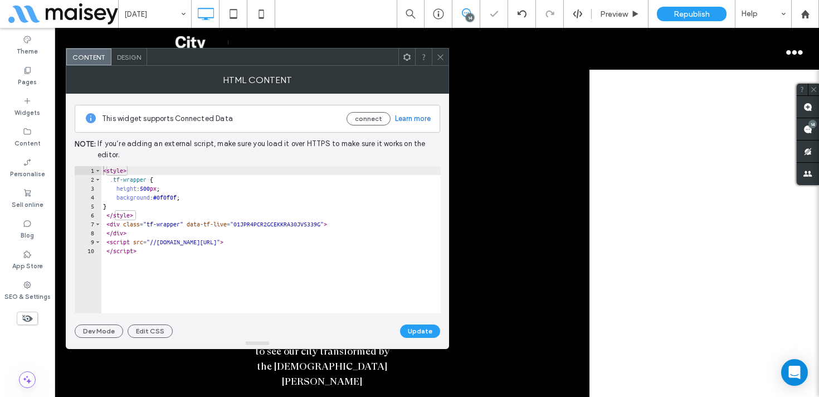
click at [438, 59] on icon at bounding box center [440, 57] width 8 height 8
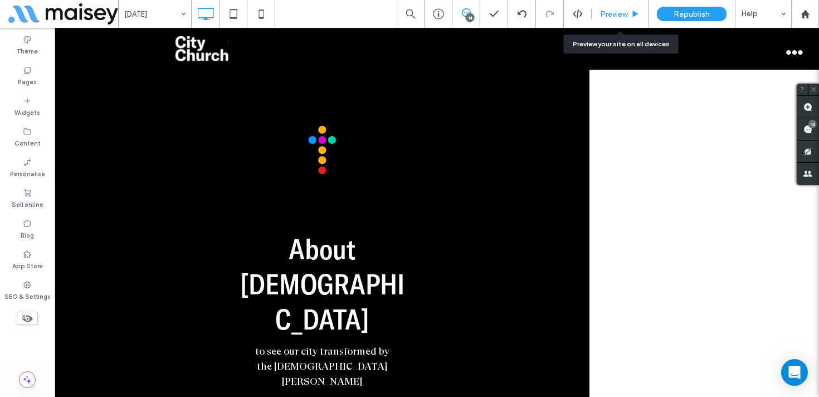
click at [623, 14] on span "Preview" at bounding box center [614, 13] width 28 height 9
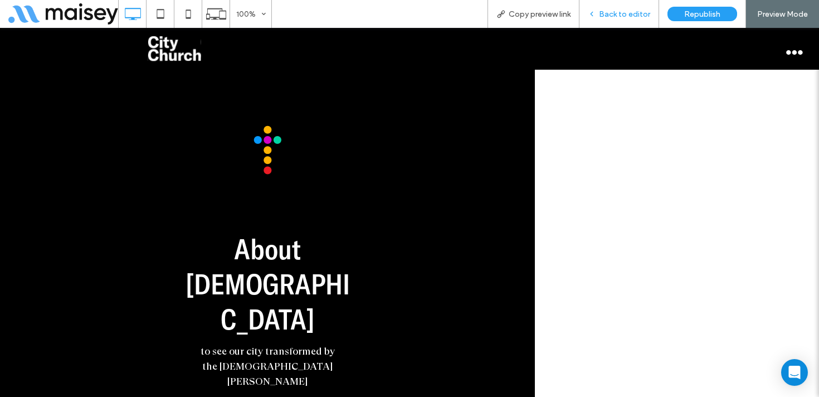
click at [613, 12] on span "Back to editor" at bounding box center [624, 13] width 51 height 9
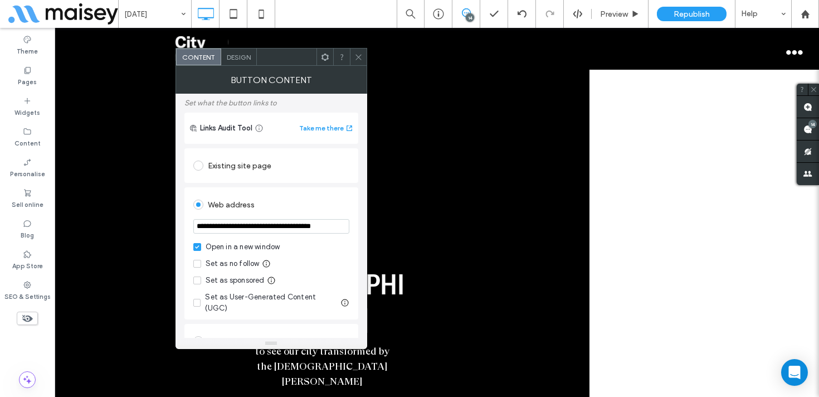
scroll to position [70, 0]
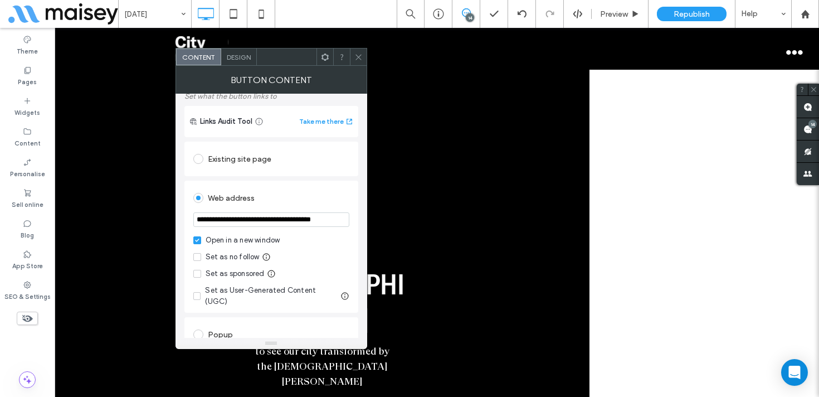
click at [360, 50] on span at bounding box center [358, 56] width 8 height 17
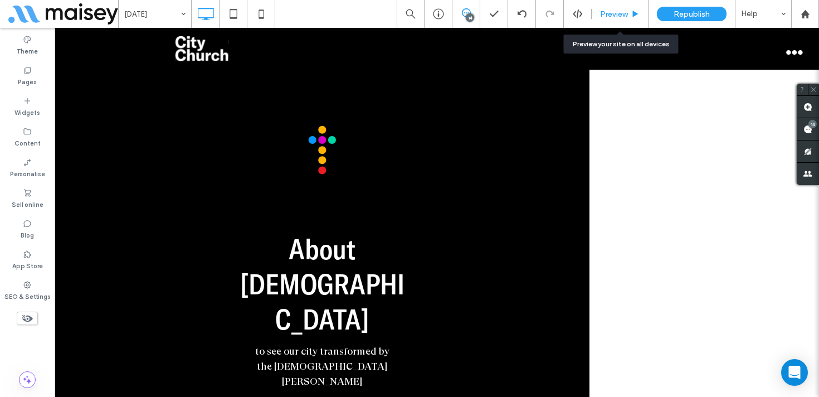
click at [620, 16] on span "Preview" at bounding box center [614, 13] width 28 height 9
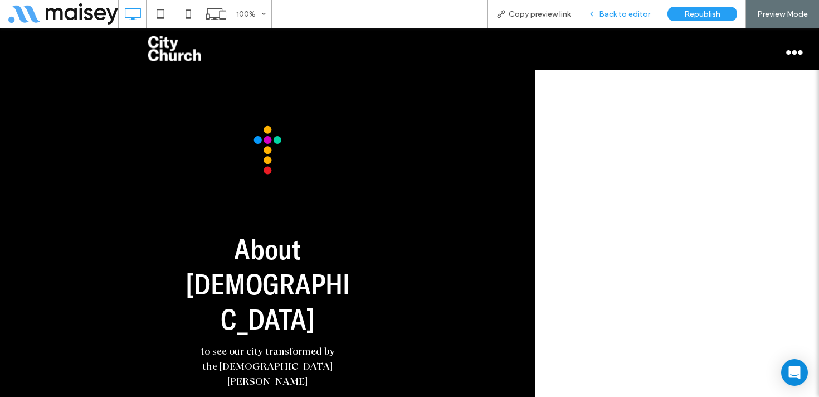
click at [633, 13] on span "Back to editor" at bounding box center [624, 13] width 51 height 9
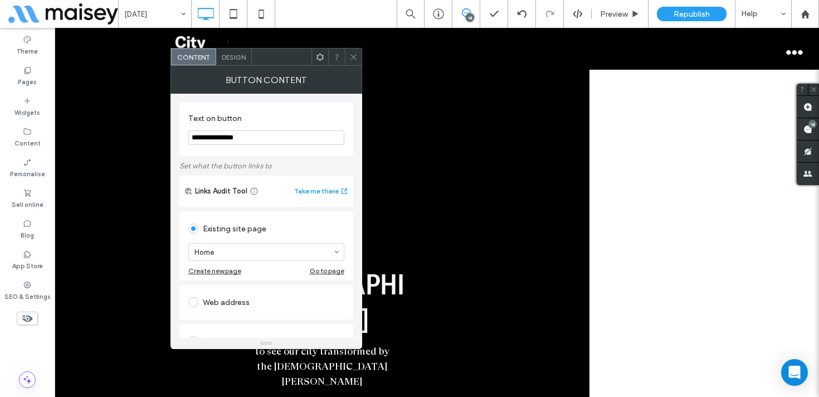
click at [351, 60] on icon at bounding box center [353, 57] width 8 height 8
click at [347, 59] on div at bounding box center [353, 56] width 17 height 17
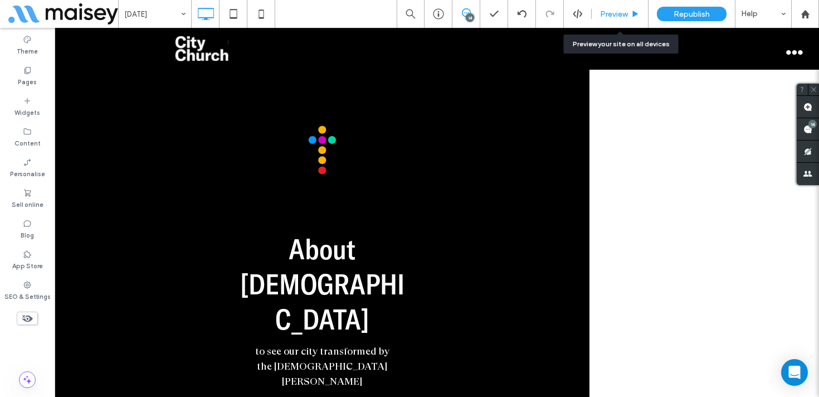
click at [618, 17] on span "Preview" at bounding box center [614, 13] width 28 height 9
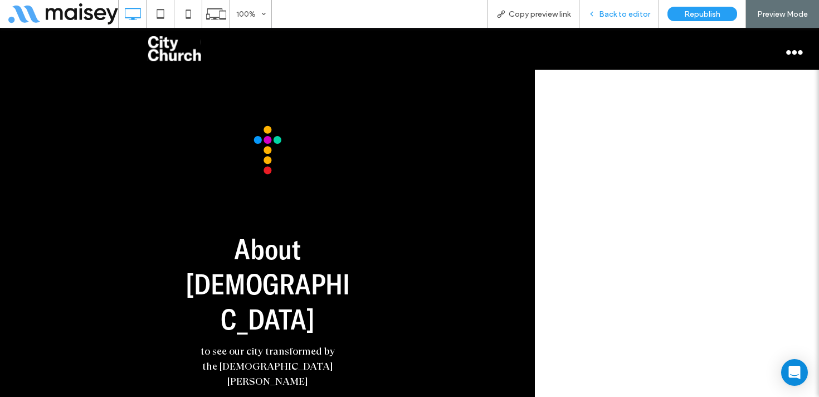
click at [617, 15] on span "Back to editor" at bounding box center [624, 13] width 51 height 9
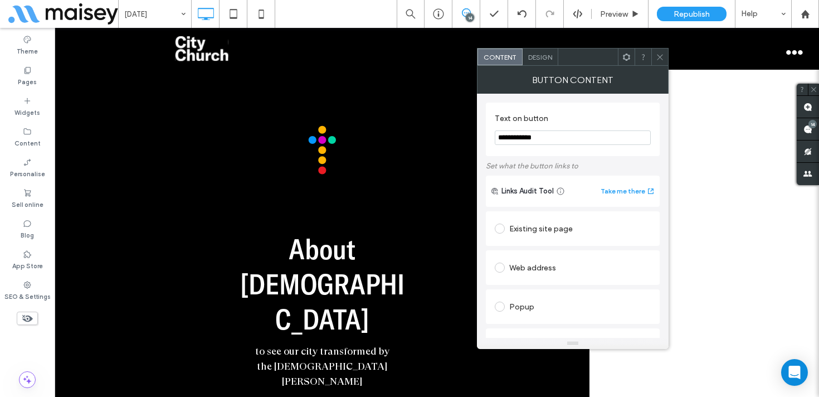
scroll to position [230, 0]
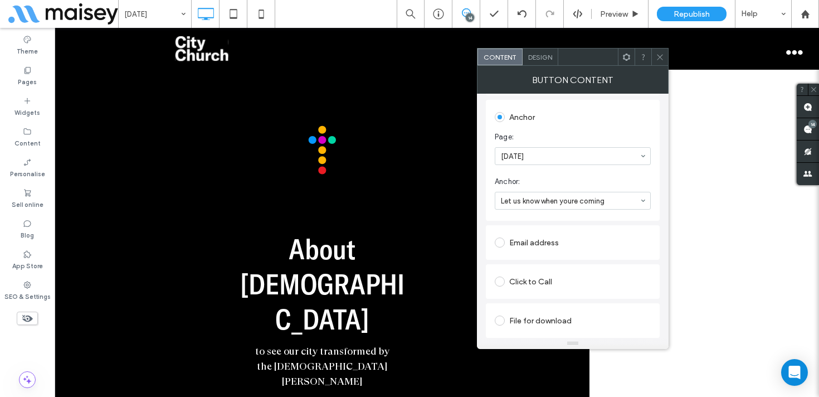
click at [659, 53] on icon at bounding box center [660, 57] width 8 height 8
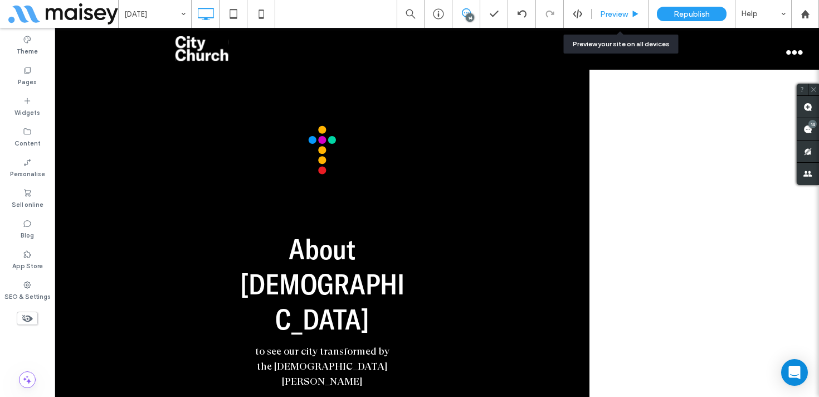
click at [602, 16] on span "Preview" at bounding box center [614, 13] width 28 height 9
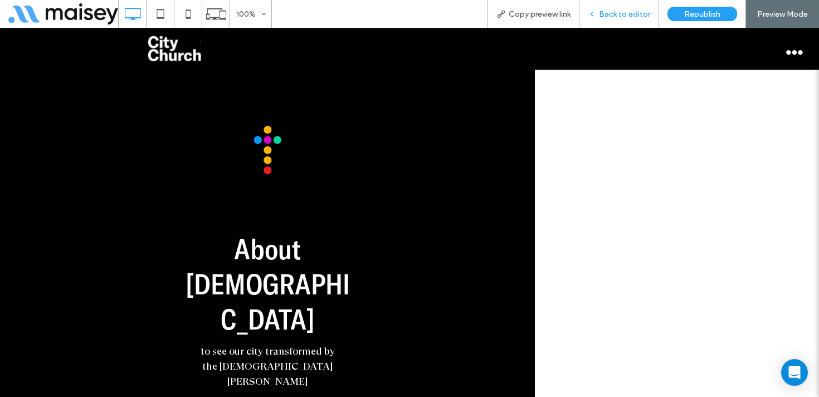
click at [632, 9] on span "Back to editor" at bounding box center [624, 13] width 51 height 9
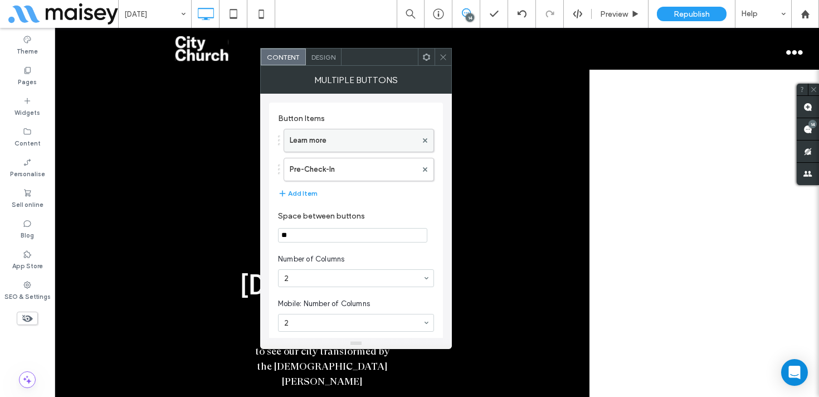
click at [341, 142] on label "Learn more" at bounding box center [353, 140] width 127 height 22
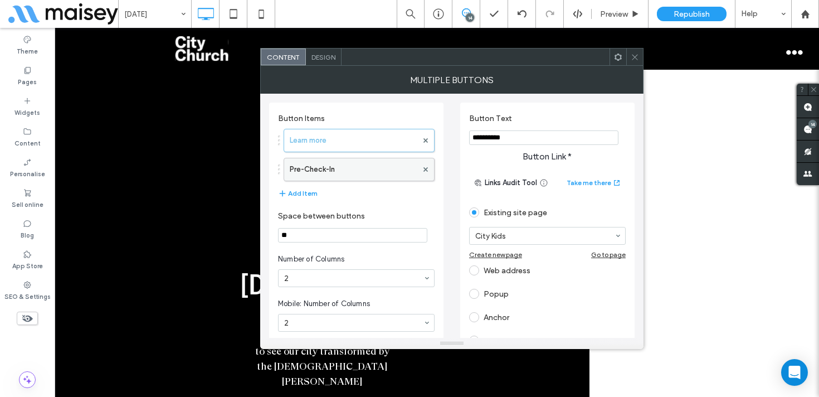
click at [362, 174] on label "Pre-Check-In" at bounding box center [354, 169] width 128 height 22
click at [635, 56] on use at bounding box center [635, 57] width 6 height 6
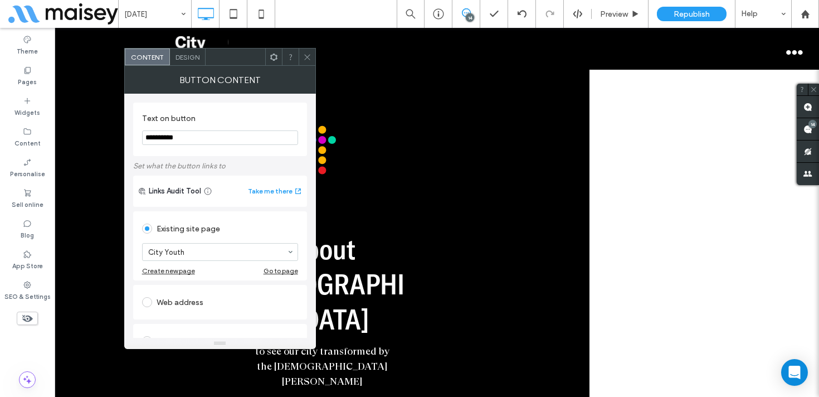
click at [307, 60] on icon at bounding box center [307, 57] width 8 height 8
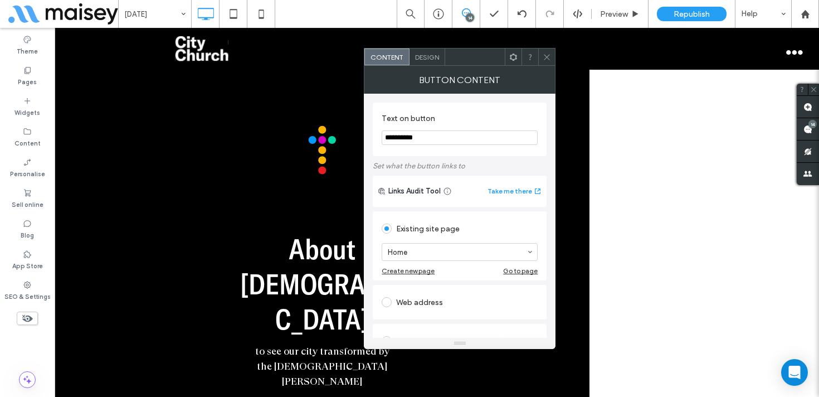
click at [546, 53] on icon at bounding box center [547, 57] width 8 height 8
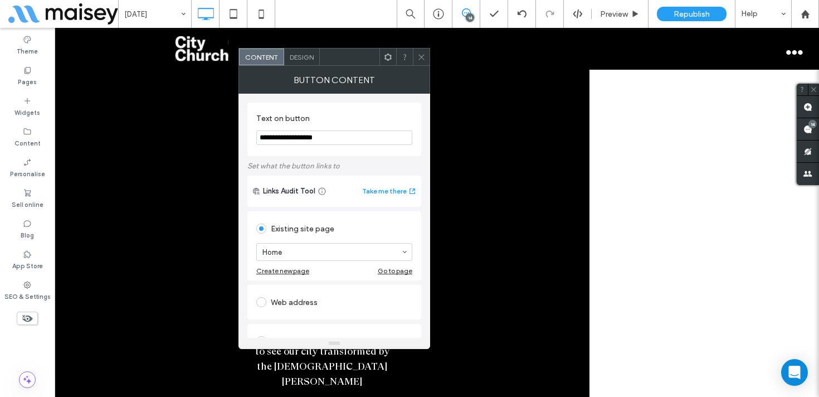
click at [418, 56] on icon at bounding box center [421, 57] width 8 height 8
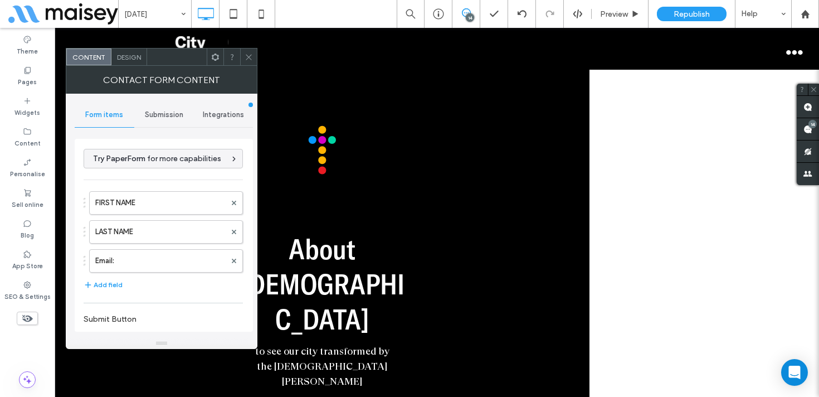
click at [176, 119] on div "Submission" at bounding box center [164, 115] width 60 height 25
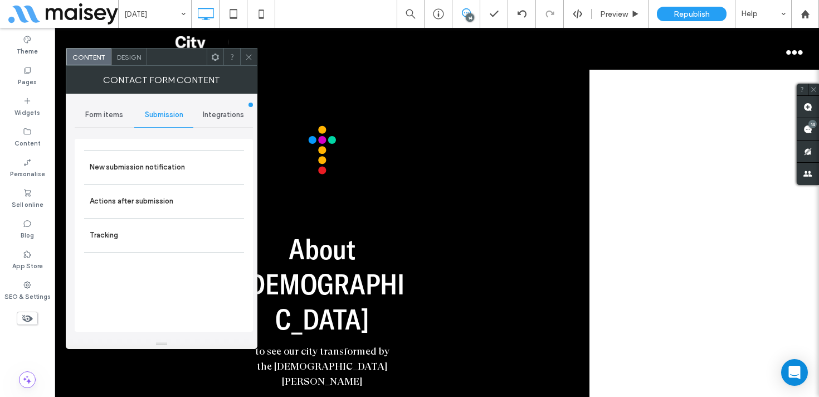
click at [245, 57] on icon at bounding box center [249, 57] width 8 height 8
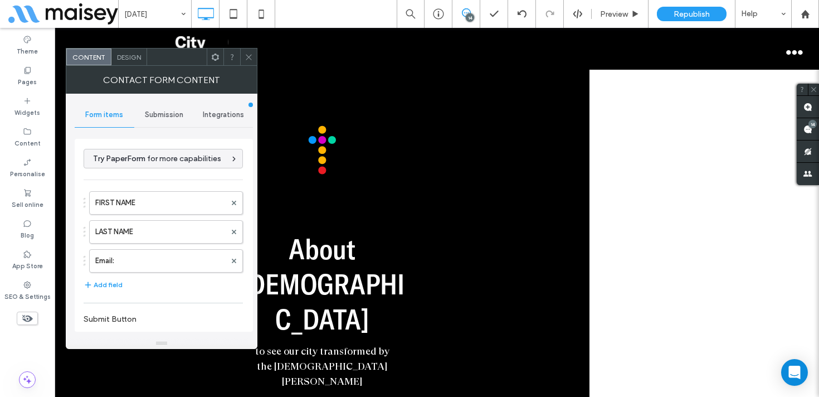
click at [250, 53] on icon at bounding box center [249, 57] width 8 height 8
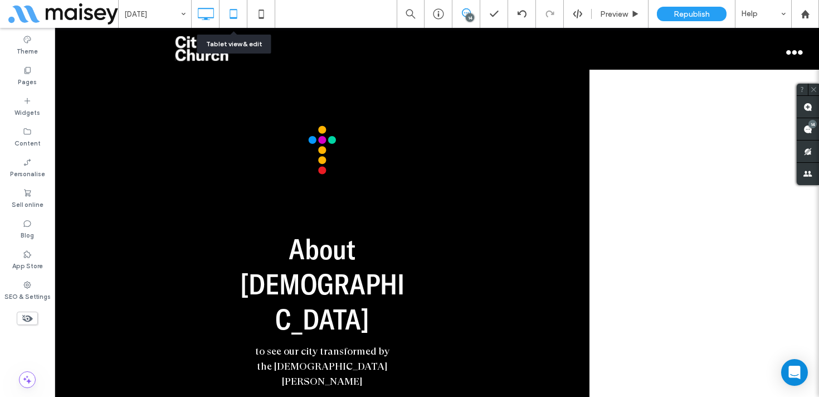
click at [236, 20] on icon at bounding box center [233, 14] width 22 height 22
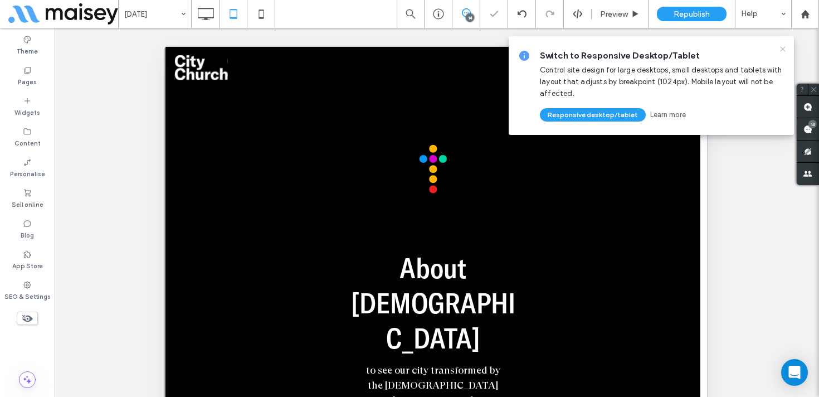
click at [783, 50] on icon at bounding box center [782, 49] width 9 height 9
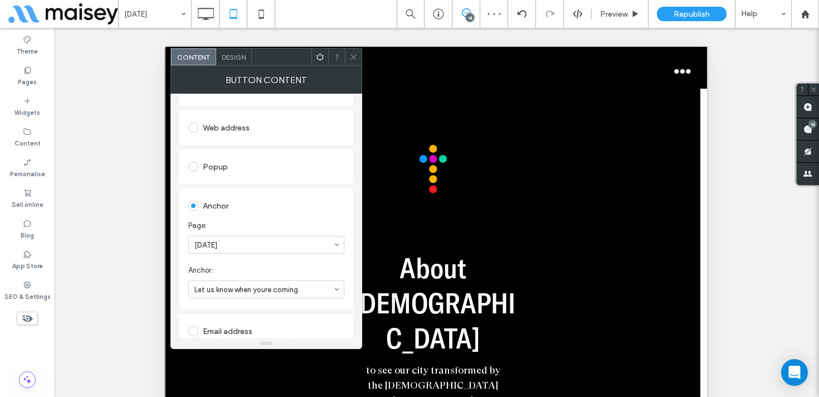
scroll to position [181, 0]
click at [352, 53] on icon at bounding box center [353, 57] width 8 height 8
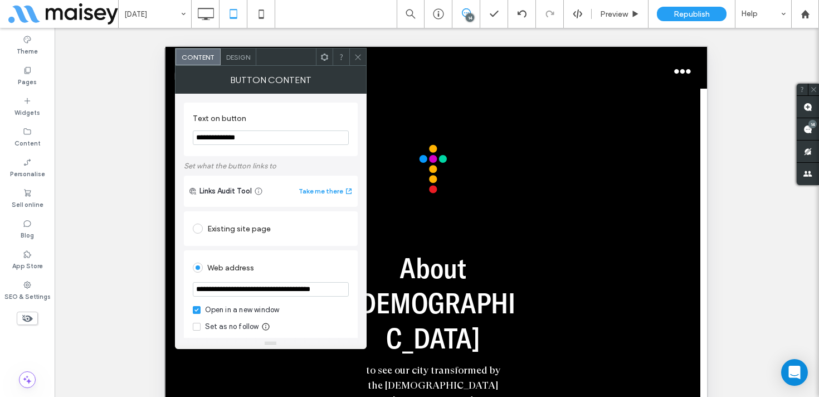
click at [359, 56] on icon at bounding box center [358, 57] width 8 height 8
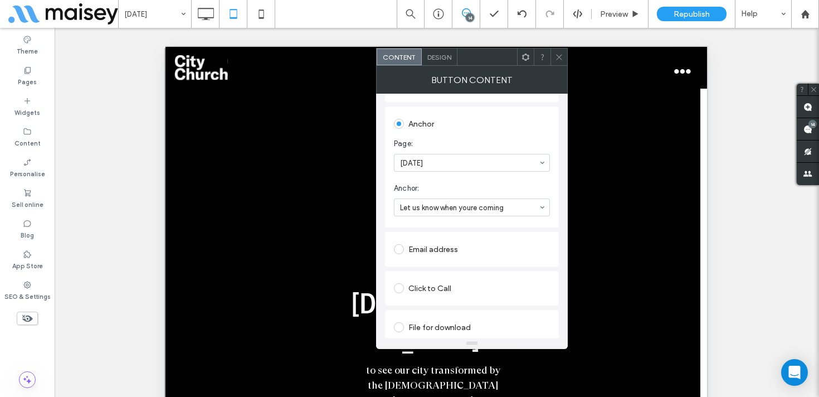
scroll to position [230, 0]
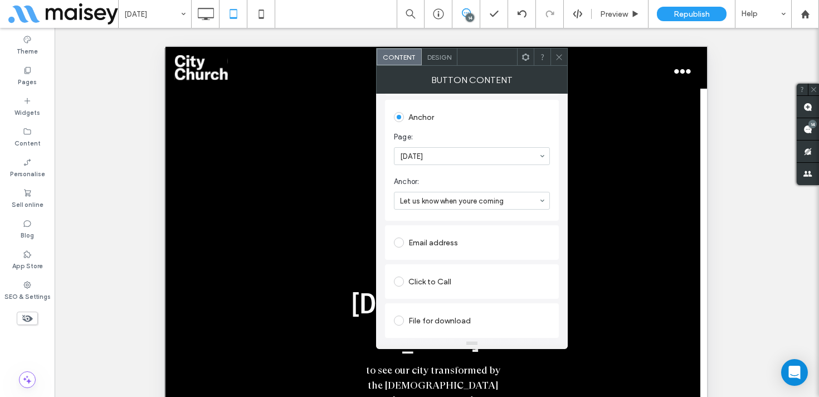
click at [560, 59] on icon at bounding box center [559, 57] width 8 height 8
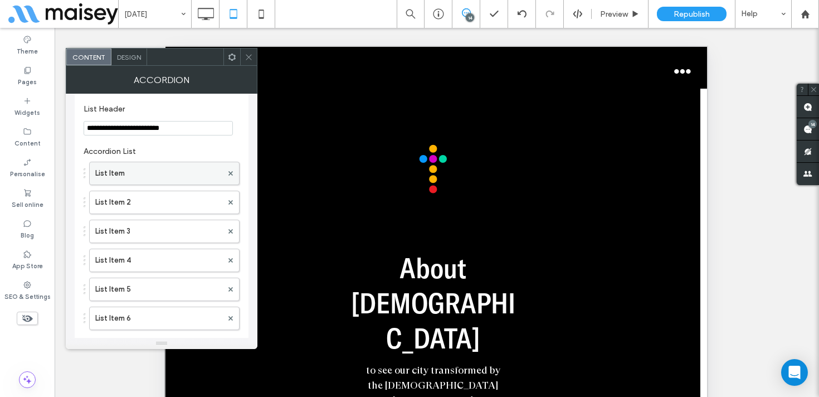
scroll to position [112, 0]
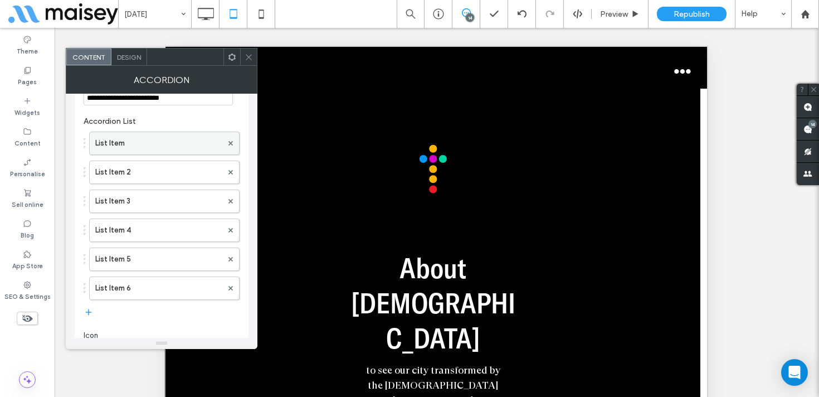
click at [172, 147] on label "List Item" at bounding box center [158, 143] width 127 height 22
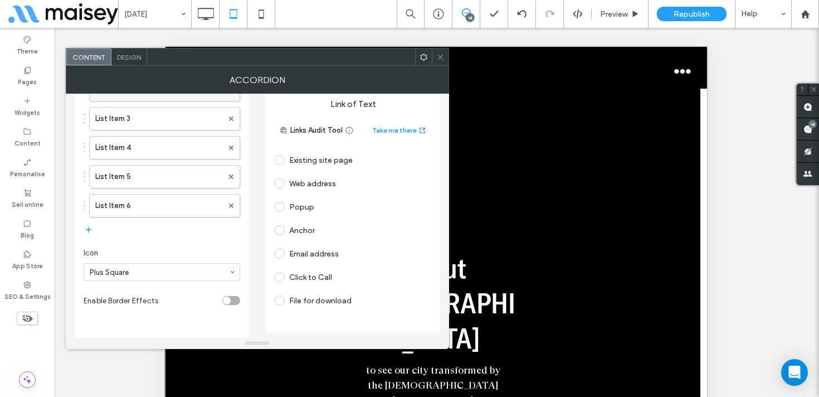
scroll to position [0, 0]
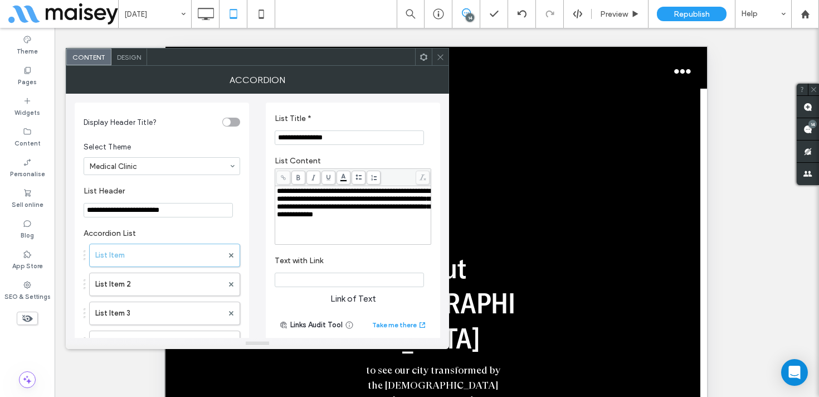
click at [437, 51] on span at bounding box center [440, 56] width 8 height 17
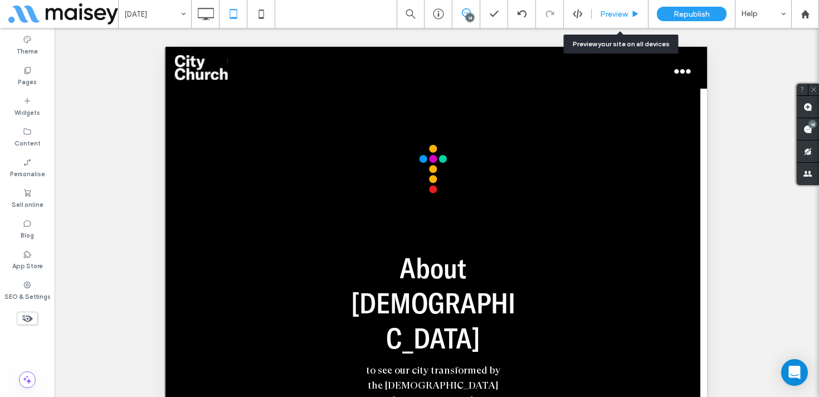
click at [615, 11] on span "Preview" at bounding box center [614, 13] width 28 height 9
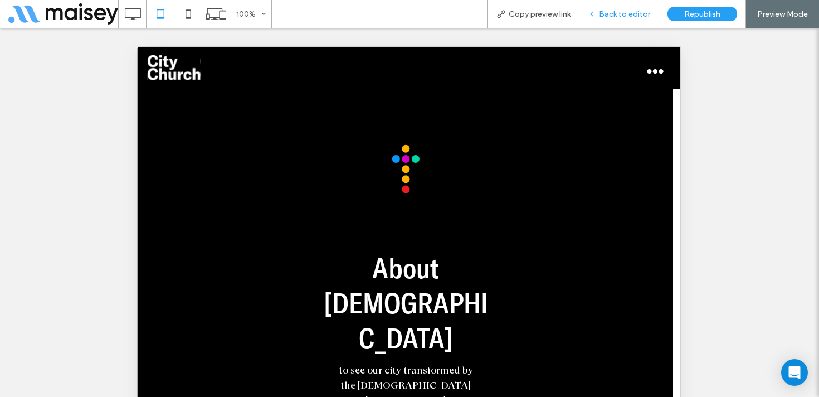
click at [626, 12] on span "Back to editor" at bounding box center [624, 13] width 51 height 9
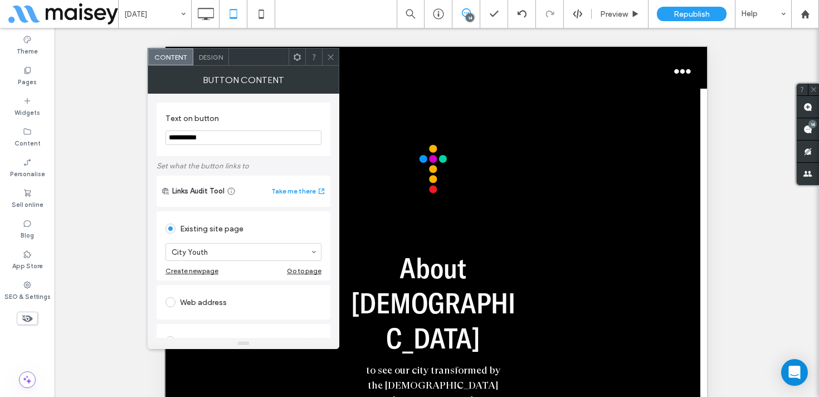
click at [330, 50] on span at bounding box center [330, 56] width 8 height 17
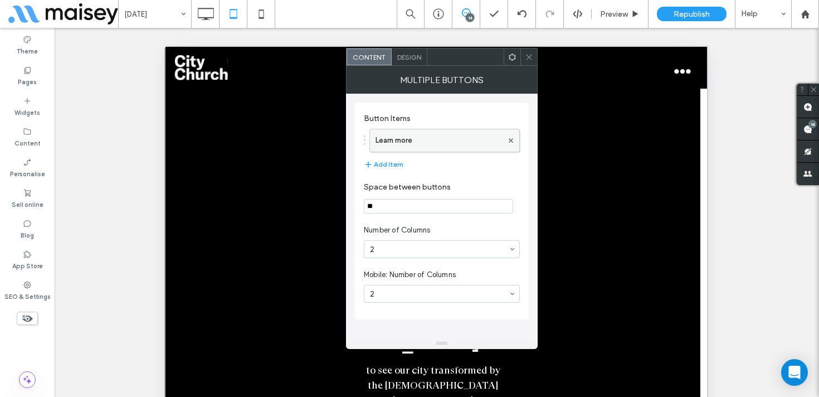
click at [461, 135] on label "Learn more" at bounding box center [439, 140] width 127 height 22
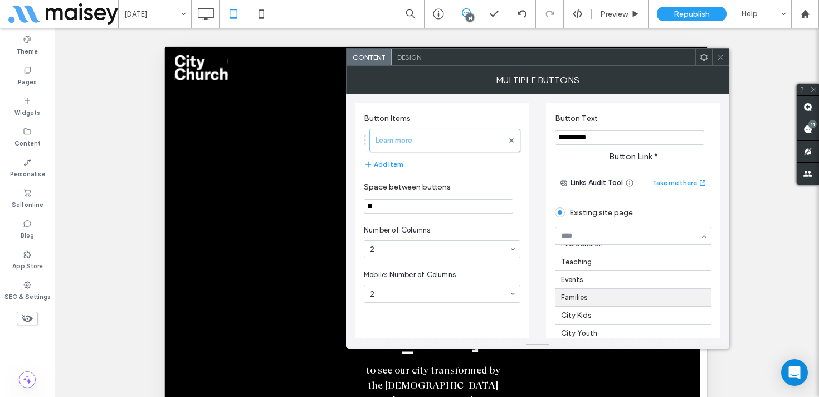
scroll to position [116, 0]
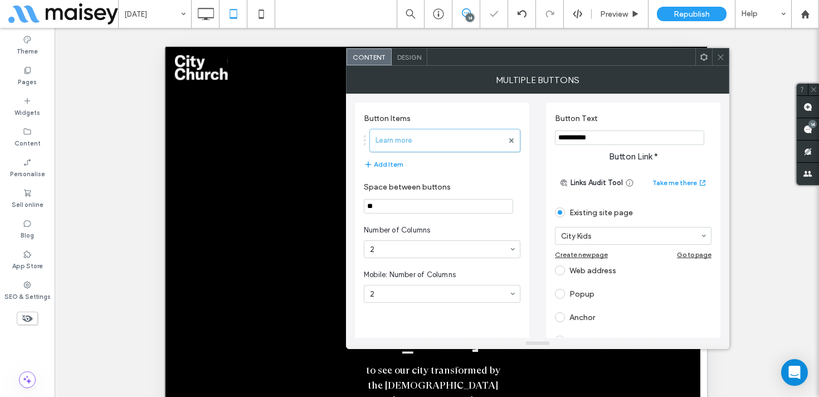
click at [720, 60] on icon at bounding box center [721, 57] width 8 height 8
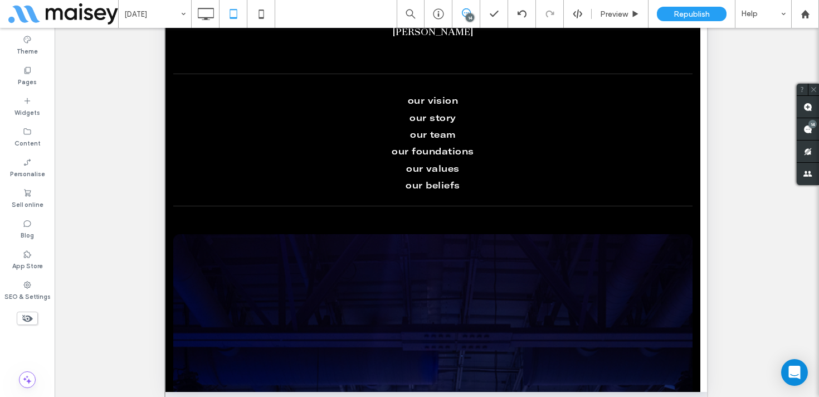
scroll to position [381, 0]
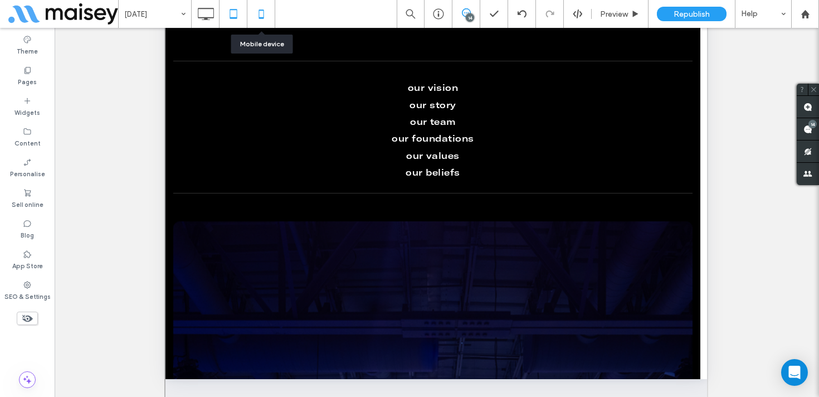
click at [272, 11] on div at bounding box center [260, 14] width 27 height 22
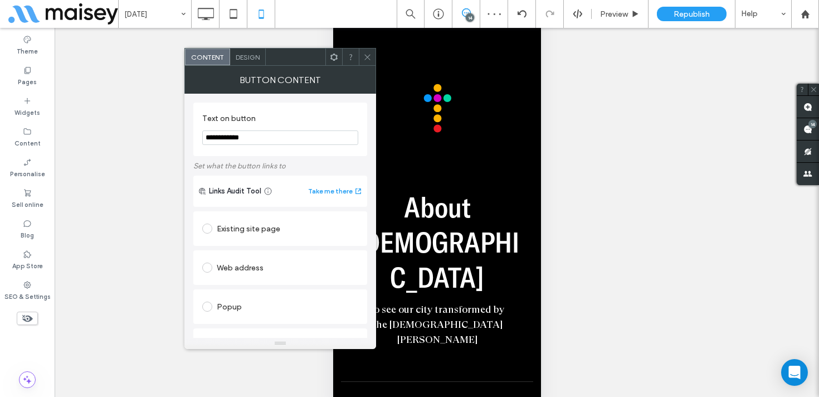
scroll to position [138, 0]
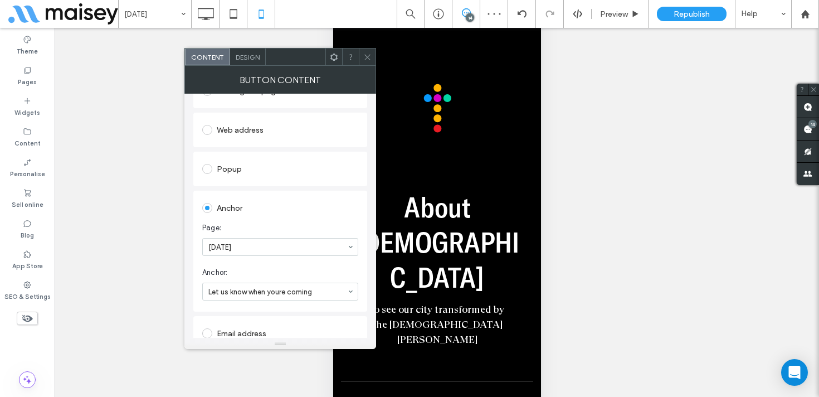
click at [369, 54] on icon at bounding box center [367, 57] width 8 height 8
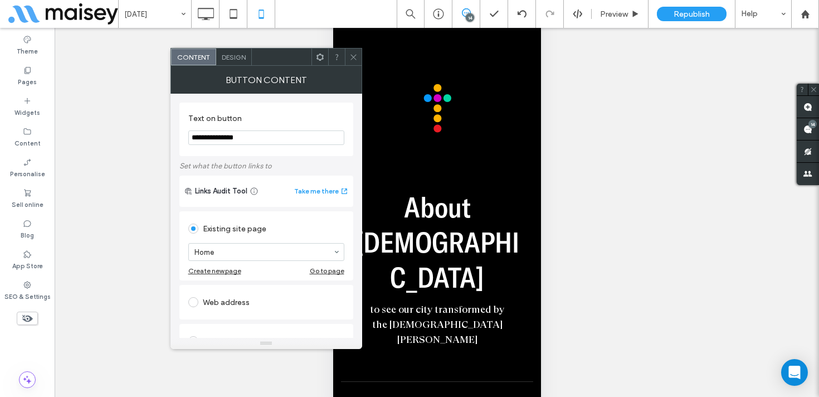
click at [348, 58] on div at bounding box center [353, 56] width 17 height 17
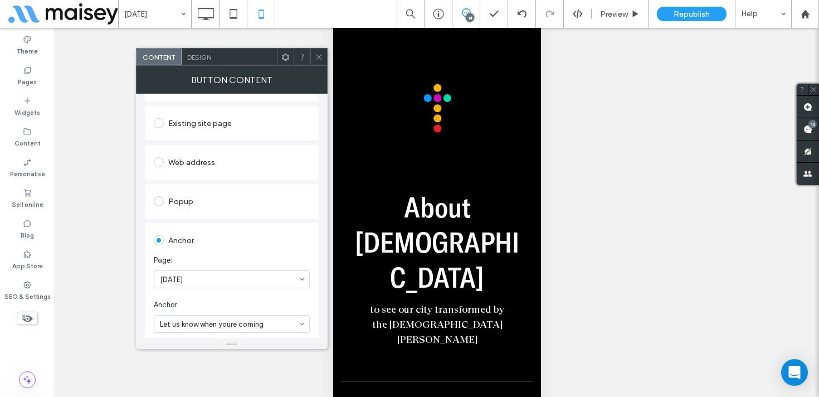
scroll to position [162, 0]
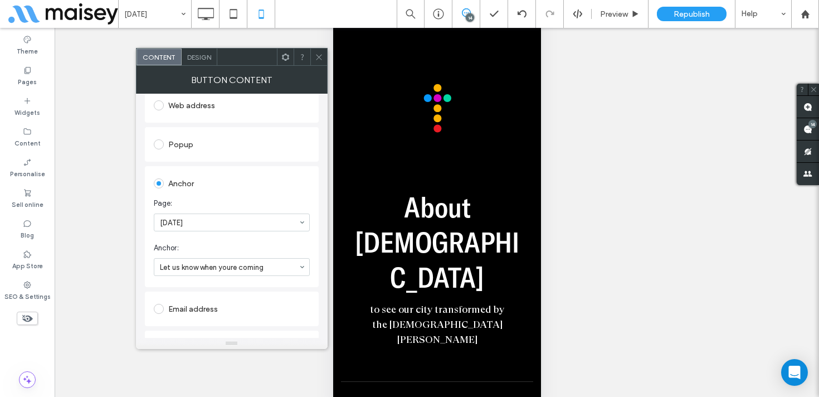
click at [316, 55] on icon at bounding box center [319, 57] width 8 height 8
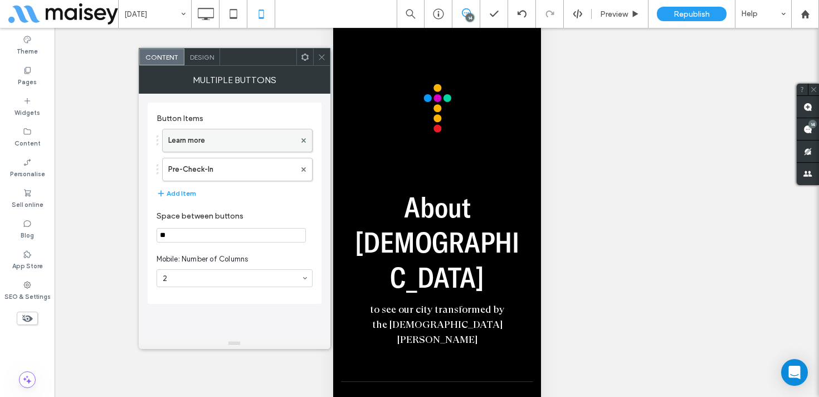
click at [210, 140] on label "Learn more" at bounding box center [231, 140] width 127 height 22
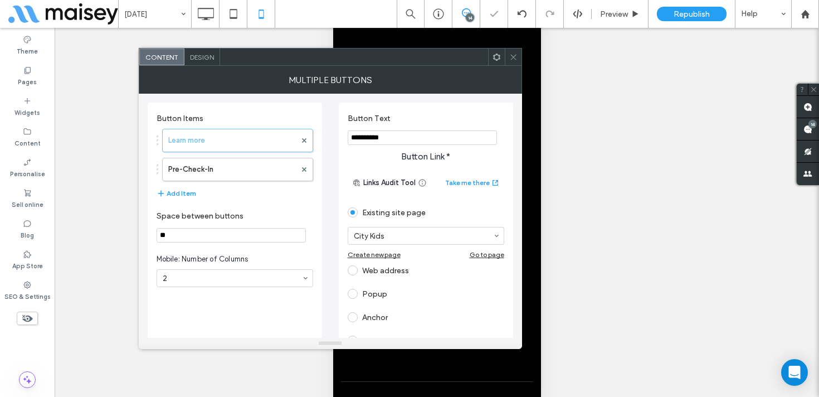
click at [514, 56] on icon at bounding box center [513, 57] width 8 height 8
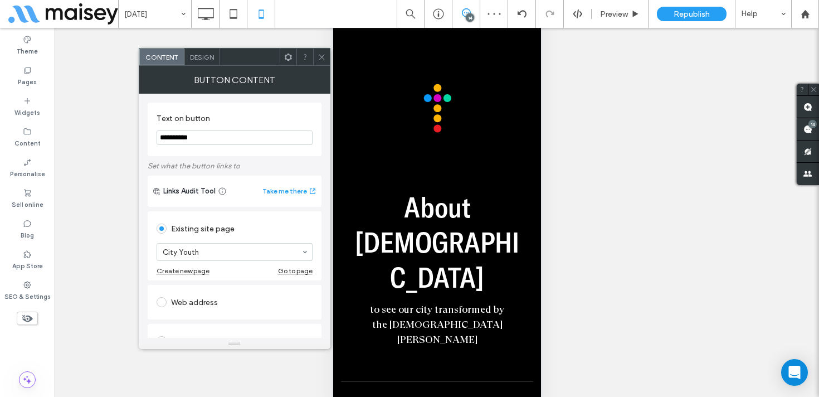
click at [320, 55] on use at bounding box center [322, 57] width 6 height 6
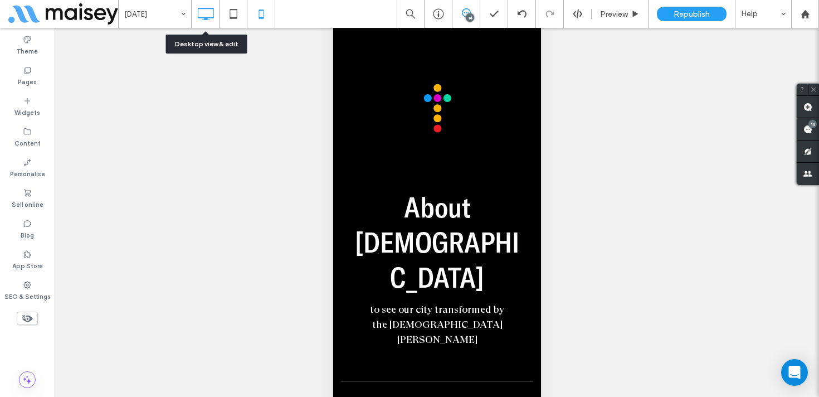
click at [204, 16] on icon at bounding box center [205, 14] width 22 height 22
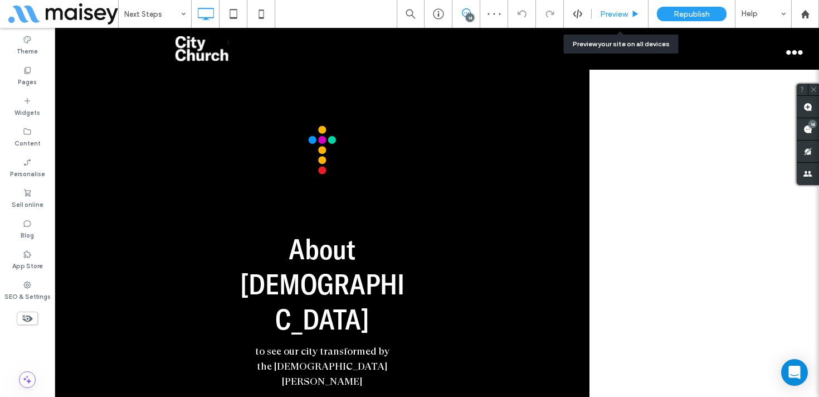
click at [616, 18] on div "Preview" at bounding box center [620, 14] width 57 height 28
click at [637, 12] on icon at bounding box center [635, 14] width 8 height 8
